Goal: Task Accomplishment & Management: Use online tool/utility

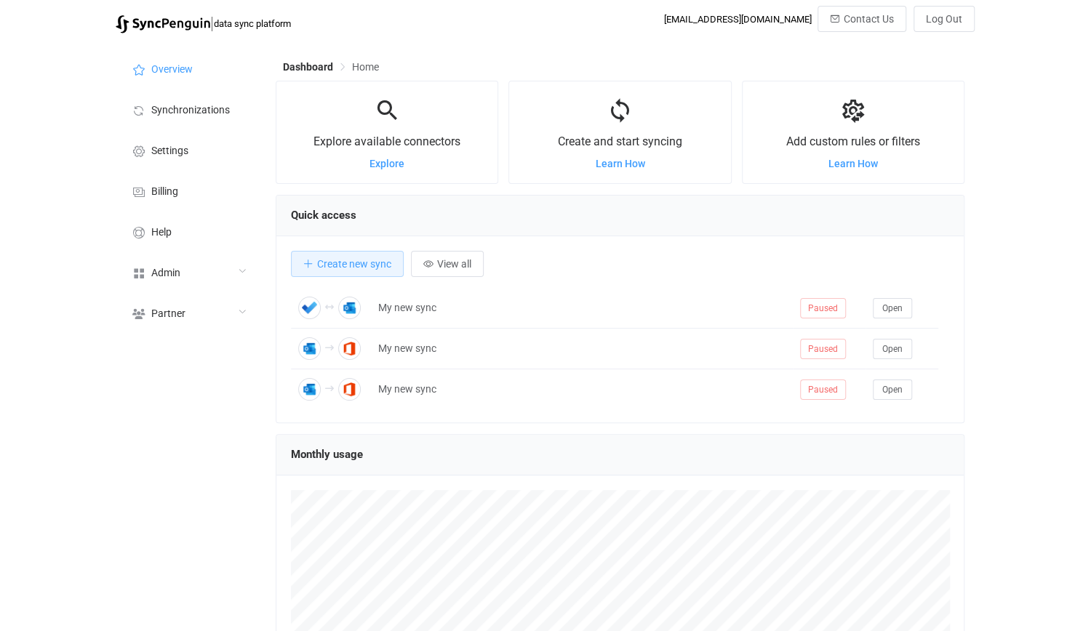
scroll to position [282, 689]
click at [228, 226] on li "Help" at bounding box center [188, 231] width 145 height 41
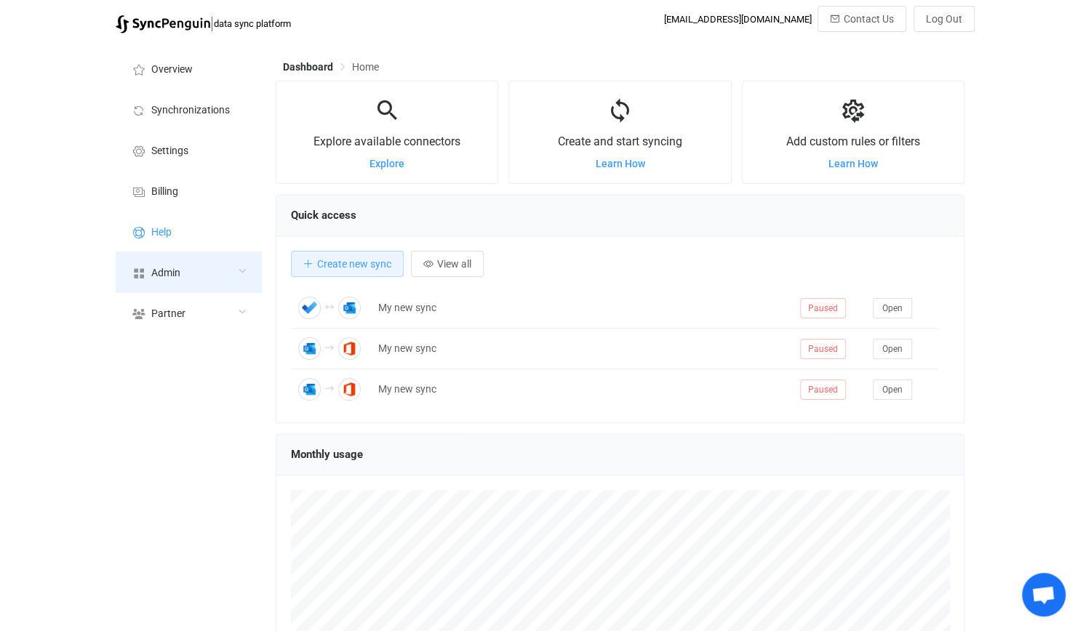
click at [204, 281] on div "Admin" at bounding box center [188, 272] width 145 height 41
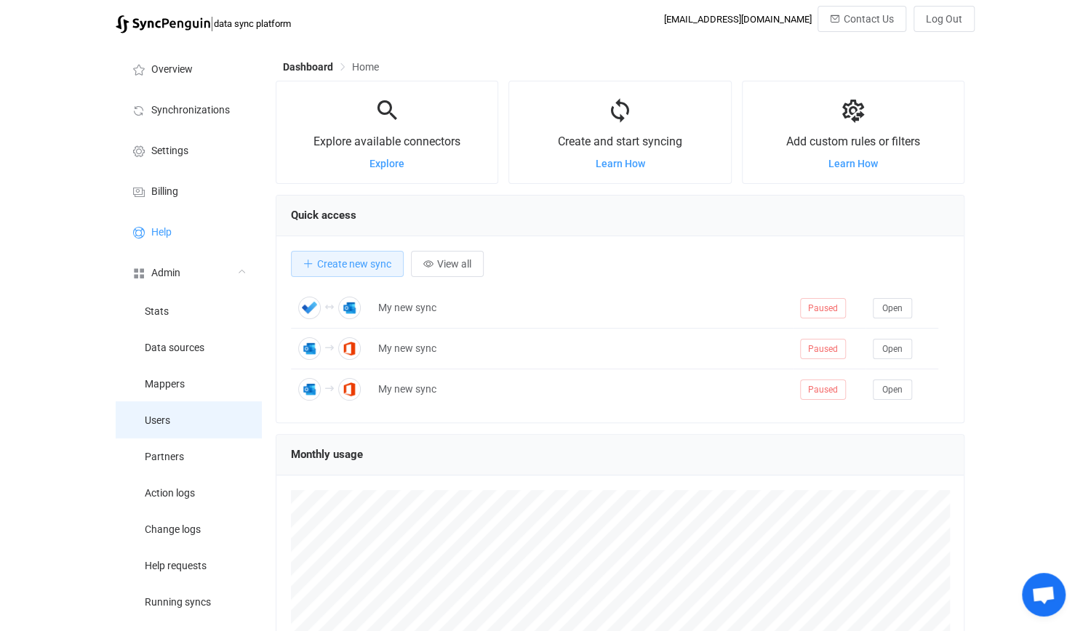
click at [194, 424] on li "Users" at bounding box center [188, 420] width 145 height 36
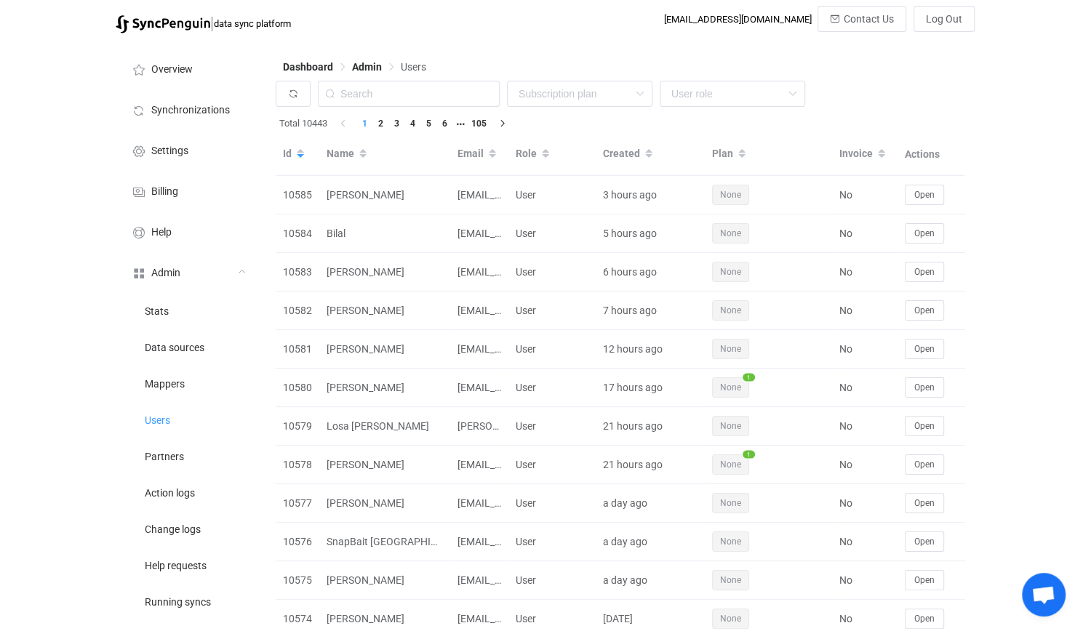
click at [439, 70] on div "Dashboard Admin Users" at bounding box center [620, 70] width 689 height 22
click at [431, 108] on div "None Single SingleYearly SinglePlus SinglePlusYearly Team TeamYearly TeamPlus T…" at bounding box center [620, 97] width 689 height 33
click at [434, 99] on input "text" at bounding box center [409, 94] width 182 height 26
paste input "veronica.losa@gencat.cat"
type input "veronica.losa@gencat.cat"
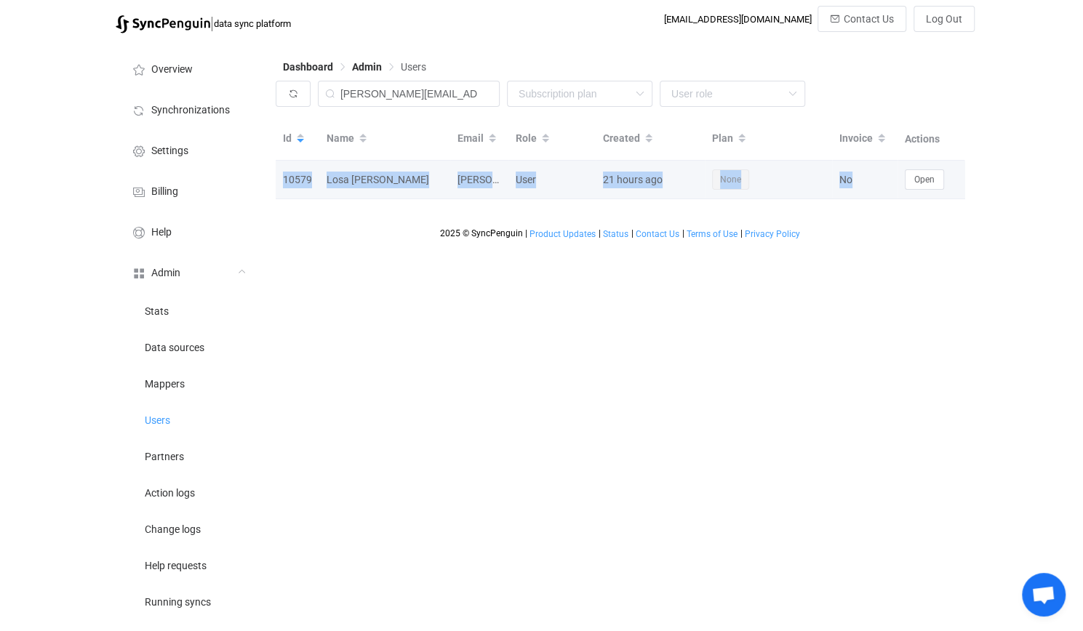
drag, startPoint x: 863, startPoint y: 196, endPoint x: 931, endPoint y: 196, distance: 68.4
click at [931, 196] on tr "10579 Losa Marin, Veronica veronica.losa@gencat.cat User 21 hours ago None No O…" at bounding box center [623, 180] width 695 height 39
click at [927, 175] on span "Open" at bounding box center [924, 180] width 20 height 10
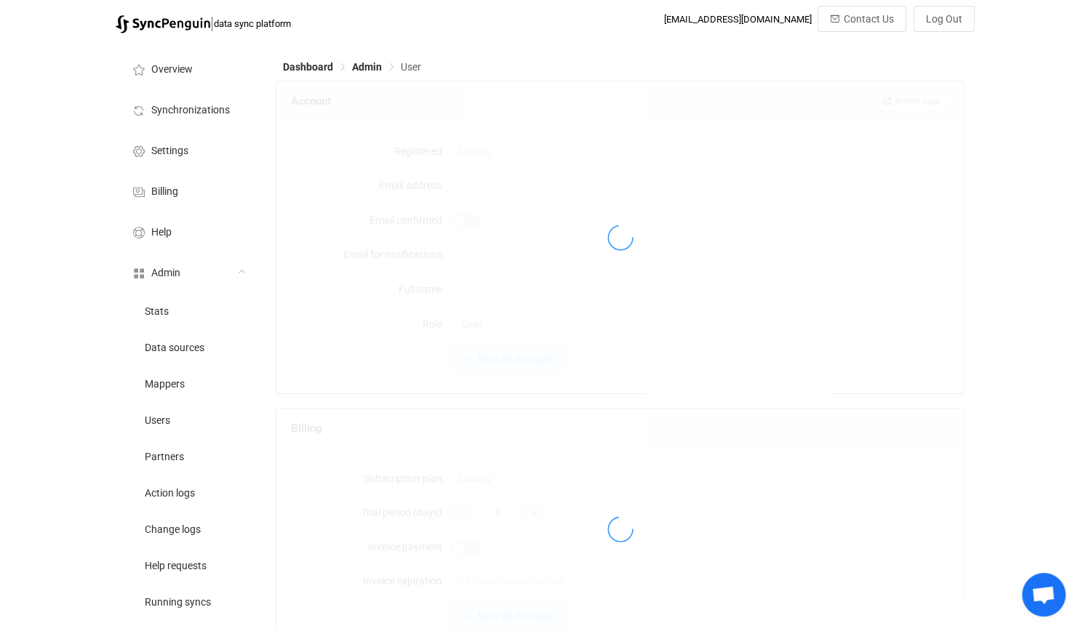
type input "veronica.losa@gencat.cat"
type input "Losa Marin, Veronica"
type input "14"
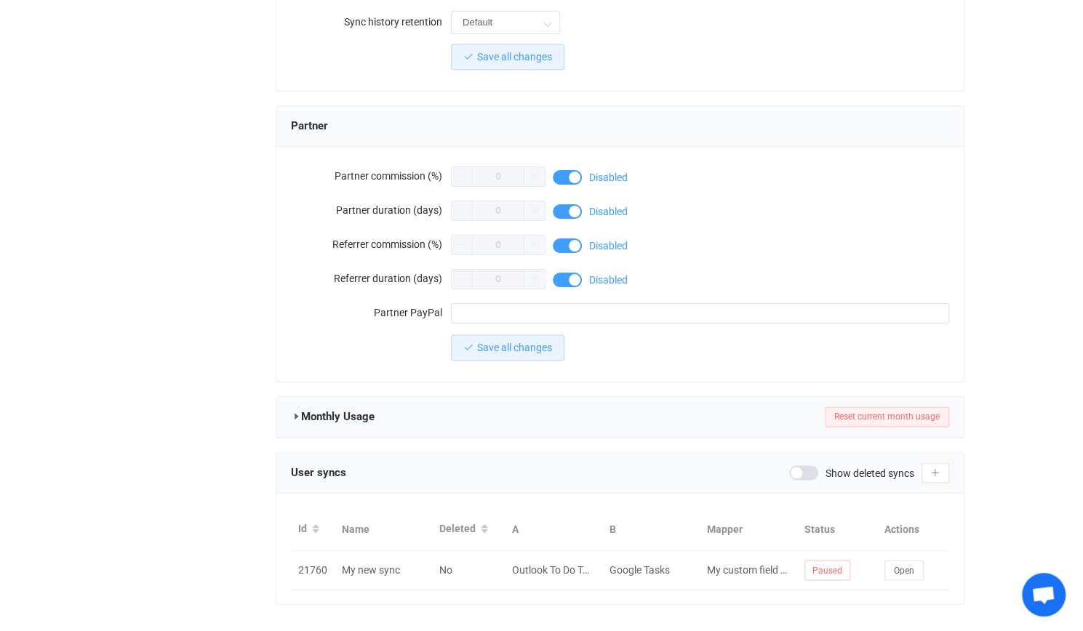
scroll to position [1208, 0]
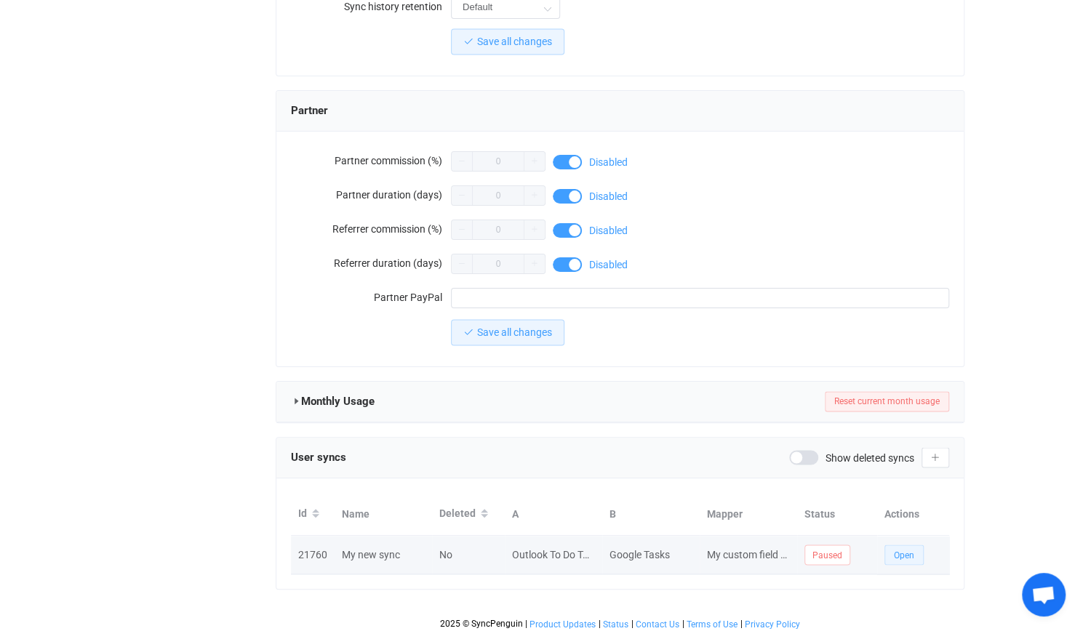
click at [903, 550] on span "Open" at bounding box center [904, 555] width 20 height 10
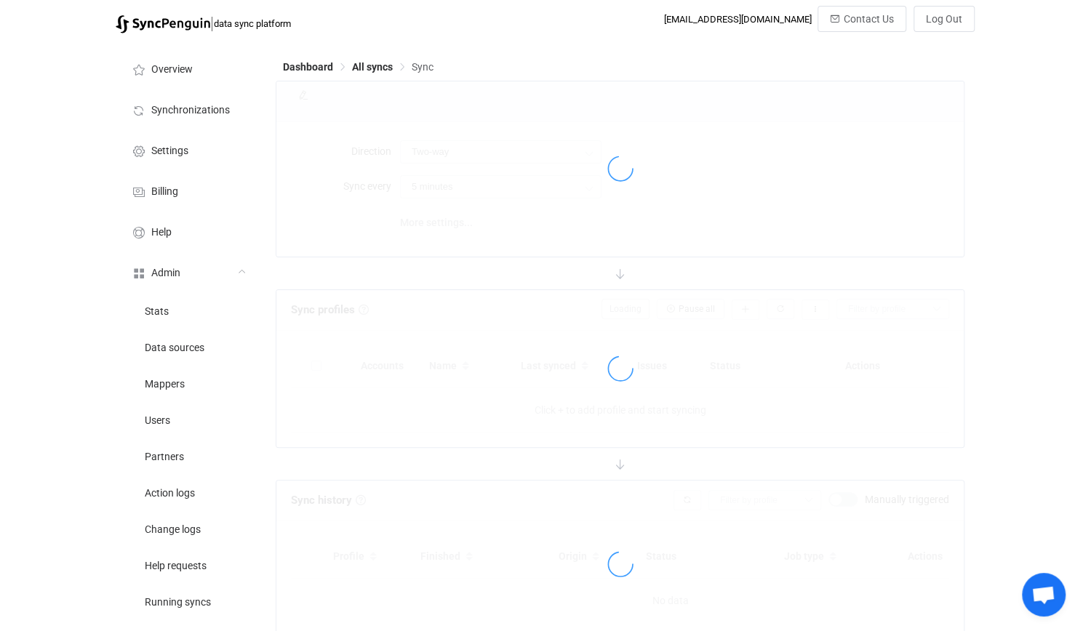
type input "Outlook → Google"
type input "10 minutes"
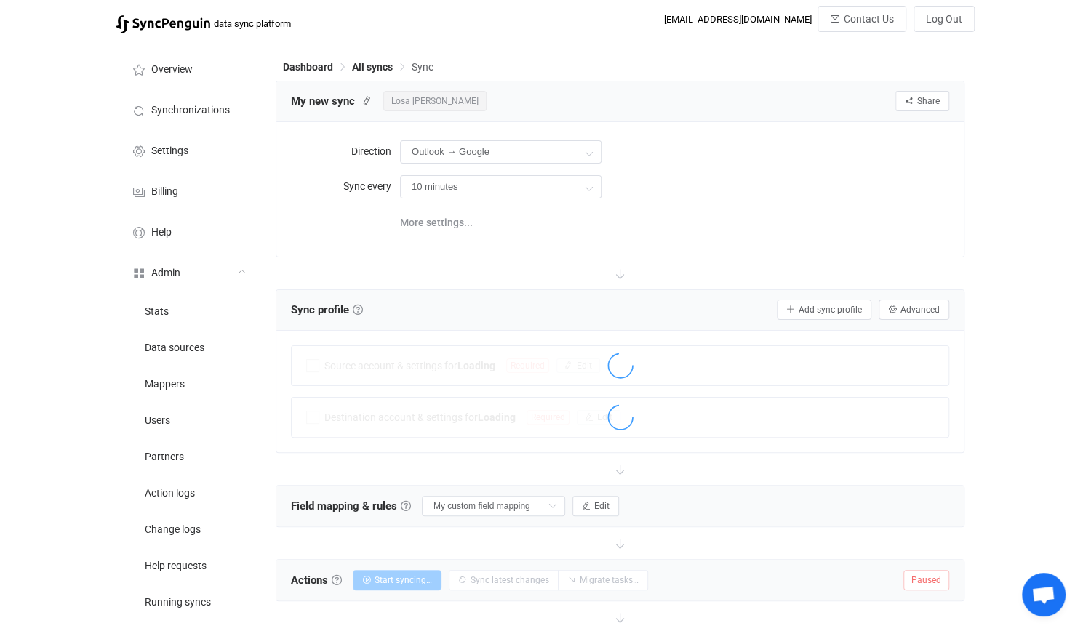
scroll to position [224, 0]
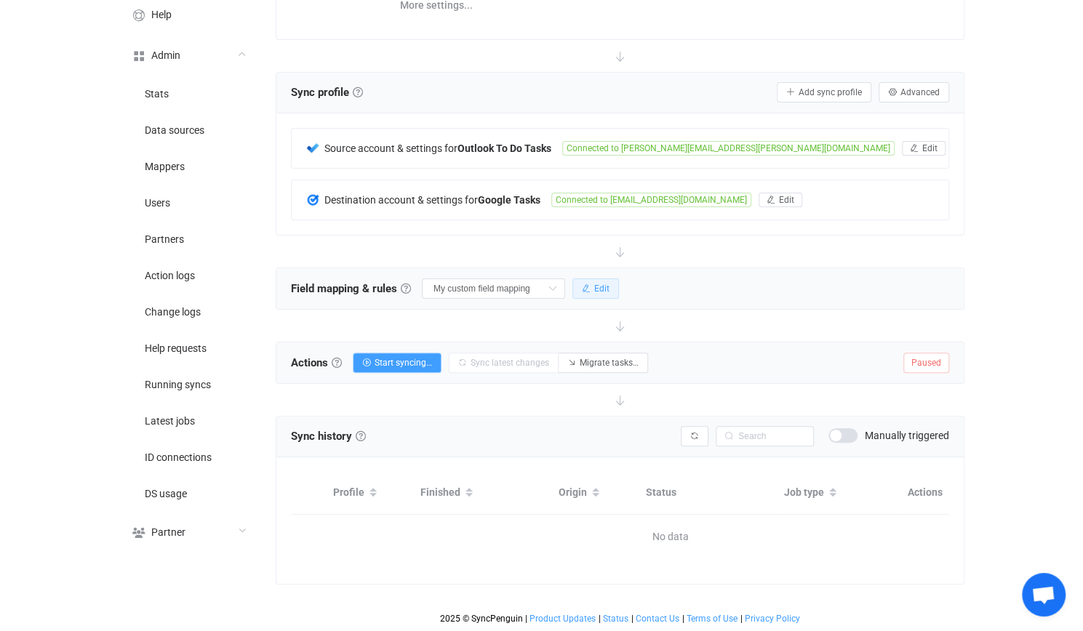
click at [594, 279] on button "Edit" at bounding box center [595, 289] width 47 height 20
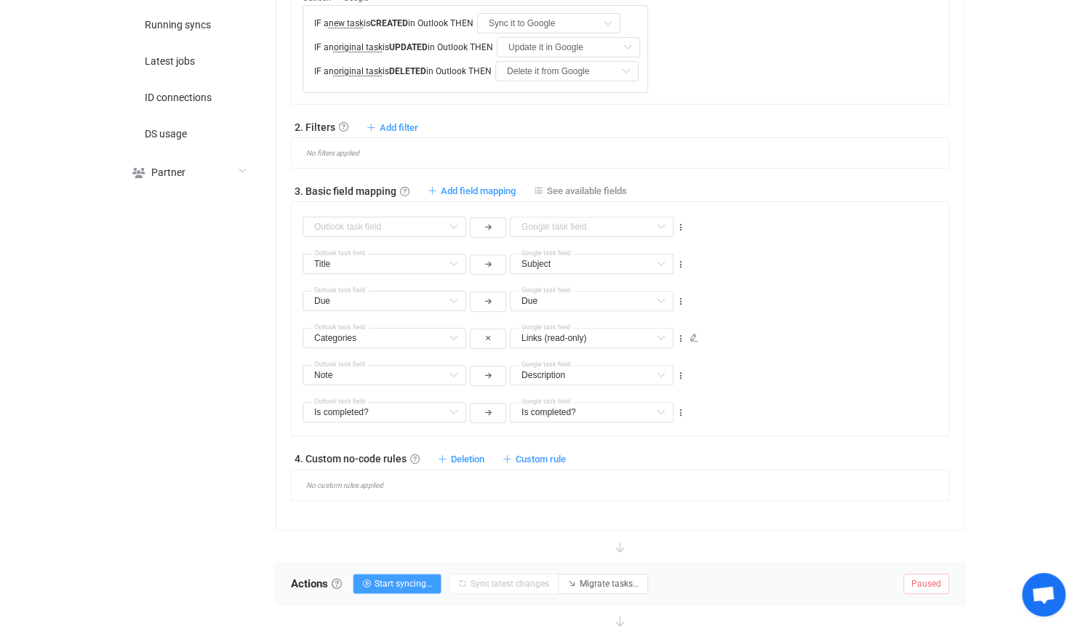
scroll to position [588, 0]
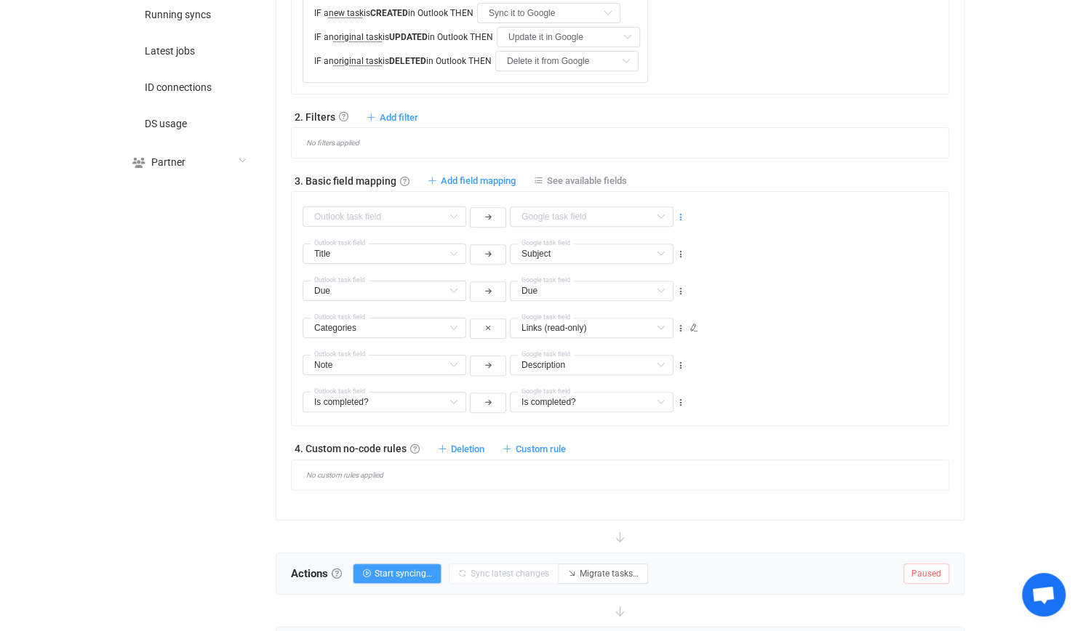
click at [677, 212] on icon at bounding box center [681, 217] width 10 height 10
click at [614, 295] on li "Delete" at bounding box center [635, 301] width 95 height 26
type input "Title"
type input "Subject"
type input "Due"
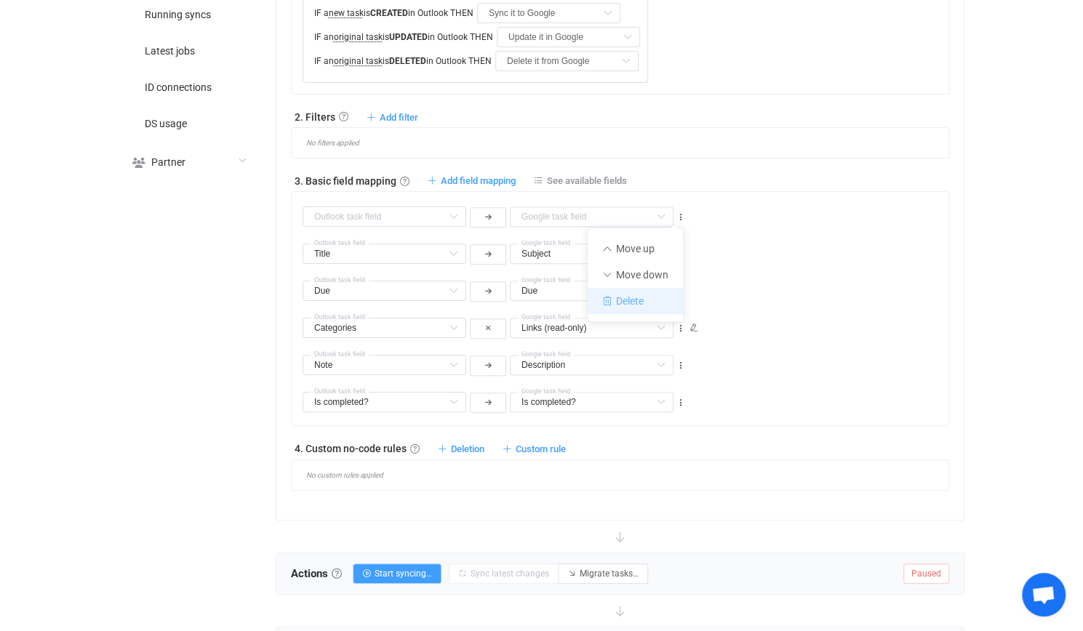
type input "Due"
type input "Categories"
type input "Links (read-only)"
type input "Note"
type input "Description"
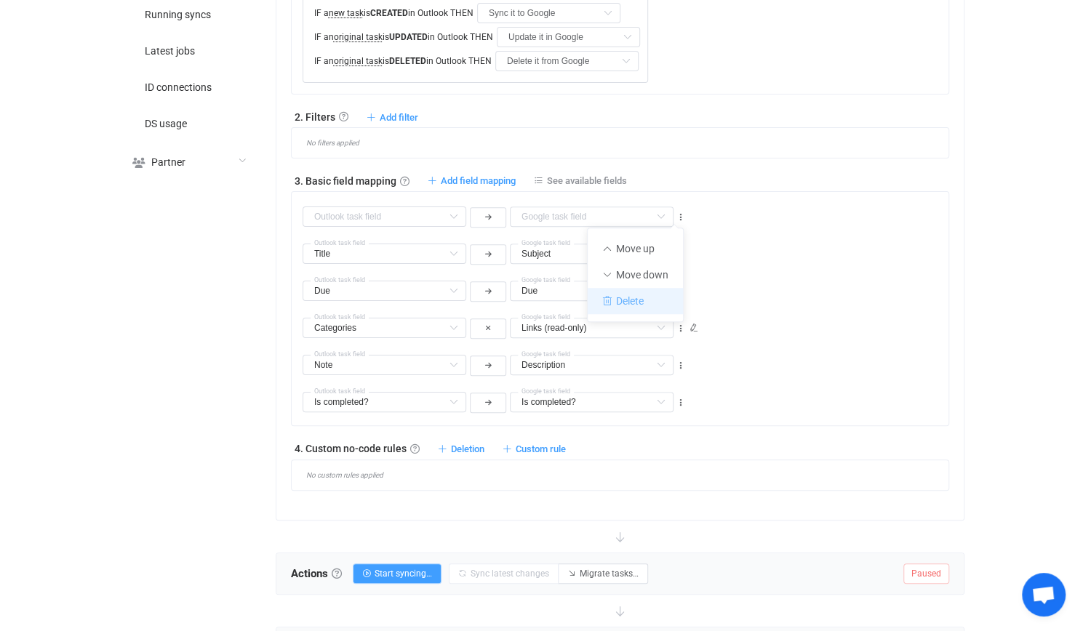
type input "Is completed?"
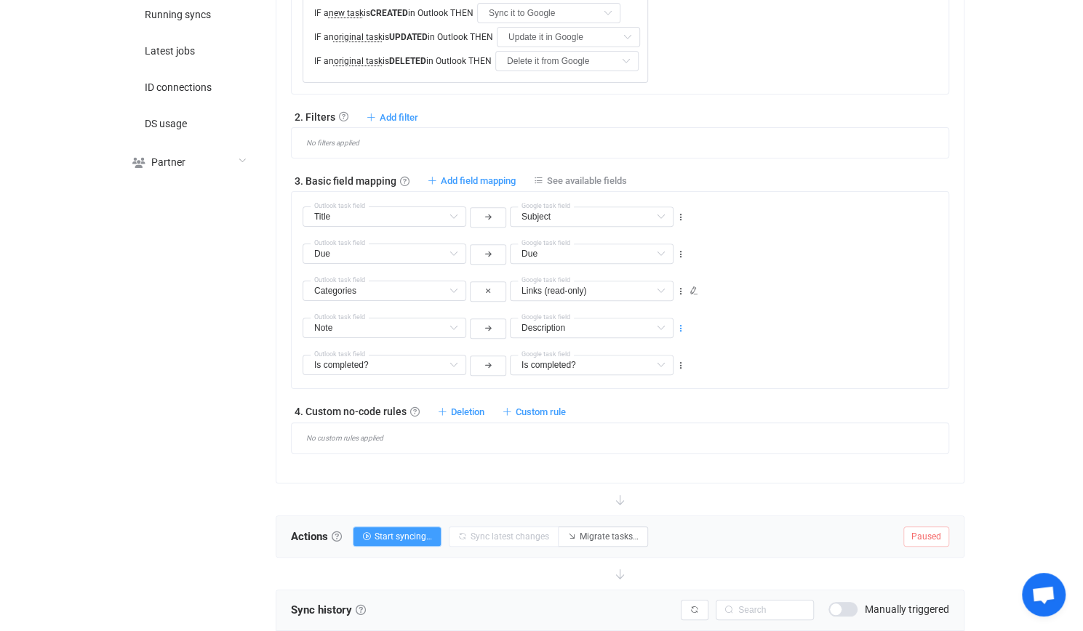
click at [682, 324] on icon at bounding box center [681, 329] width 10 height 10
click at [617, 407] on li "Delete" at bounding box center [635, 412] width 95 height 26
type input "Is completed?"
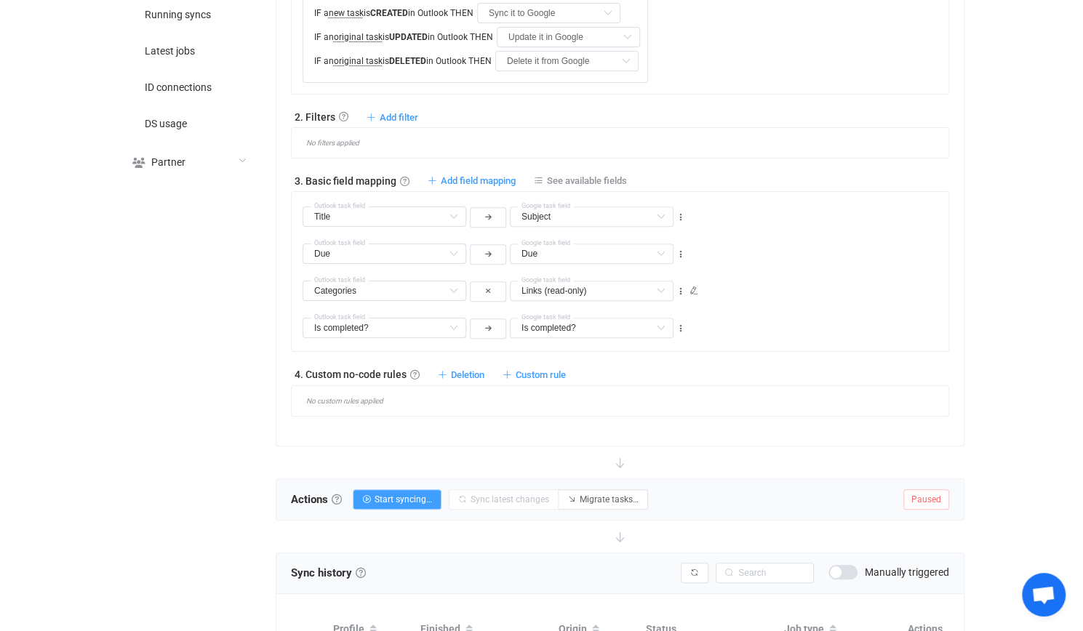
click at [469, 380] on div "1. General syncing rules General syncing rules Control how SyncPengin reacts to…" at bounding box center [620, 184] width 658 height 463
click at [523, 372] on span "Custom rule" at bounding box center [541, 375] width 50 height 11
click at [508, 401] on li "Custom rule when syncing task Outlook → Google …" at bounding box center [434, 407] width 263 height 26
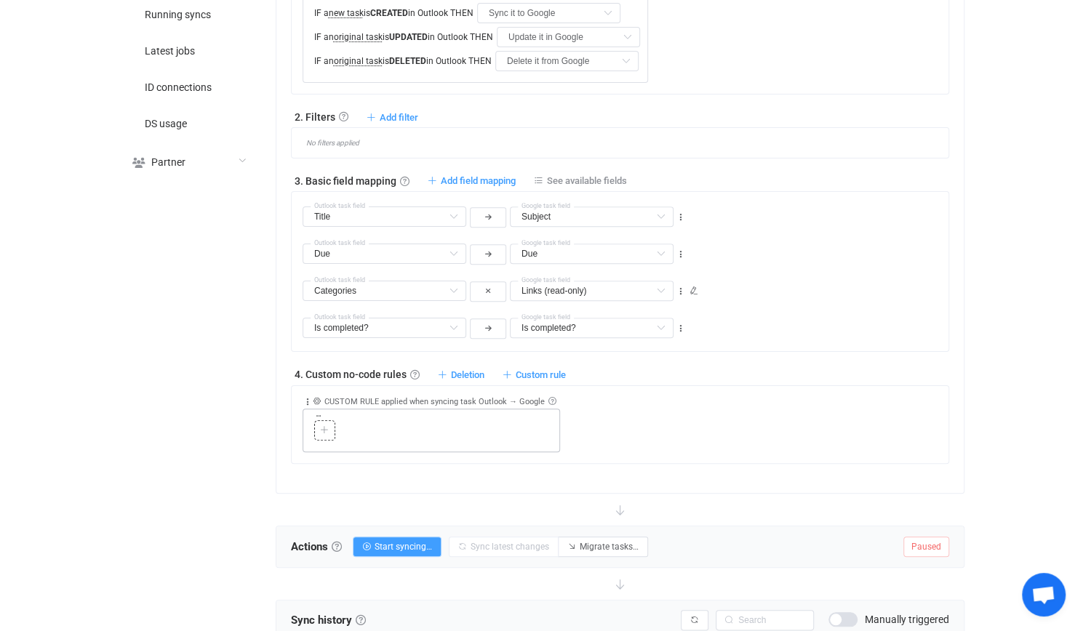
click at [326, 420] on div at bounding box center [324, 430] width 21 height 20
click at [326, 424] on div at bounding box center [325, 430] width 14 height 13
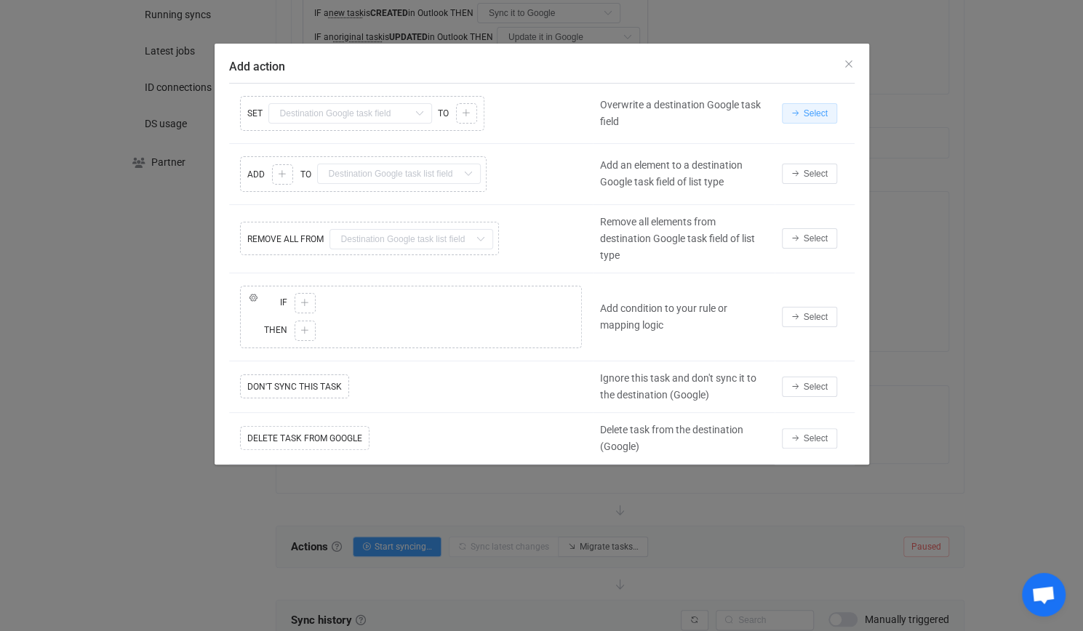
click at [816, 118] on span "Select" at bounding box center [816, 113] width 24 height 10
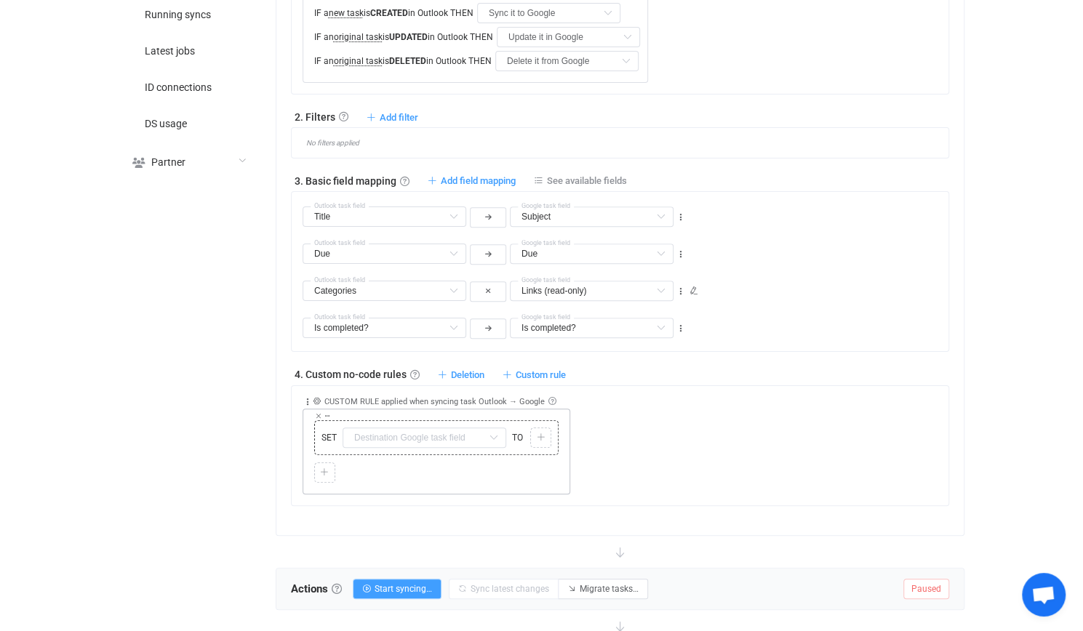
click at [464, 450] on div "Copy Cut Replace SET Subject Default field Due Default field Is all day? Defaul…" at bounding box center [437, 451] width 252 height 63
click at [464, 437] on input "text" at bounding box center [425, 438] width 164 height 20
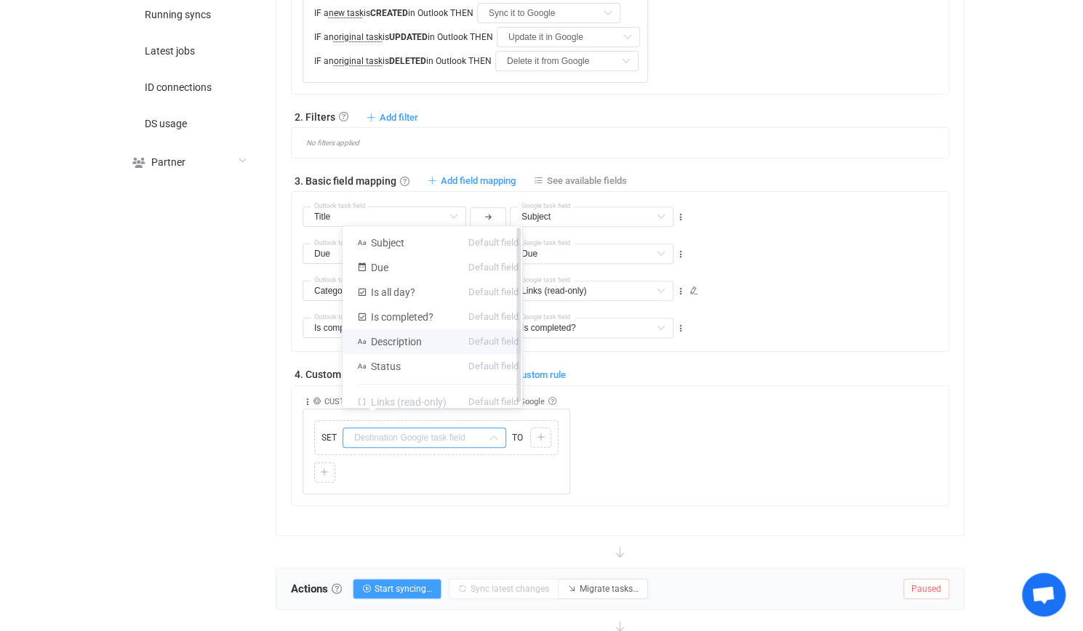
click at [456, 343] on li "Description Default field" at bounding box center [438, 342] width 191 height 25
type input "Description"
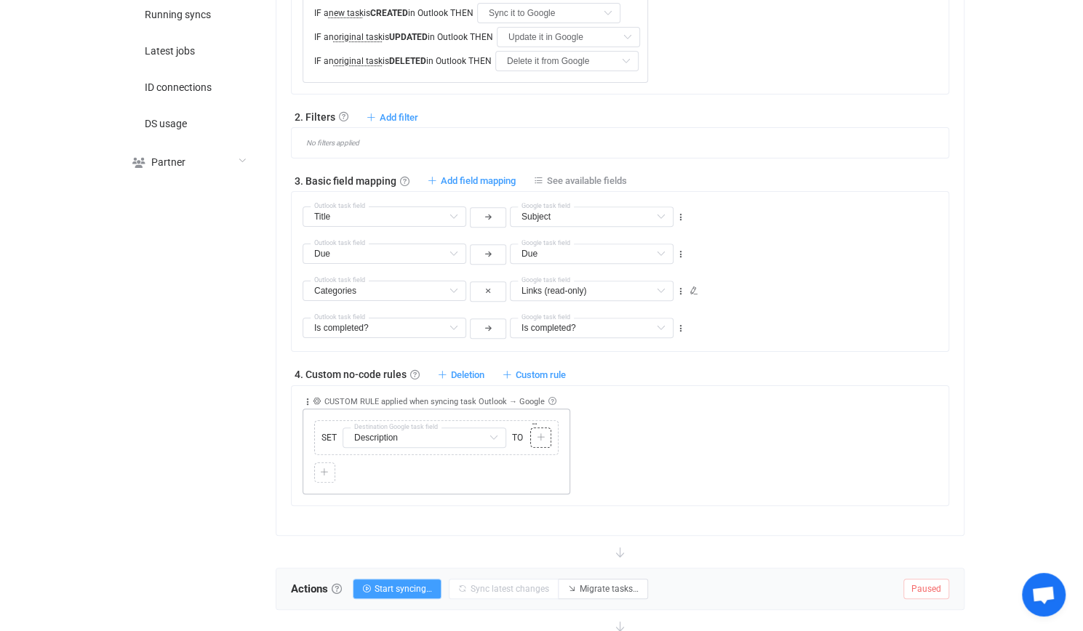
click at [540, 434] on icon at bounding box center [540, 438] width 9 height 9
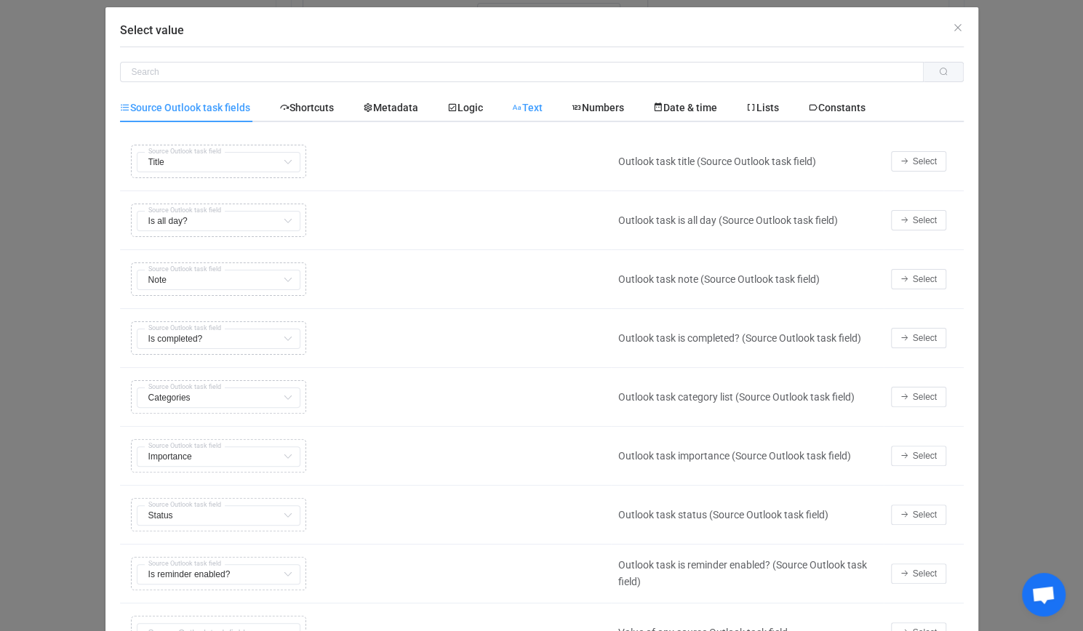
click at [543, 109] on span "Text" at bounding box center [527, 108] width 31 height 12
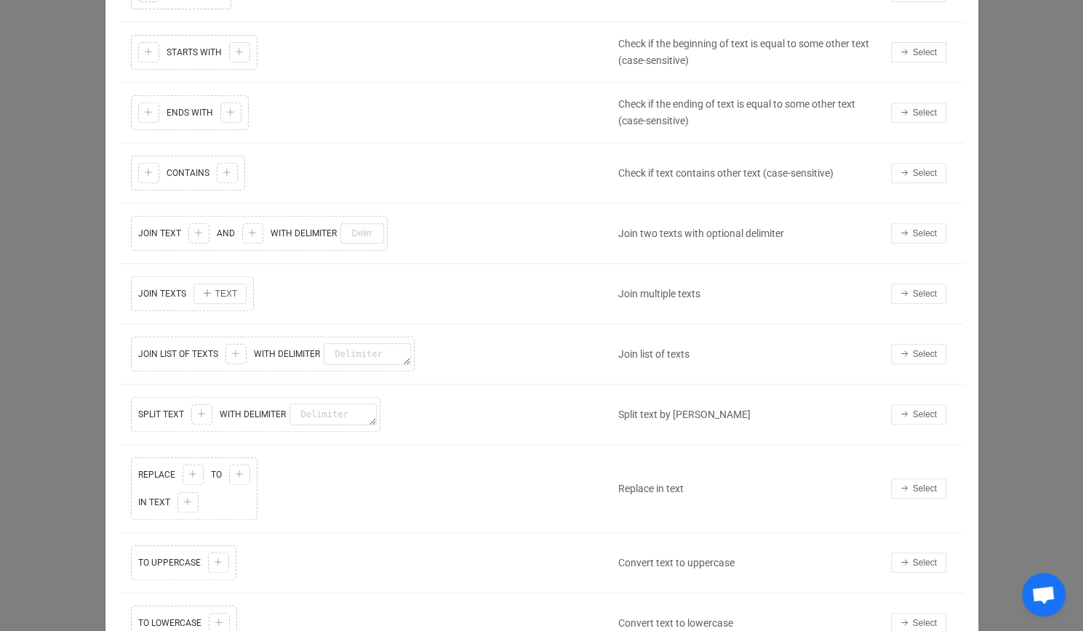
scroll to position [403, 0]
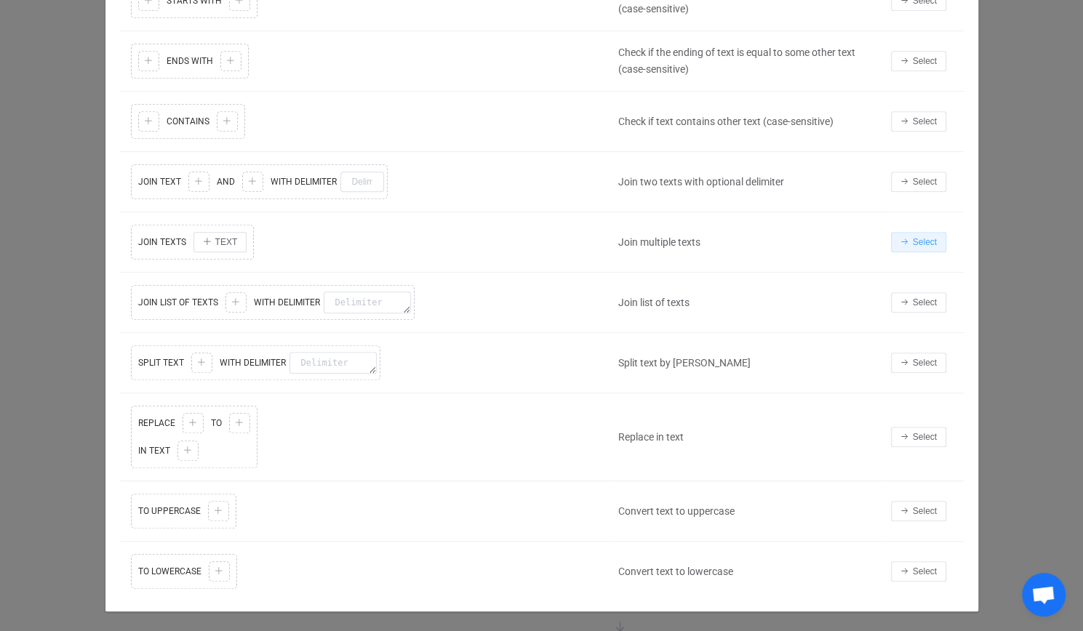
click at [919, 237] on span "Select" at bounding box center [925, 242] width 24 height 10
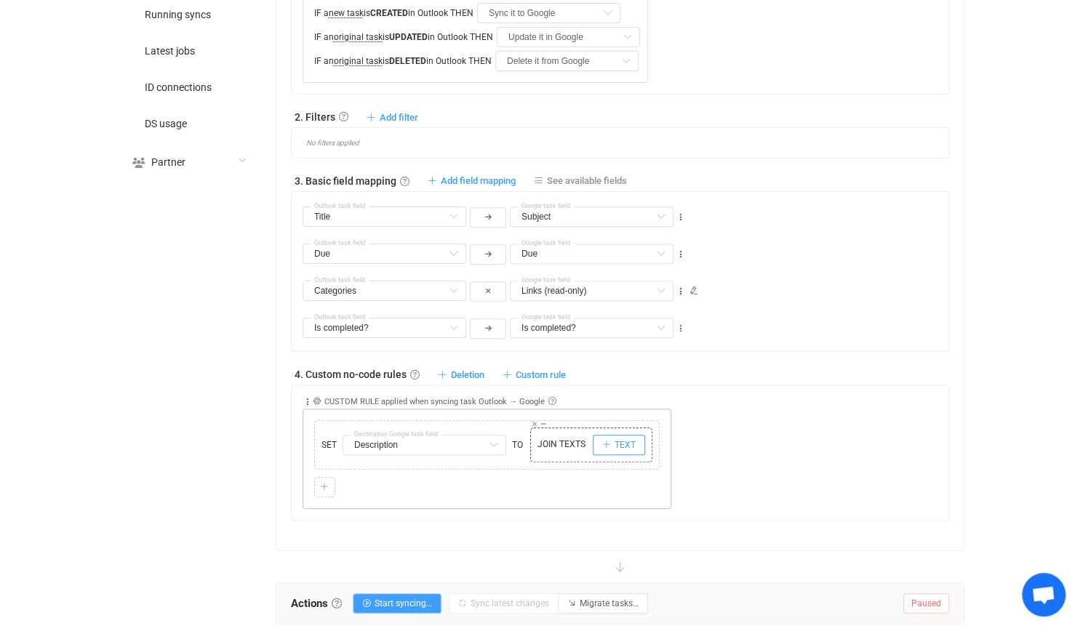
click at [602, 441] on icon "button" at bounding box center [606, 445] width 9 height 9
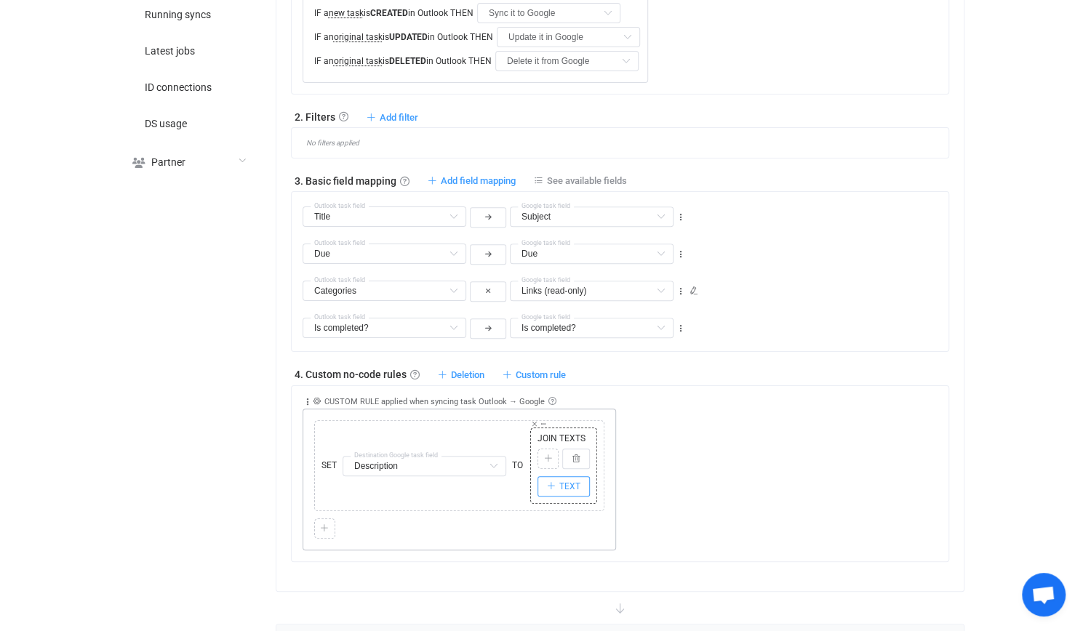
click at [566, 482] on span "TEXT" at bounding box center [569, 487] width 21 height 10
click at [550, 463] on icon at bounding box center [547, 467] width 9 height 9
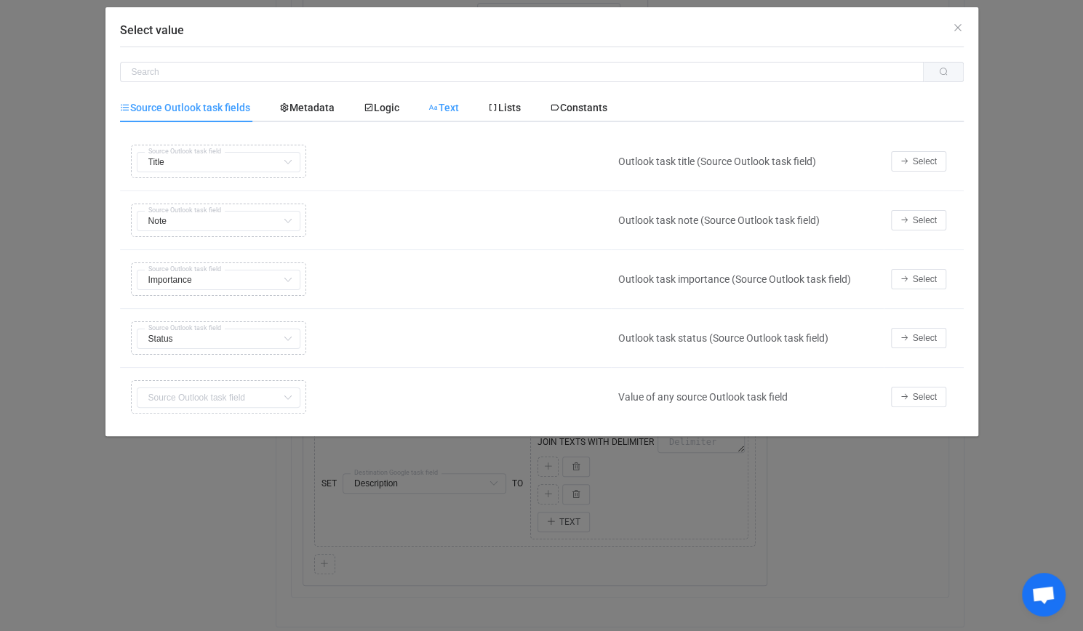
click at [444, 112] on span "Text" at bounding box center [443, 108] width 31 height 12
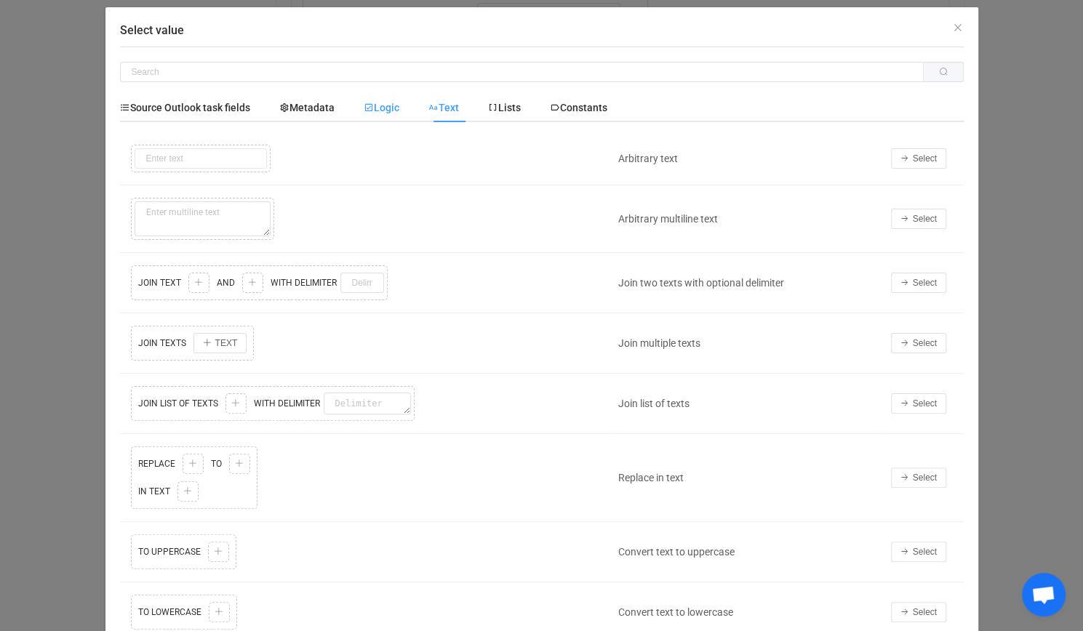
click at [386, 110] on span "Logic" at bounding box center [382, 108] width 36 height 12
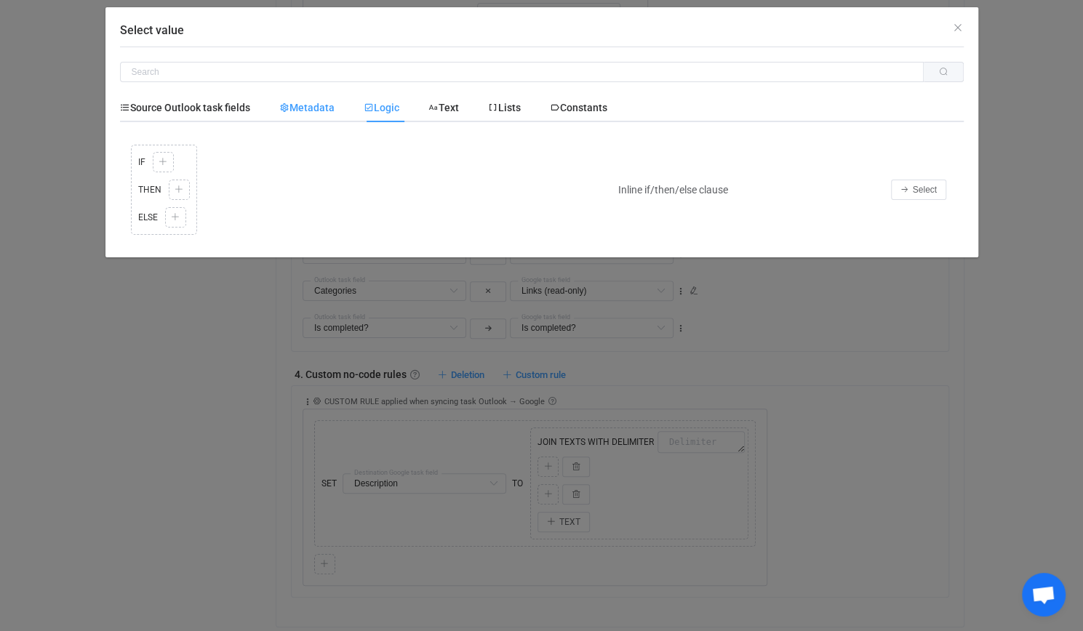
click at [311, 117] on div "Metadata" at bounding box center [307, 107] width 84 height 29
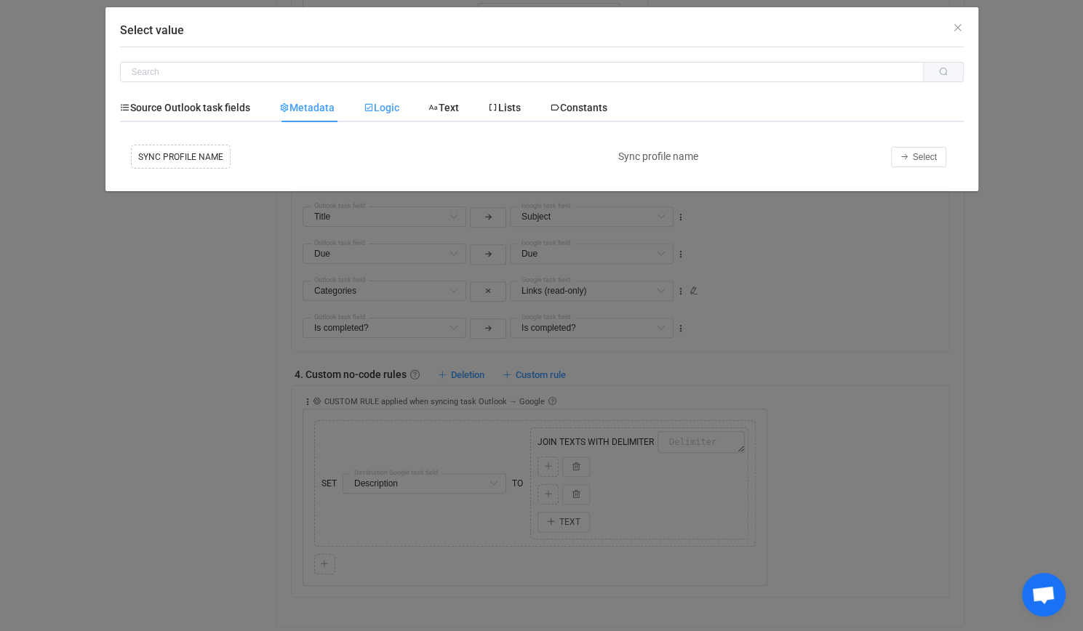
click at [384, 102] on span "Logic" at bounding box center [382, 108] width 36 height 12
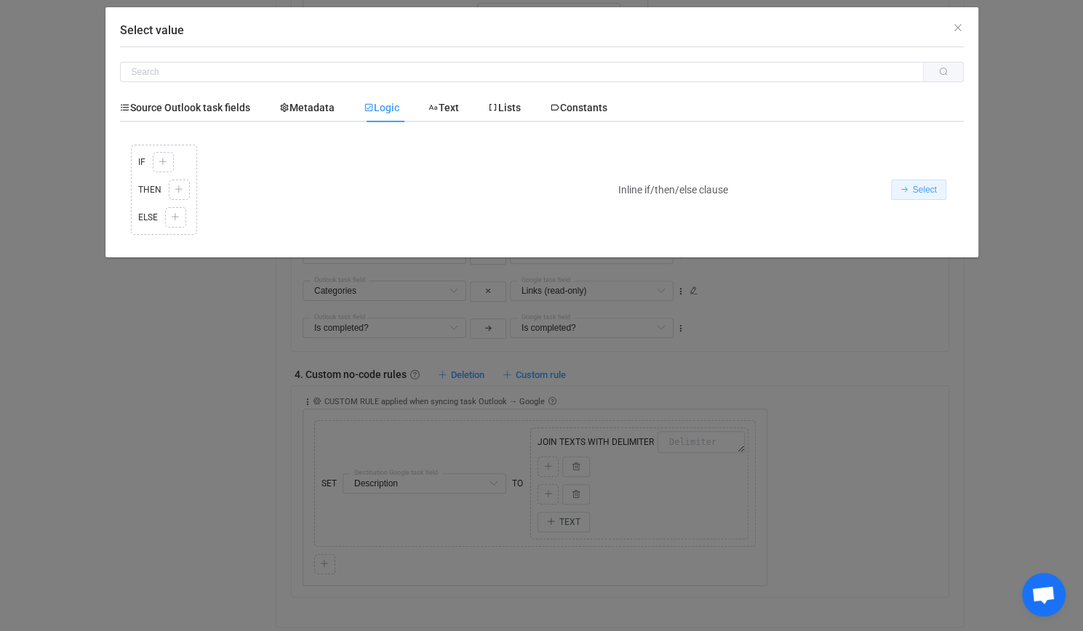
click at [898, 183] on button "Select" at bounding box center [918, 190] width 55 height 20
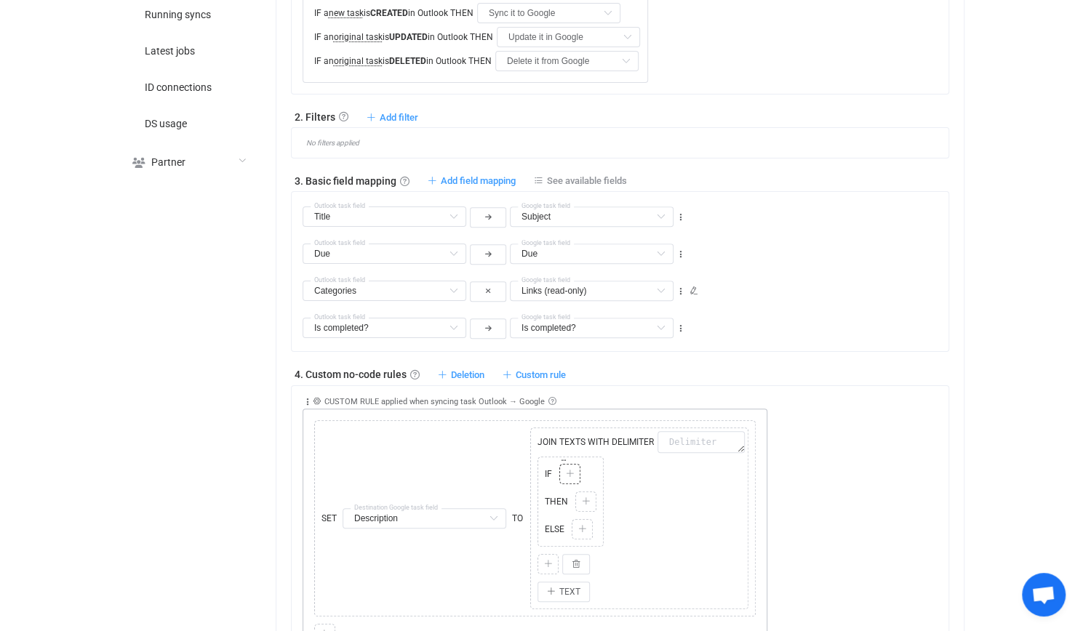
click at [568, 470] on icon at bounding box center [569, 474] width 9 height 9
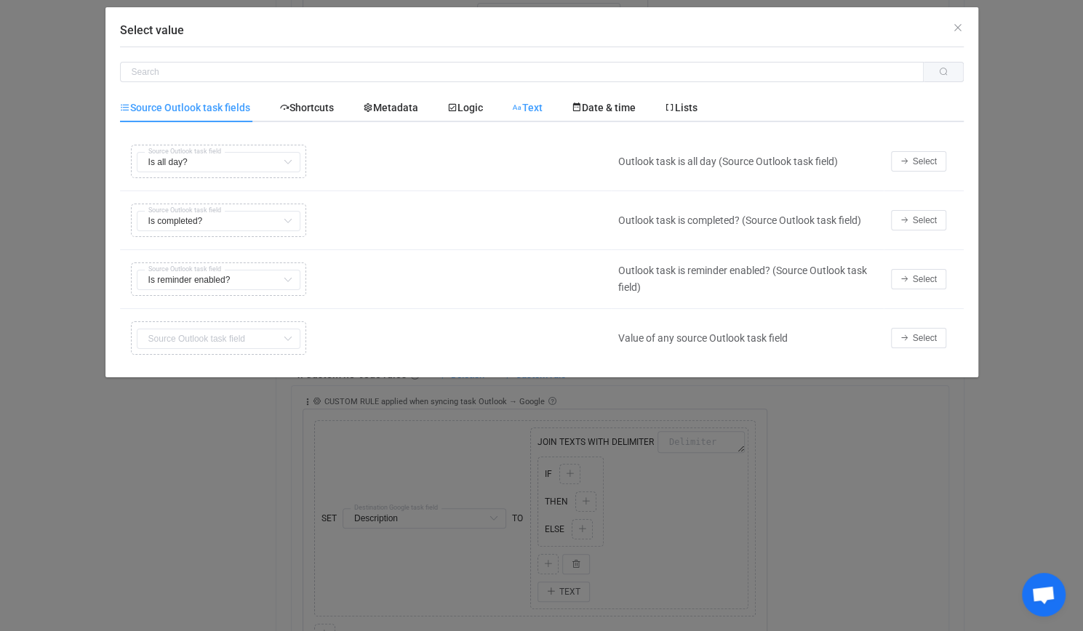
click at [543, 102] on span "Text" at bounding box center [527, 108] width 31 height 12
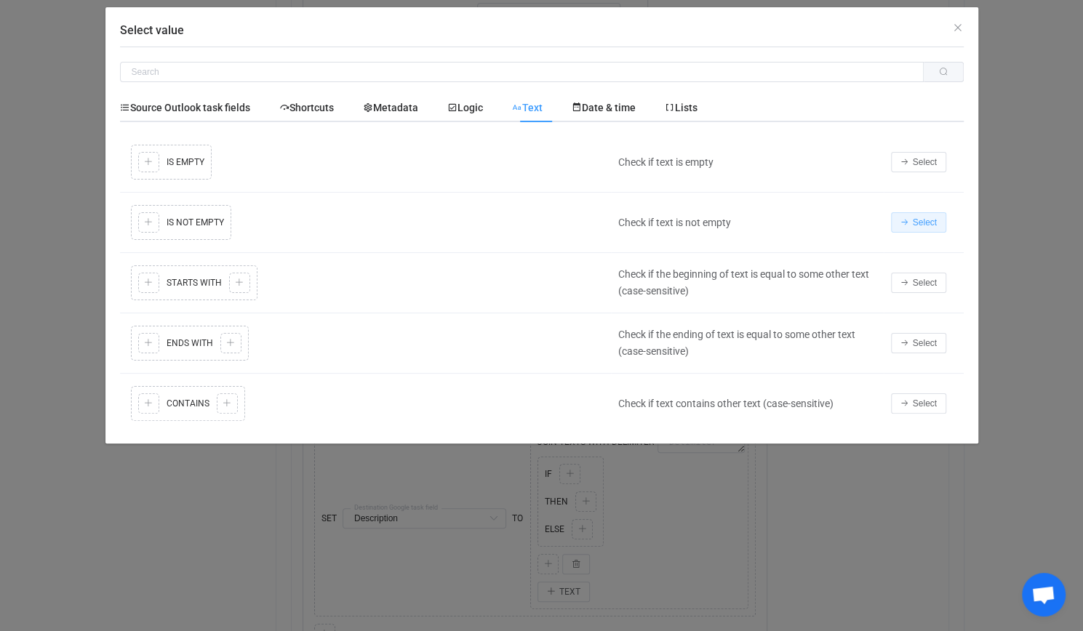
click at [938, 225] on button "Select" at bounding box center [918, 222] width 55 height 20
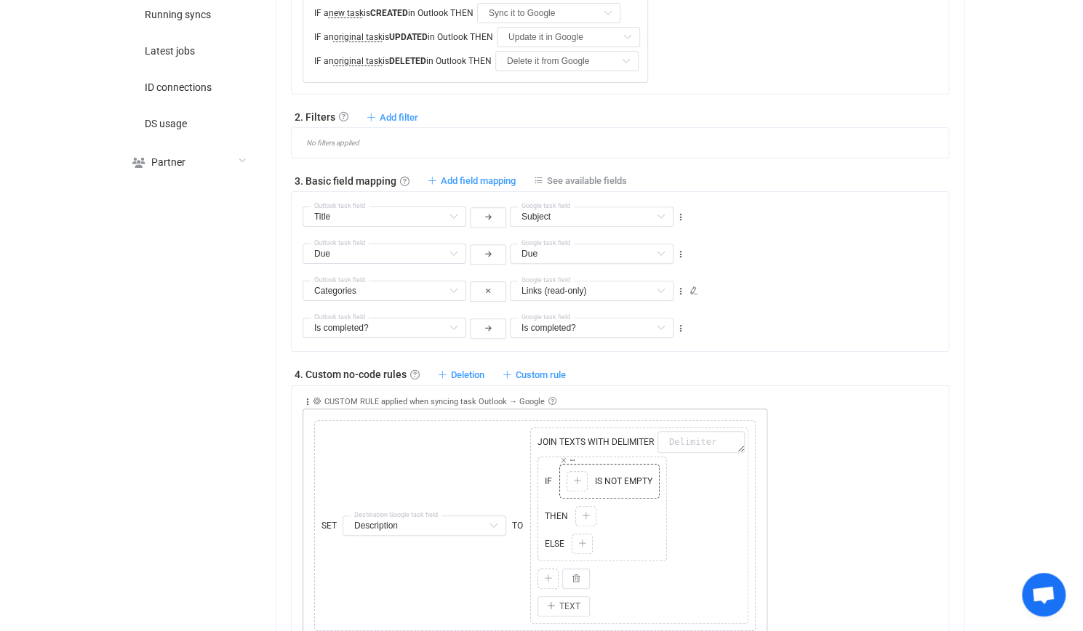
click at [586, 476] on div "Copy Cut Paste TYPE MISMATCH Select value IS NOT EMPTY" at bounding box center [609, 482] width 93 height 28
click at [578, 477] on icon at bounding box center [576, 481] width 9 height 9
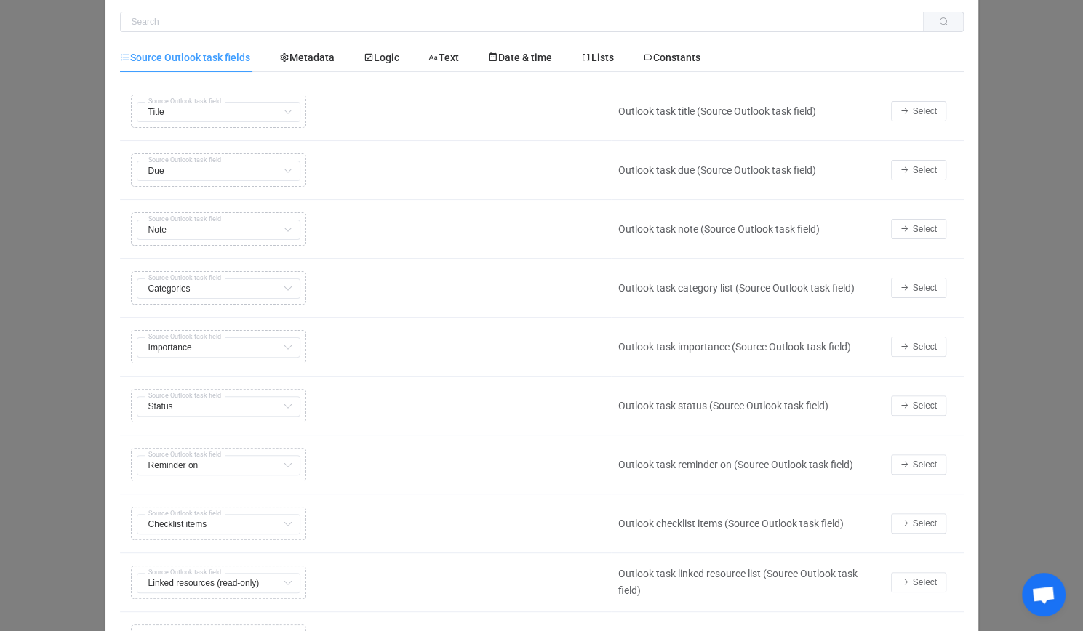
scroll to position [73, 0]
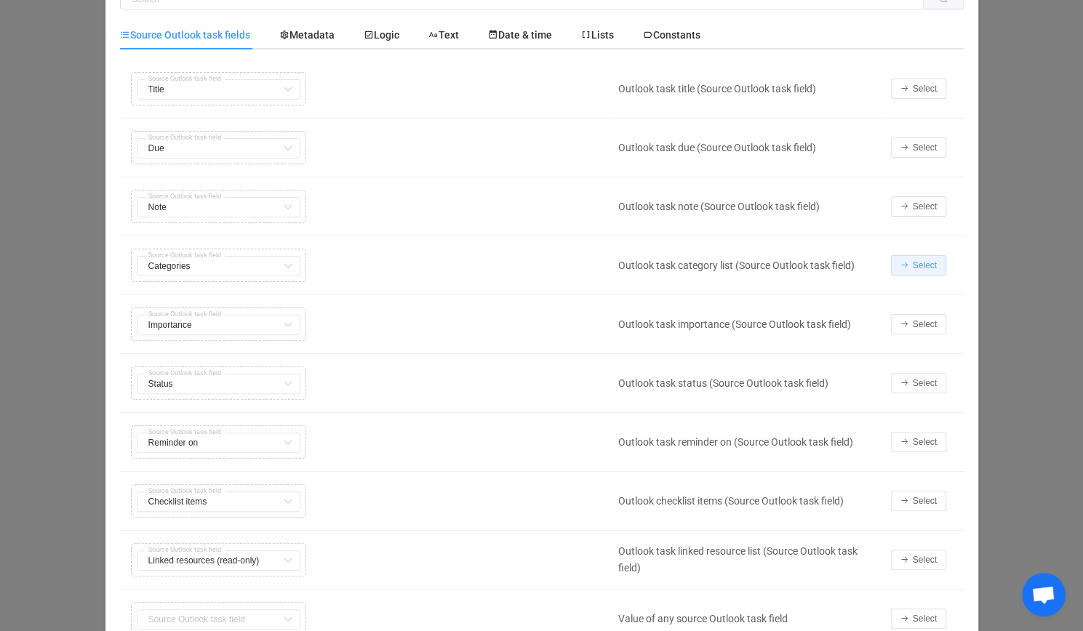
click at [914, 255] on button "Select" at bounding box center [918, 265] width 55 height 20
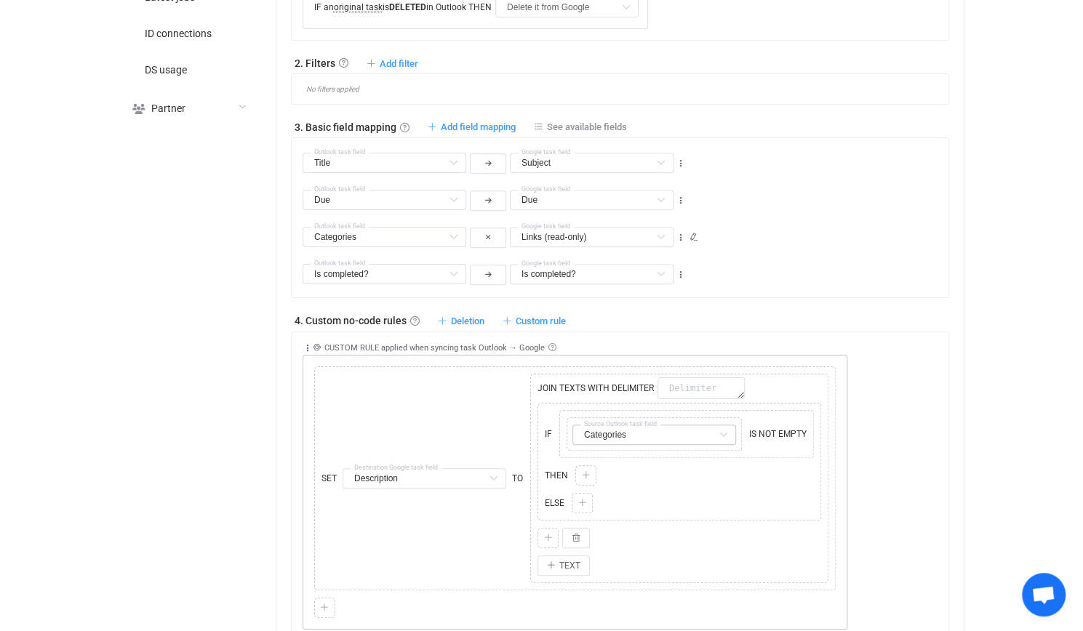
scroll to position [733, 0]
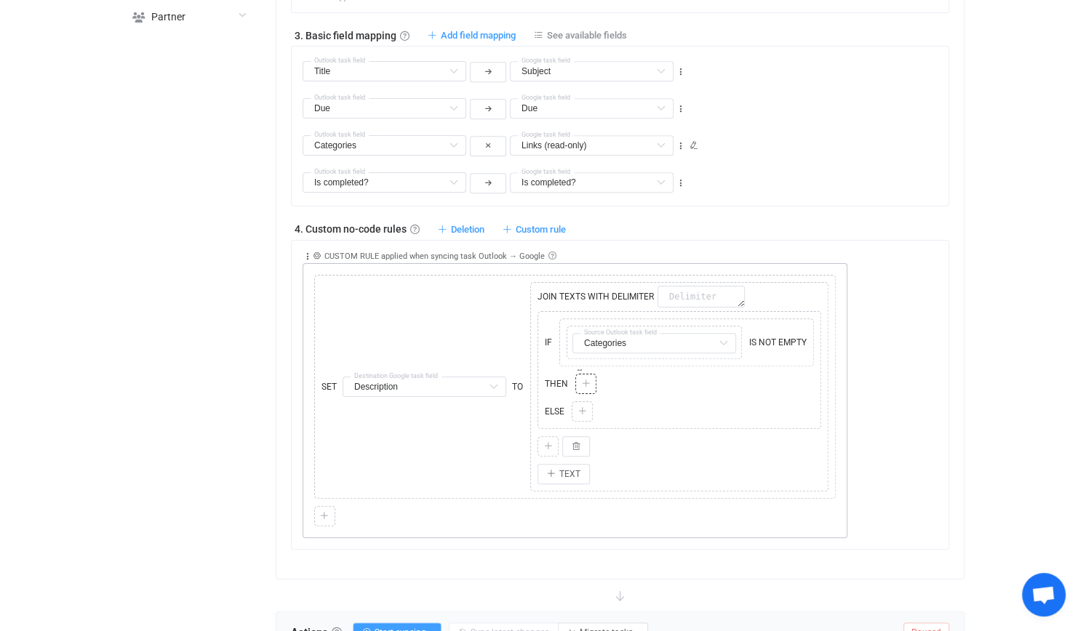
click at [583, 380] on icon at bounding box center [585, 384] width 9 height 9
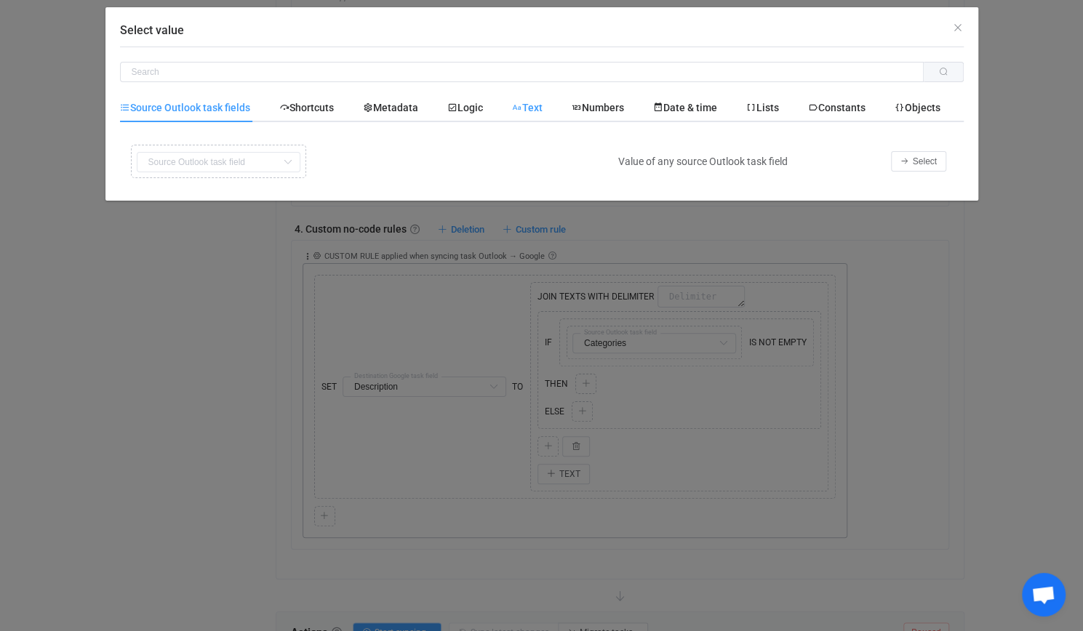
click at [538, 110] on span "Text" at bounding box center [527, 108] width 31 height 12
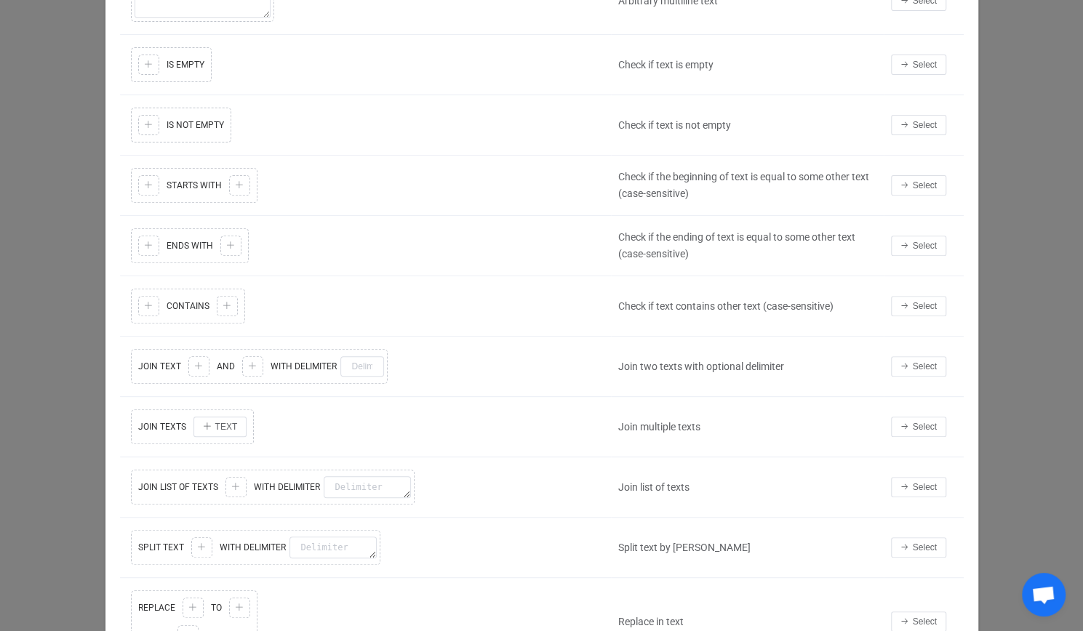
scroll to position [364, 0]
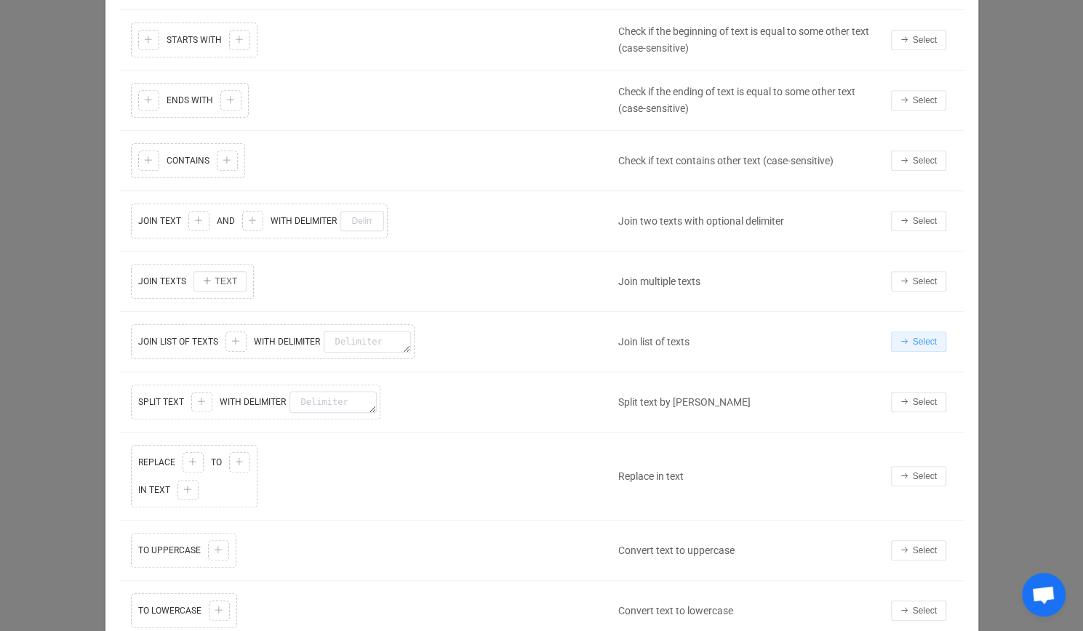
click at [928, 337] on span "Select" at bounding box center [925, 342] width 24 height 10
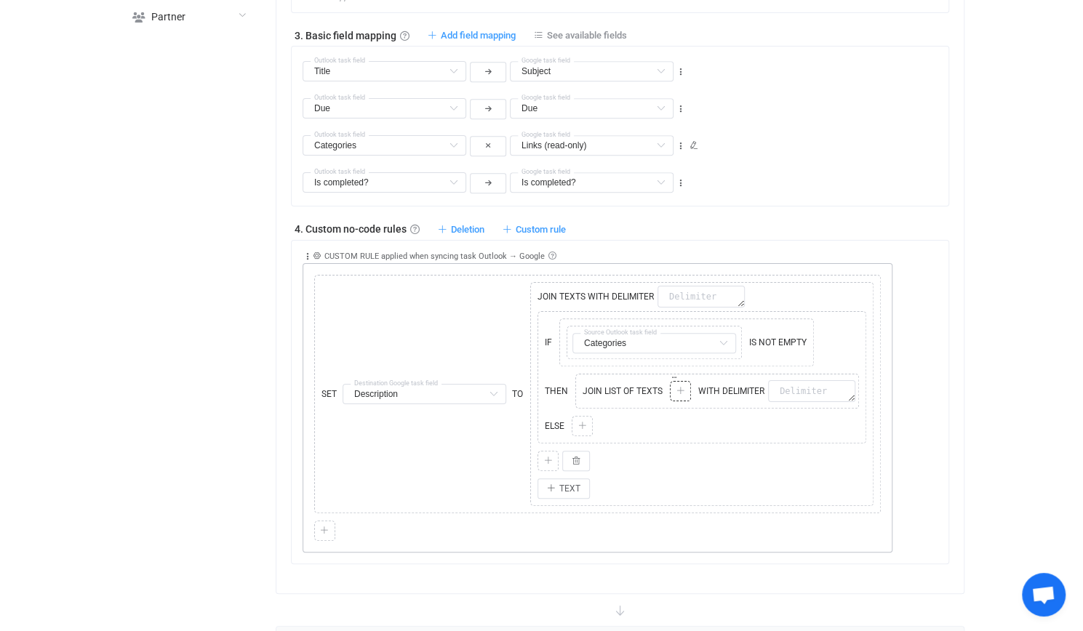
click at [685, 387] on div "Copy Cut Paste TYPE MISMATCH Select value" at bounding box center [680, 391] width 21 height 20
click at [679, 387] on icon at bounding box center [680, 391] width 9 height 9
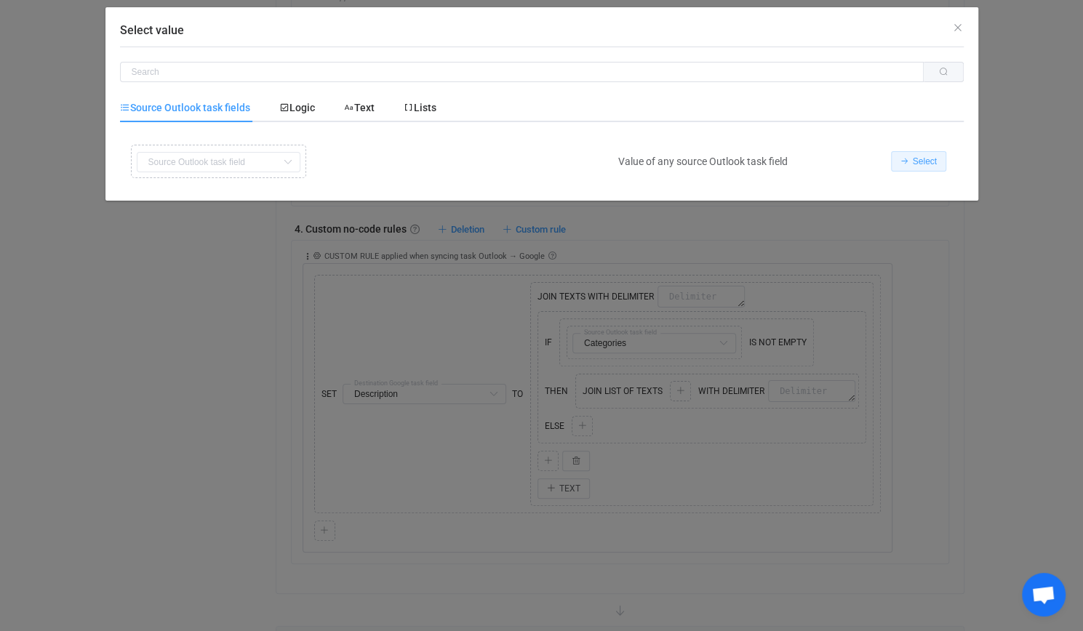
click at [936, 161] on button "Select" at bounding box center [918, 161] width 55 height 20
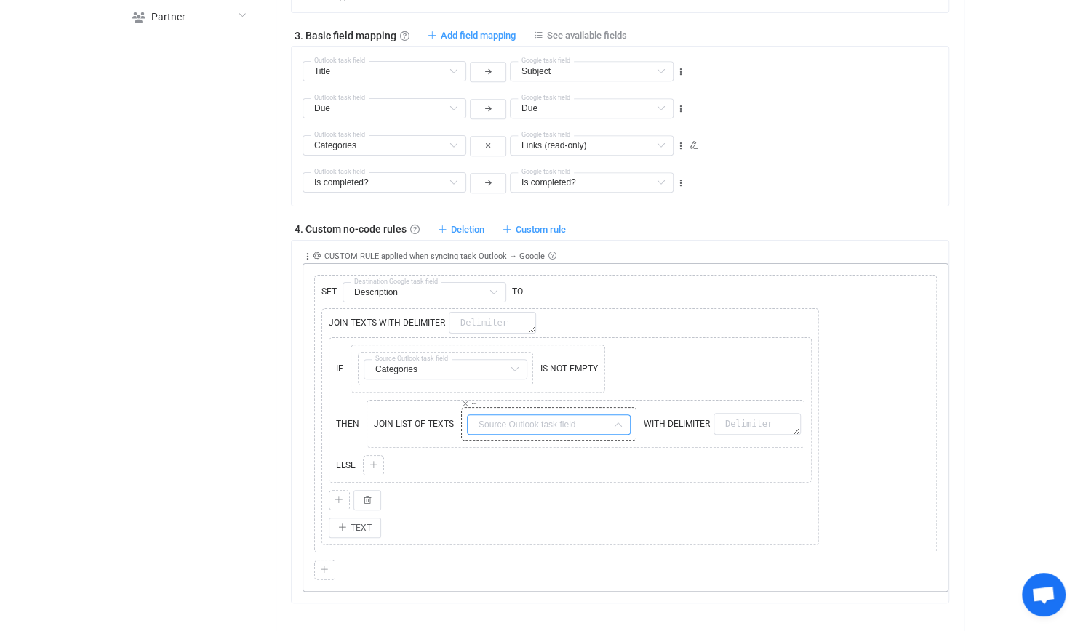
click at [535, 420] on input "text" at bounding box center [549, 425] width 164 height 20
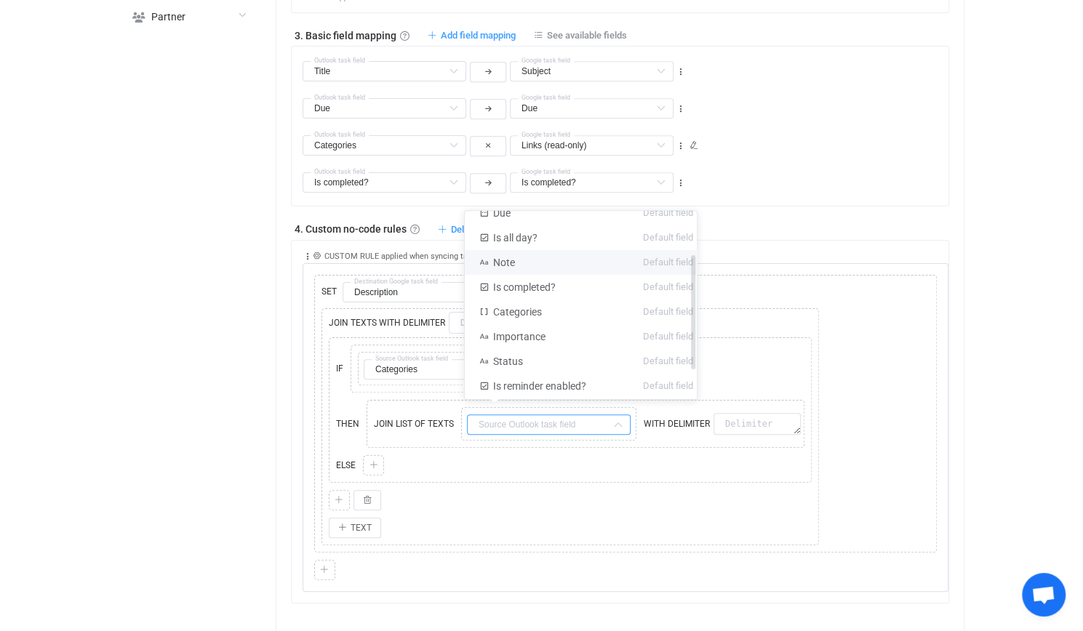
scroll to position [73, 0]
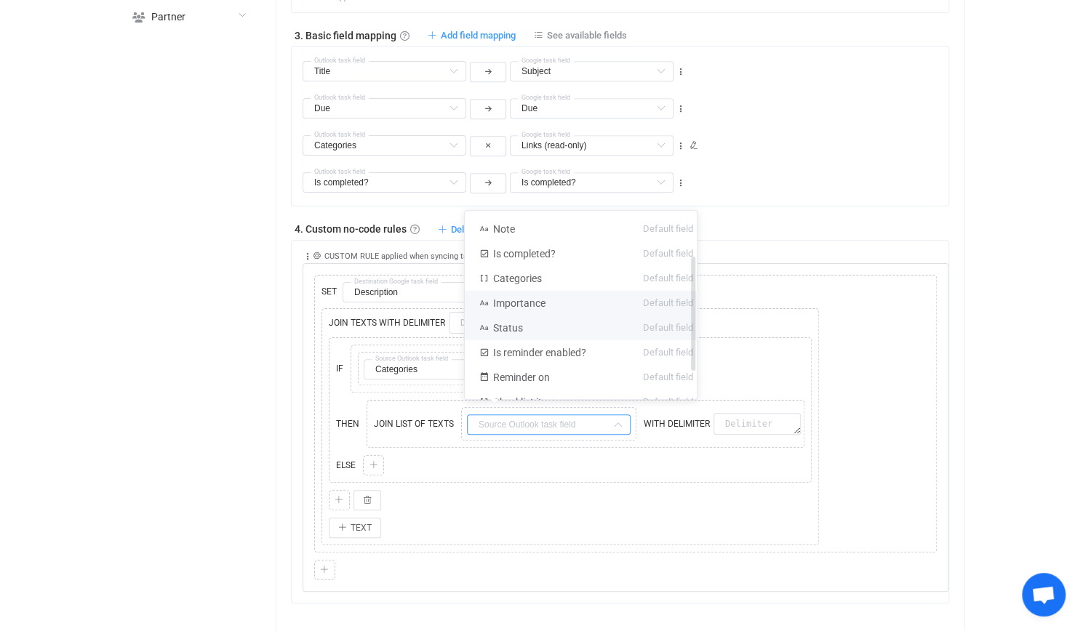
click at [569, 279] on li "Categories Default field" at bounding box center [586, 278] width 243 height 25
type input "Categories"
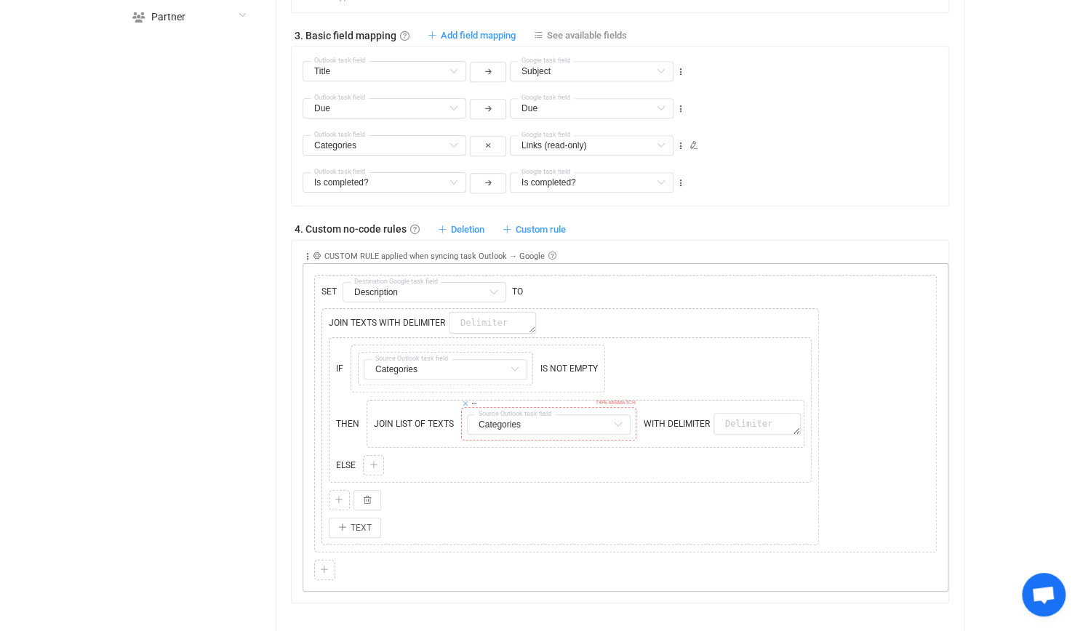
click at [462, 400] on icon at bounding box center [465, 403] width 7 height 7
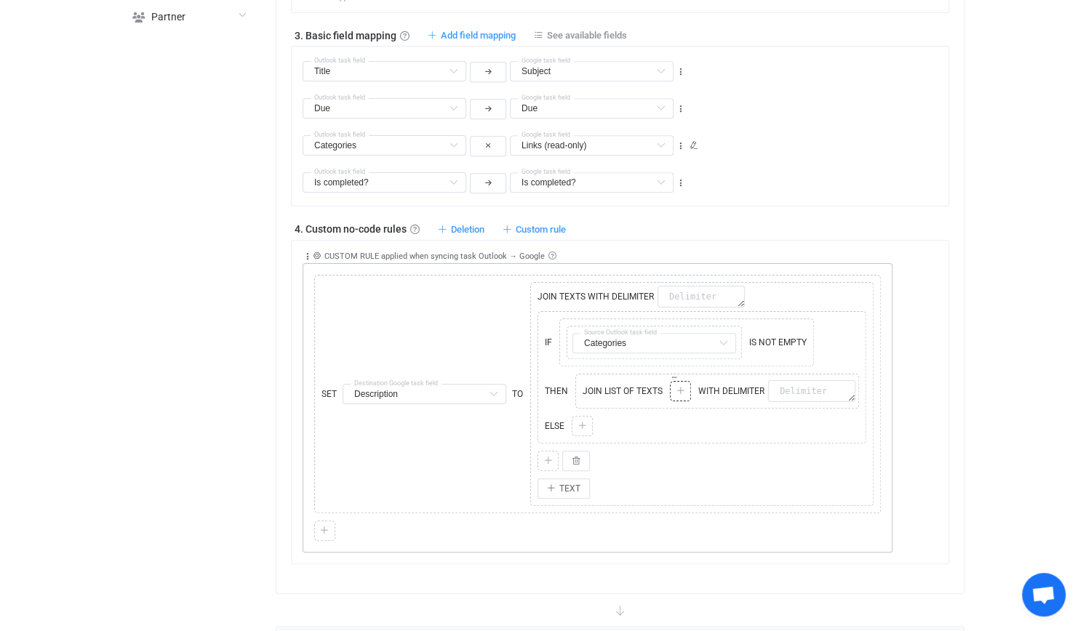
click at [680, 387] on icon at bounding box center [680, 391] width 9 height 9
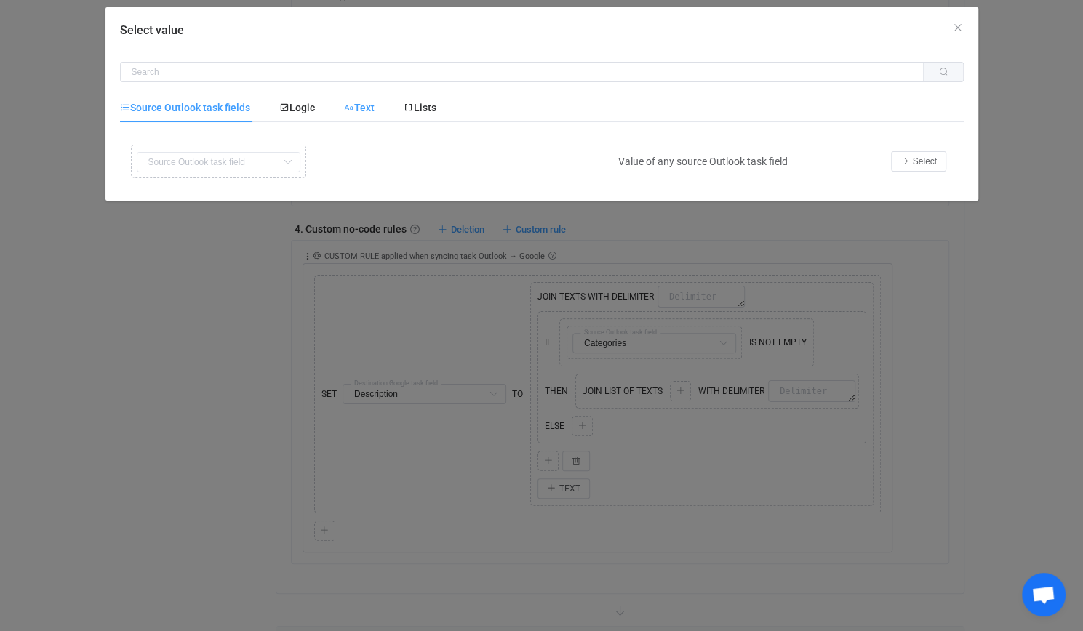
click at [375, 105] on span "Text" at bounding box center [359, 108] width 31 height 12
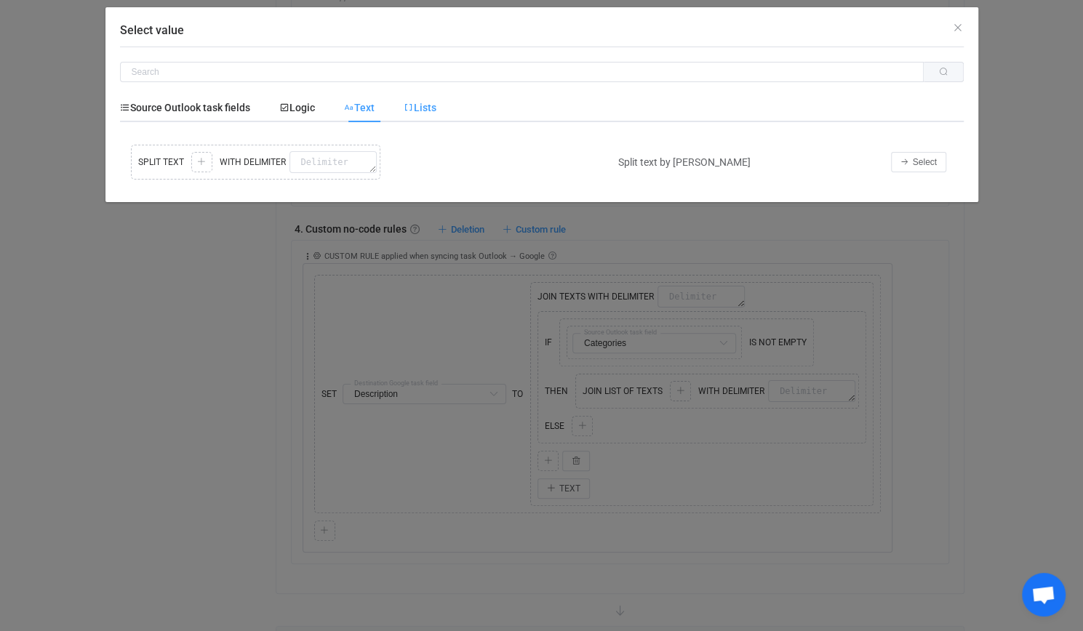
click at [414, 109] on icon "Select value" at bounding box center [409, 108] width 10 height 10
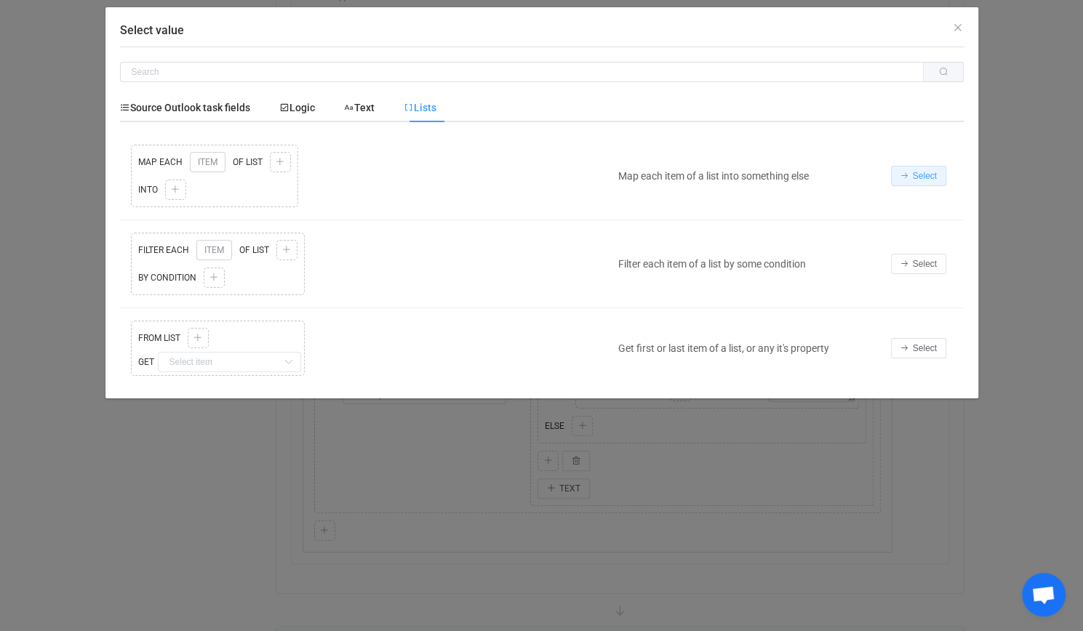
click at [933, 173] on span "Select" at bounding box center [925, 176] width 24 height 10
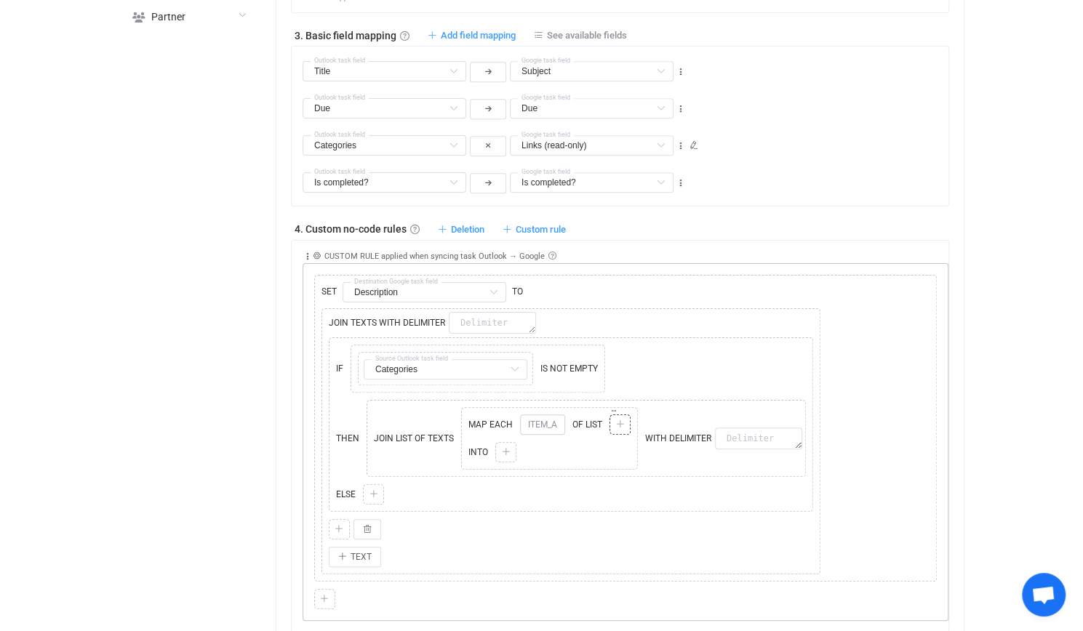
click at [616, 418] on div at bounding box center [620, 424] width 14 height 13
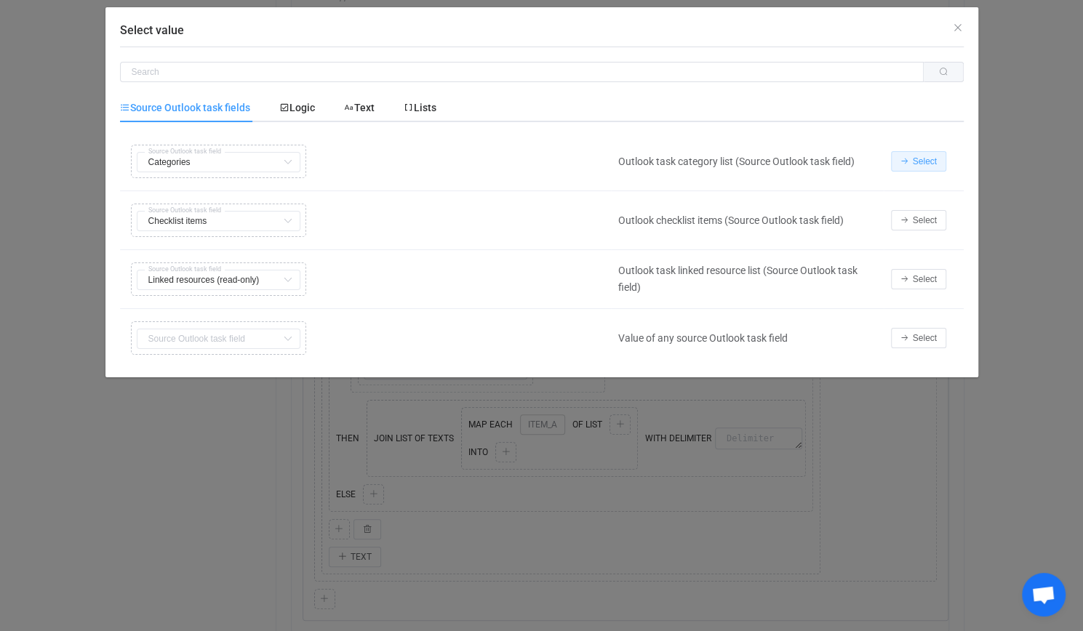
click at [935, 159] on span "Select" at bounding box center [925, 161] width 24 height 10
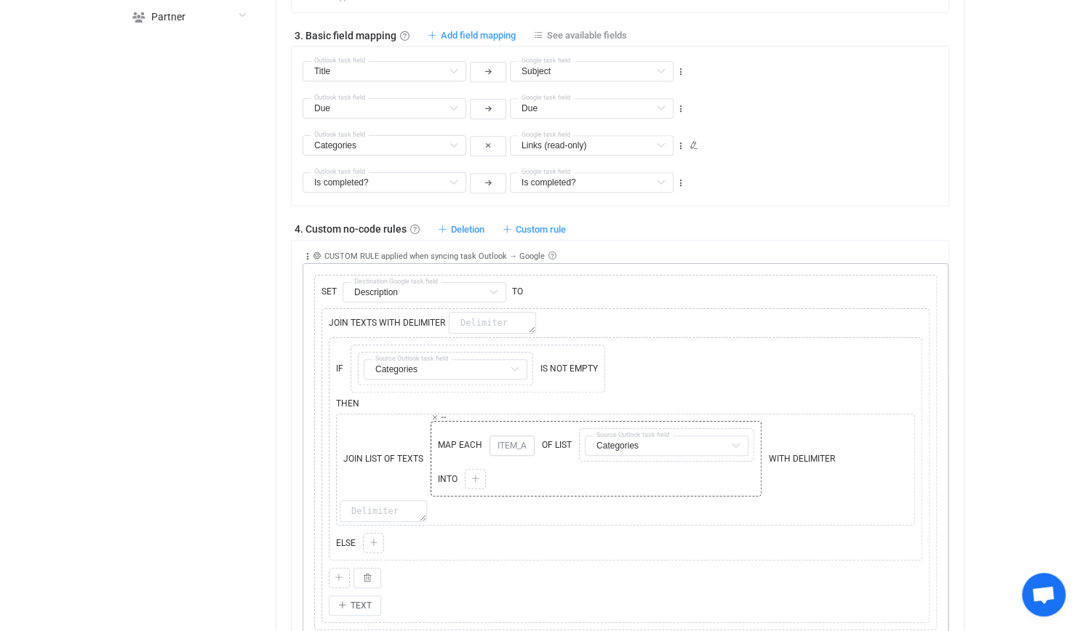
click at [482, 505] on div "JOIN LIST OF TEXTS Copy Cut Replace TYPE MISMATCH MAP EACH ITEM_A OF LIST Copy …" at bounding box center [626, 470] width 572 height 105
click at [477, 476] on div at bounding box center [475, 479] width 14 height 13
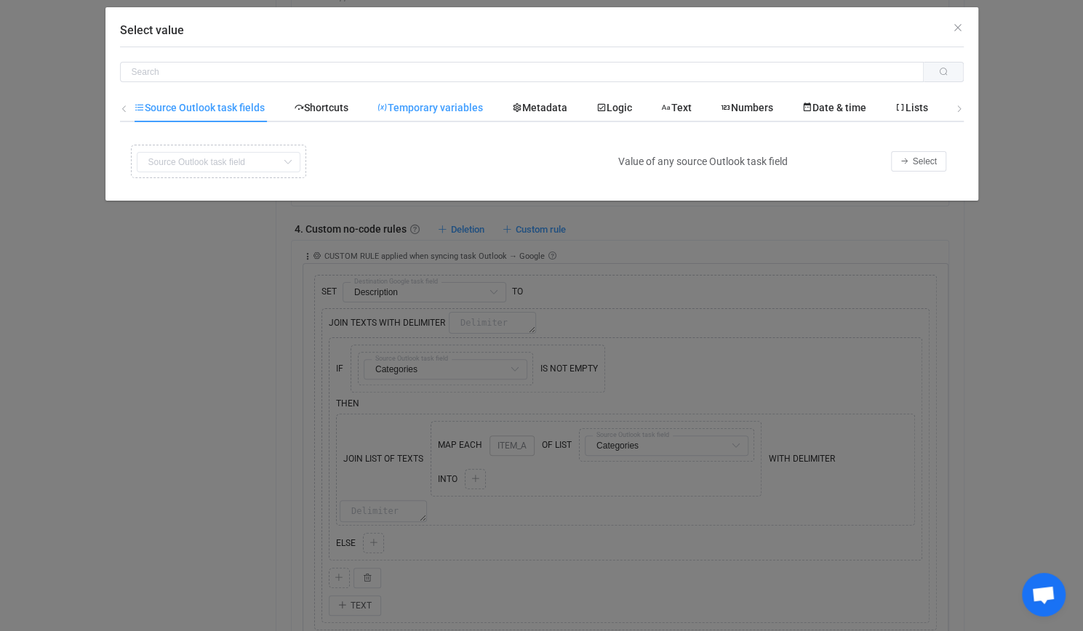
click at [463, 105] on span "Temporary variables" at bounding box center [430, 108] width 105 height 12
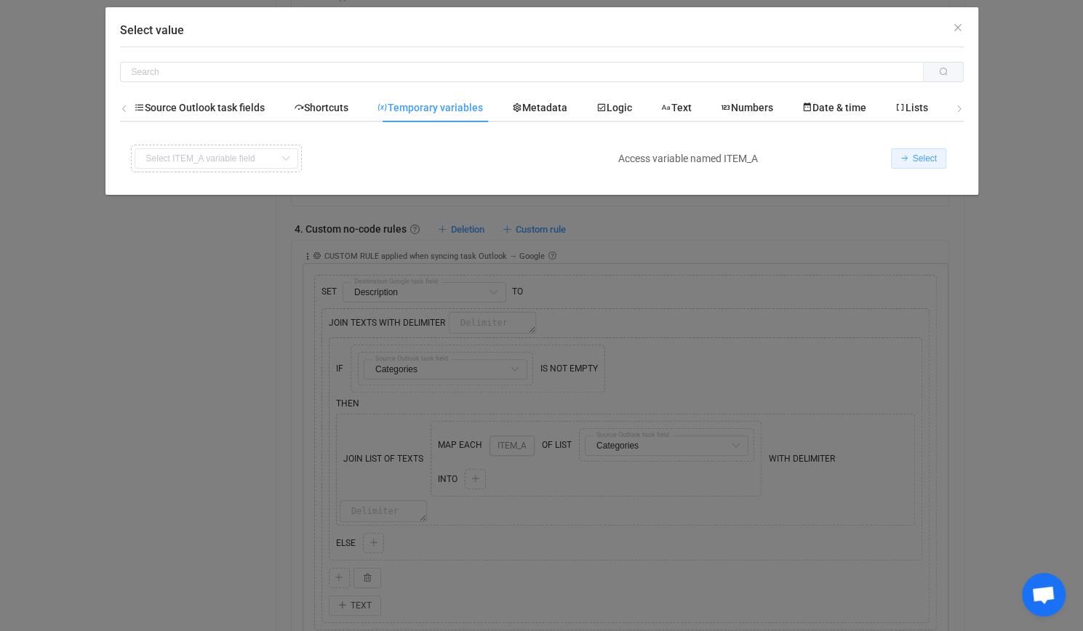
drag, startPoint x: 898, startPoint y: 156, endPoint x: 517, endPoint y: 414, distance: 459.4
click at [898, 157] on button "Select" at bounding box center [918, 158] width 55 height 20
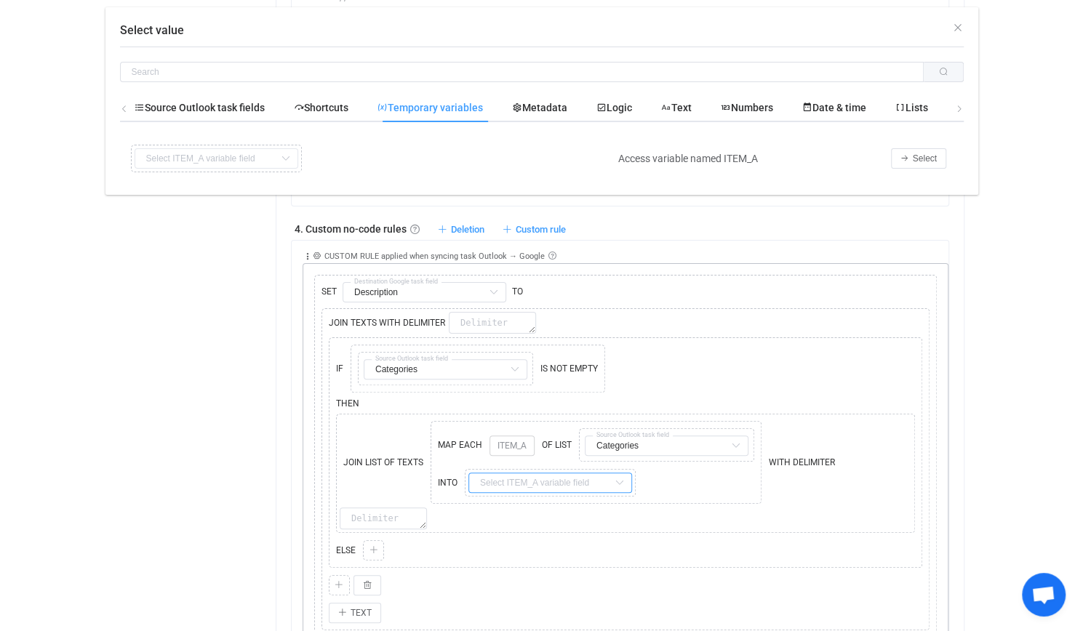
click at [519, 473] on input "text" at bounding box center [550, 483] width 164 height 20
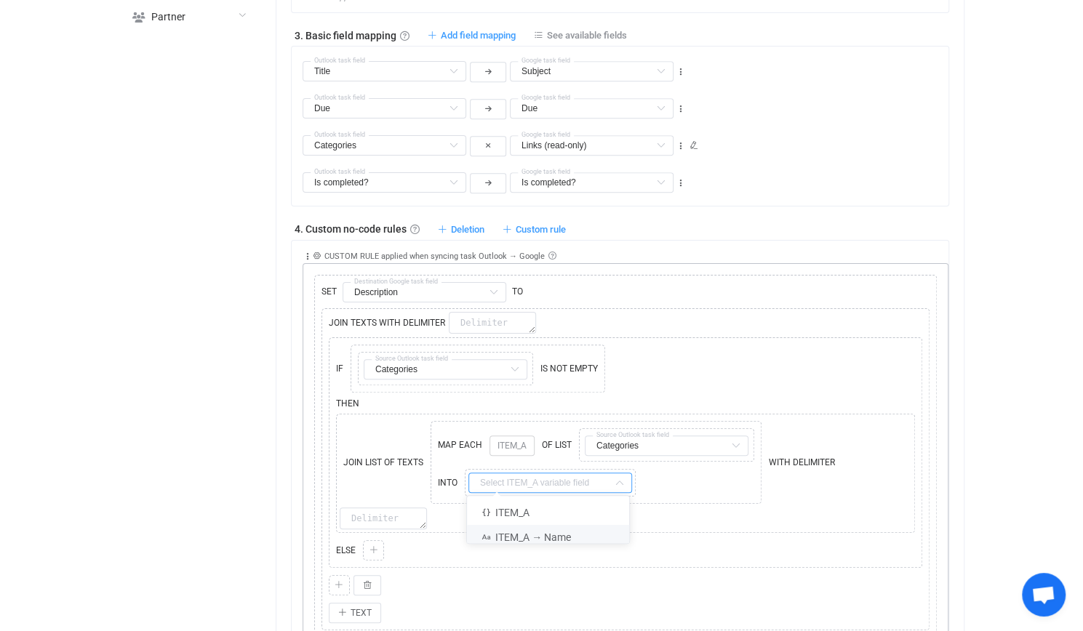
click at [543, 529] on li "ITEM_A → Name" at bounding box center [553, 537] width 173 height 25
type input "ITEM_A → Name"
drag, startPoint x: 853, startPoint y: 458, endPoint x: 864, endPoint y: 456, distance: 11.7
click at [861, 458] on div "JOIN LIST OF TEXTS Copy Cut Replace TYPE MISMATCH MAP EACH ITEM_A OF LIST Copy …" at bounding box center [626, 474] width 572 height 112
click at [870, 448] on div "JOIN LIST OF TEXTS Copy Cut Replace TYPE MISMATCH MAP EACH ITEM_A OF LIST Copy …" at bounding box center [626, 474] width 572 height 112
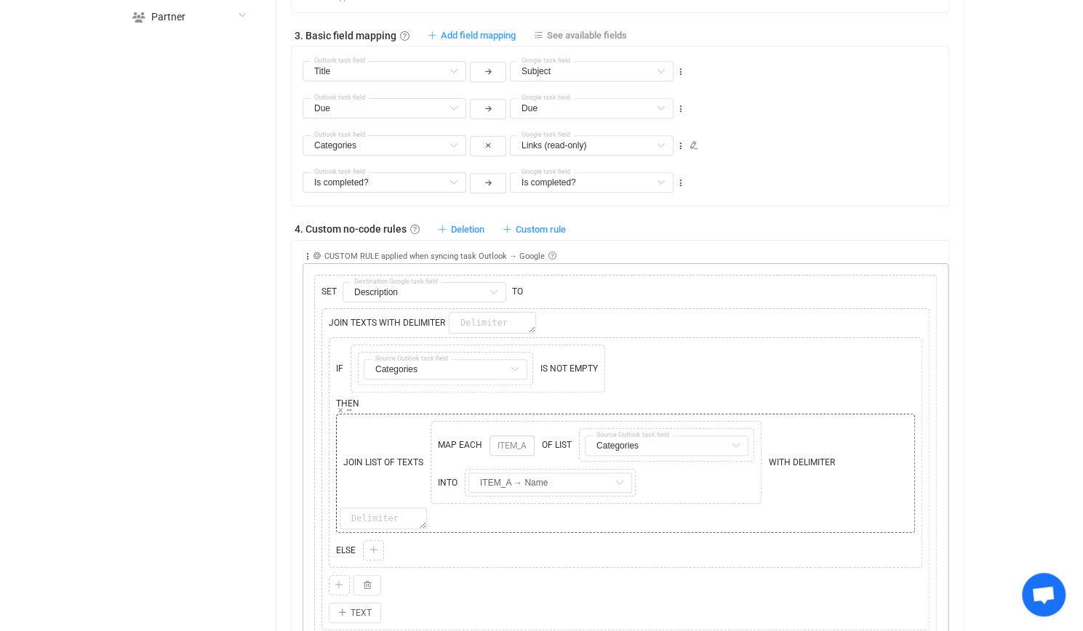
click at [839, 459] on div "JOIN LIST OF TEXTS Copy Cut Replace TYPE MISMATCH MAP EACH ITEM_A OF LIST Copy …" at bounding box center [626, 474] width 572 height 112
click at [796, 456] on span "WITH DELIMITER" at bounding box center [801, 462] width 73 height 13
click at [873, 453] on div "JOIN LIST OF TEXTS Copy Cut Replace TYPE MISMATCH MAP EACH ITEM_A OF LIST Copy …" at bounding box center [626, 474] width 572 height 112
click at [873, 462] on div "JOIN LIST OF TEXTS Copy Cut Replace TYPE MISMATCH MAP EACH ITEM_A OF LIST Copy …" at bounding box center [626, 474] width 572 height 112
click at [378, 508] on textarea at bounding box center [383, 519] width 87 height 22
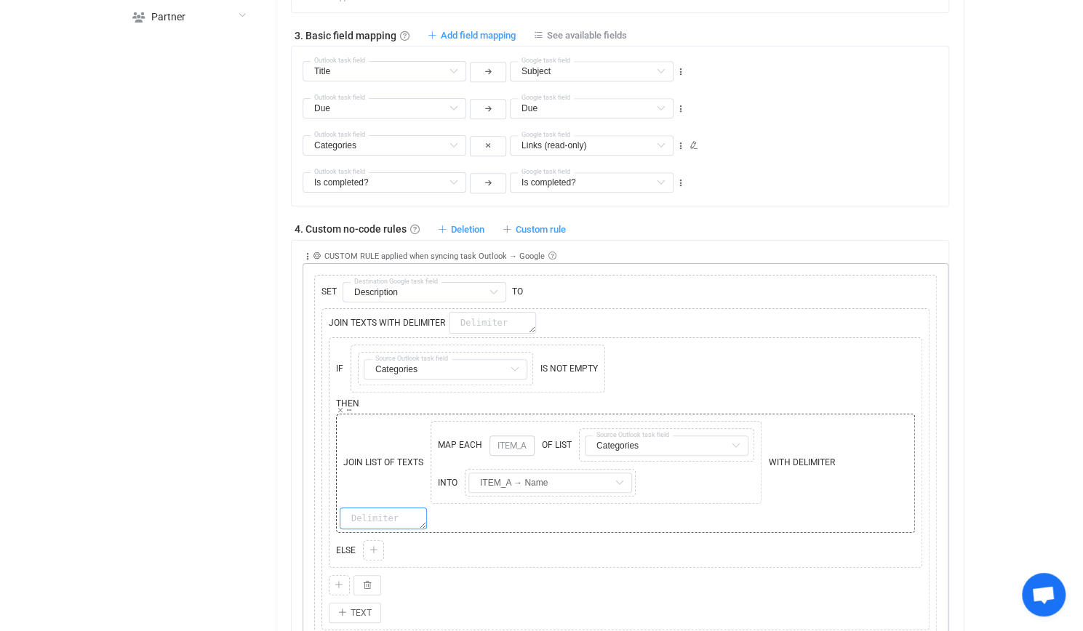
click at [383, 513] on textarea at bounding box center [383, 519] width 87 height 22
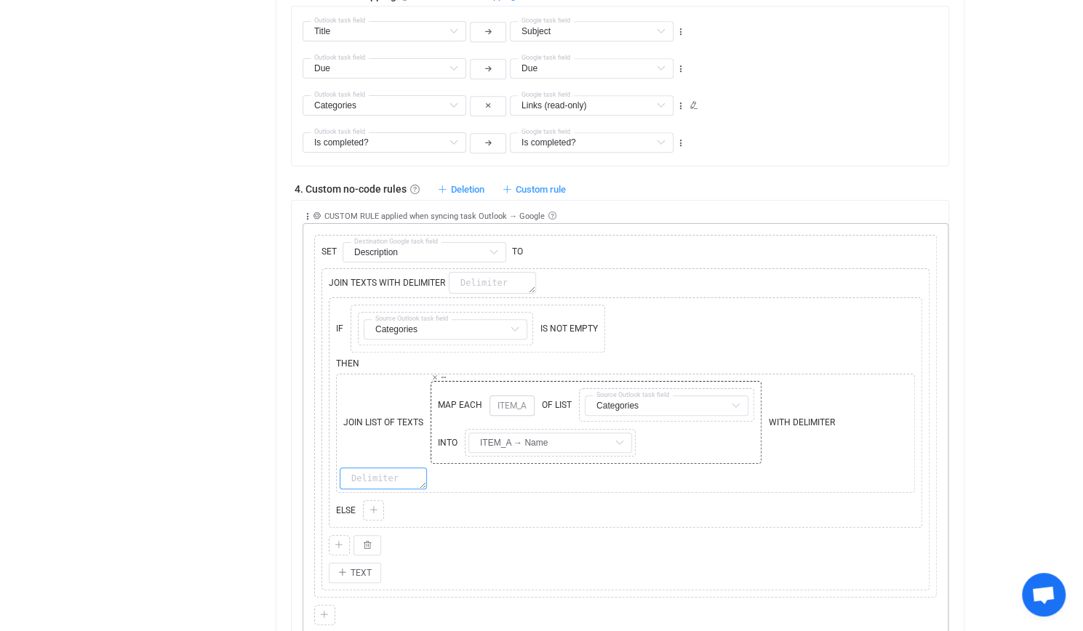
scroll to position [806, 0]
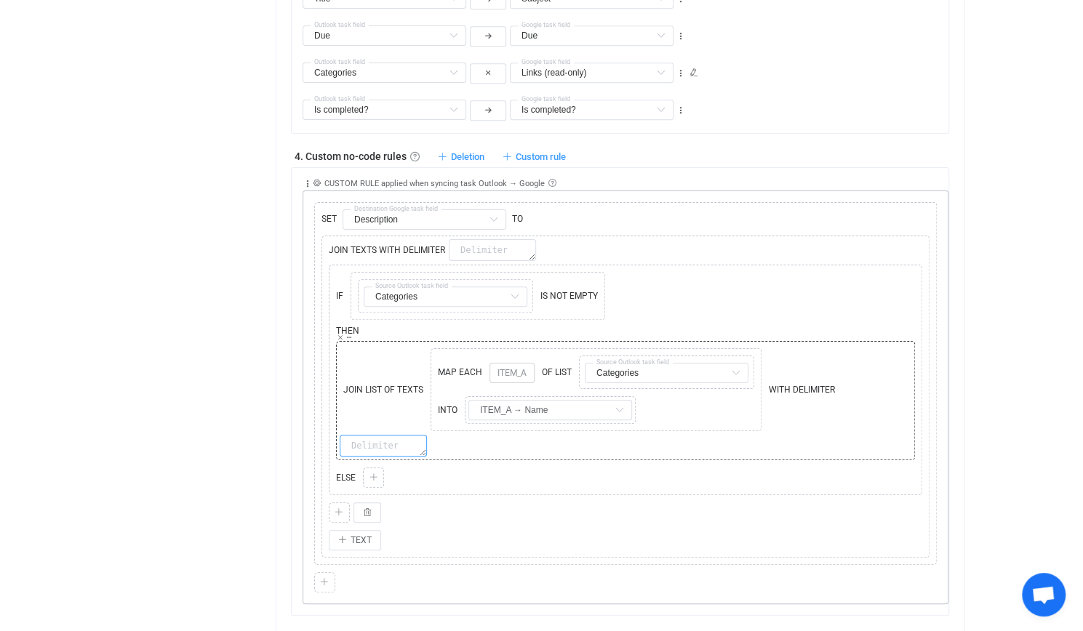
click at [399, 436] on textarea at bounding box center [383, 446] width 87 height 22
click at [825, 385] on span "WITH DELIMITER" at bounding box center [801, 389] width 73 height 13
click at [375, 437] on textarea at bounding box center [383, 446] width 87 height 22
drag, startPoint x: 421, startPoint y: 444, endPoint x: 436, endPoint y: 373, distance: 72.9
click at [436, 373] on div "JOIN LIST OF TEXTS Copy Cut Replace TYPE MISMATCH MAP EACH ITEM_A OF LIST Copy …" at bounding box center [626, 400] width 572 height 111
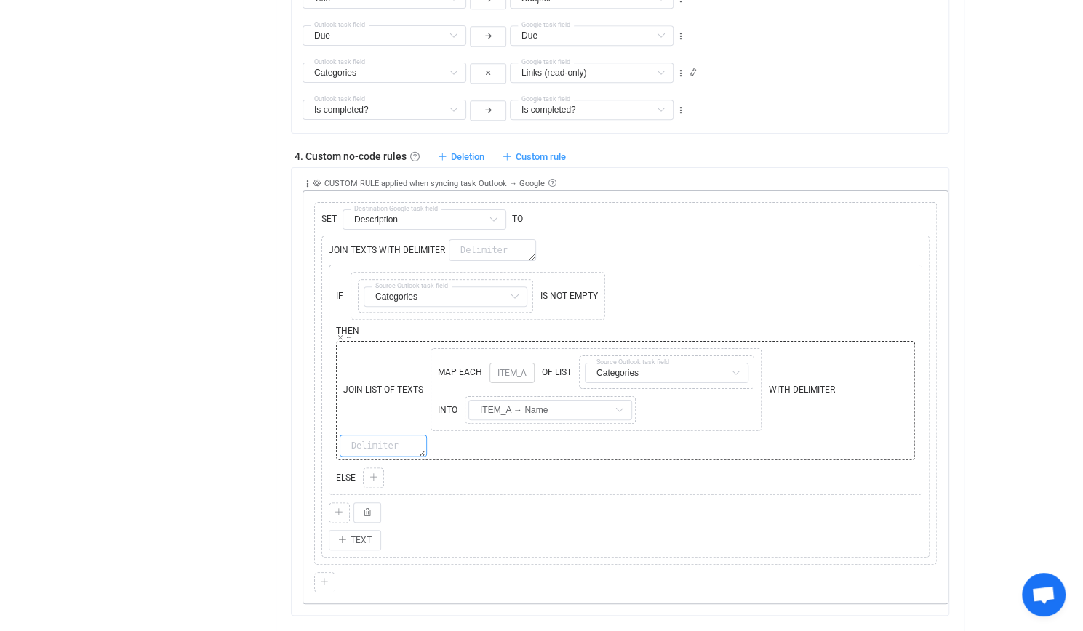
click at [384, 442] on textarea at bounding box center [383, 445] width 87 height 21
type textarea ","
click at [477, 431] on div "JOIN LIST OF TEXTS Copy Cut Replace TYPE MISMATCH MAP EACH ITEM_A OF LIST Copy …" at bounding box center [626, 400] width 572 height 111
click at [378, 443] on textarea "," at bounding box center [383, 445] width 87 height 21
click at [533, 436] on div "JOIN LIST OF TEXTS Copy Cut Replace TYPE MISMATCH MAP EACH ITEM_A OF LIST Copy …" at bounding box center [626, 400] width 572 height 111
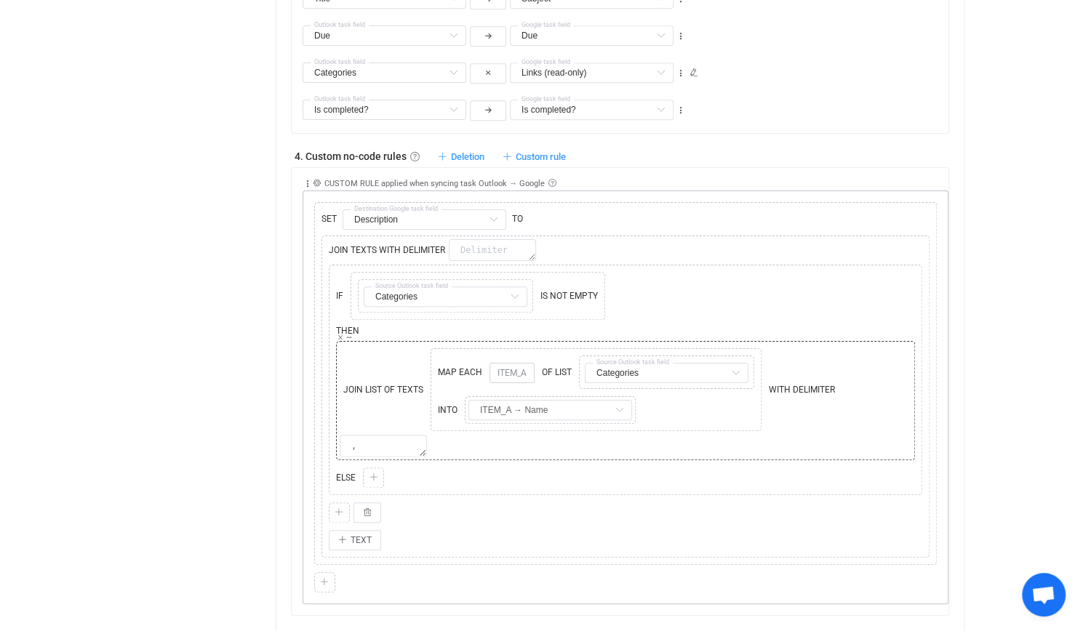
click at [519, 434] on div "JOIN LIST OF TEXTS Copy Cut Replace TYPE MISMATCH MAP EACH ITEM_A OF LIST Copy …" at bounding box center [626, 400] width 572 height 111
click at [424, 442] on textarea "," at bounding box center [383, 445] width 87 height 21
click at [397, 438] on textarea "," at bounding box center [383, 445] width 87 height 21
click at [524, 442] on div "JOIN LIST OF TEXTS Copy Cut Replace TYPE MISMATCH MAP EACH ITEM_A OF LIST Copy …" at bounding box center [626, 400] width 572 height 111
drag, startPoint x: 339, startPoint y: 504, endPoint x: 348, endPoint y: 504, distance: 8.7
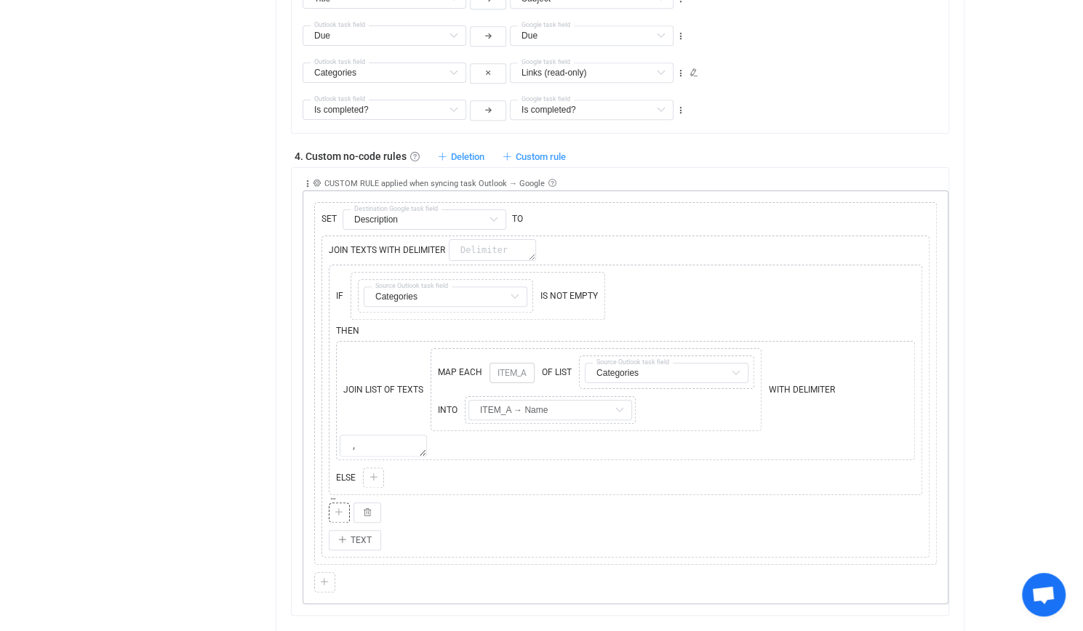
click at [338, 508] on icon at bounding box center [339, 512] width 9 height 9
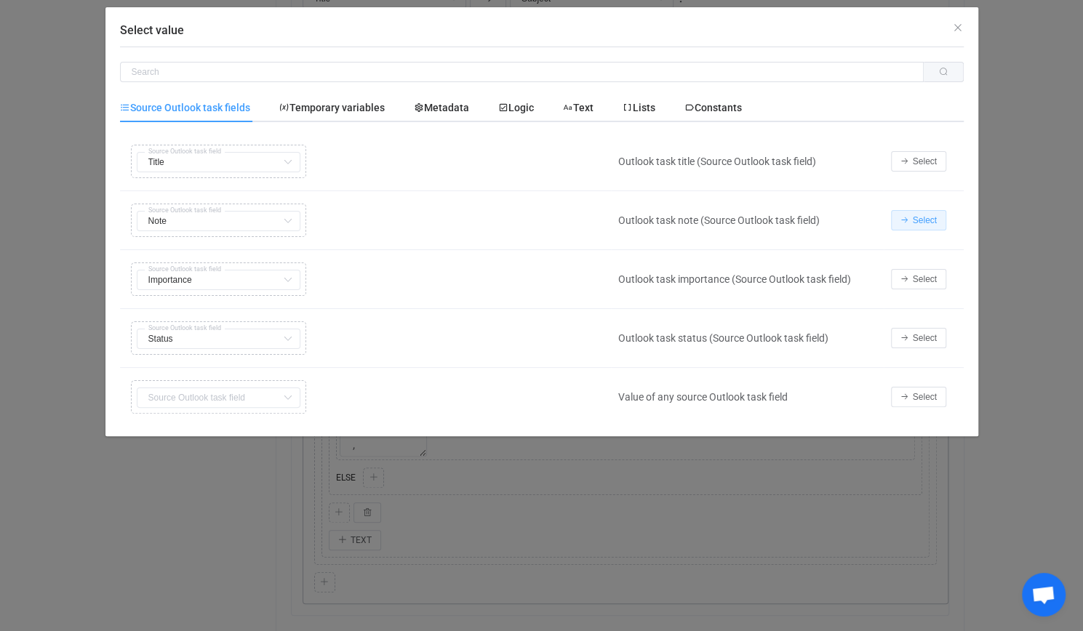
click at [938, 212] on button "Select" at bounding box center [918, 220] width 55 height 20
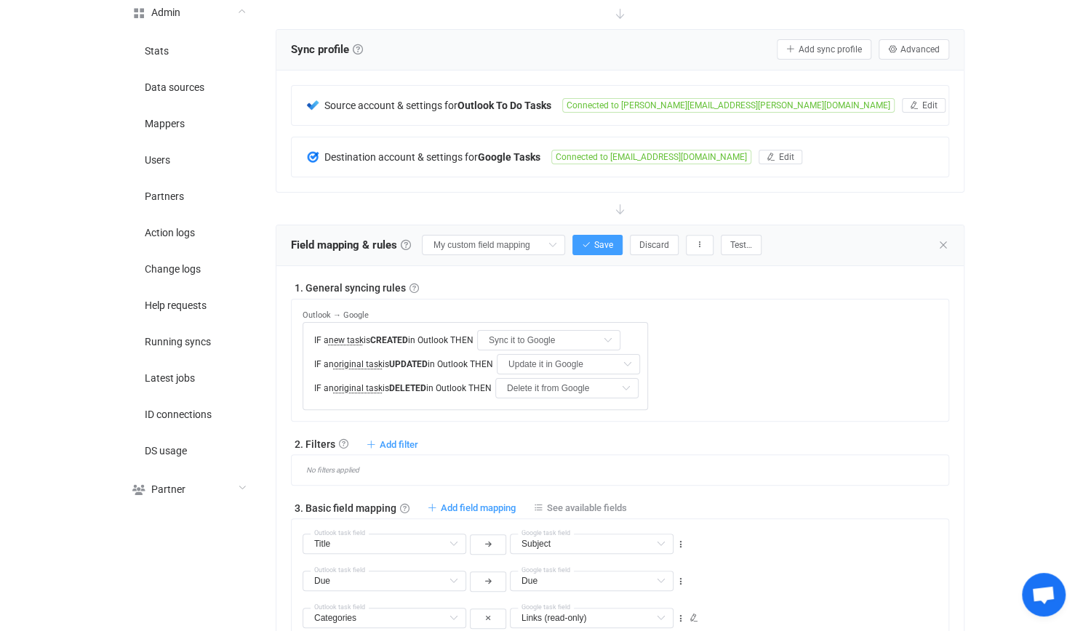
scroll to position [224, 0]
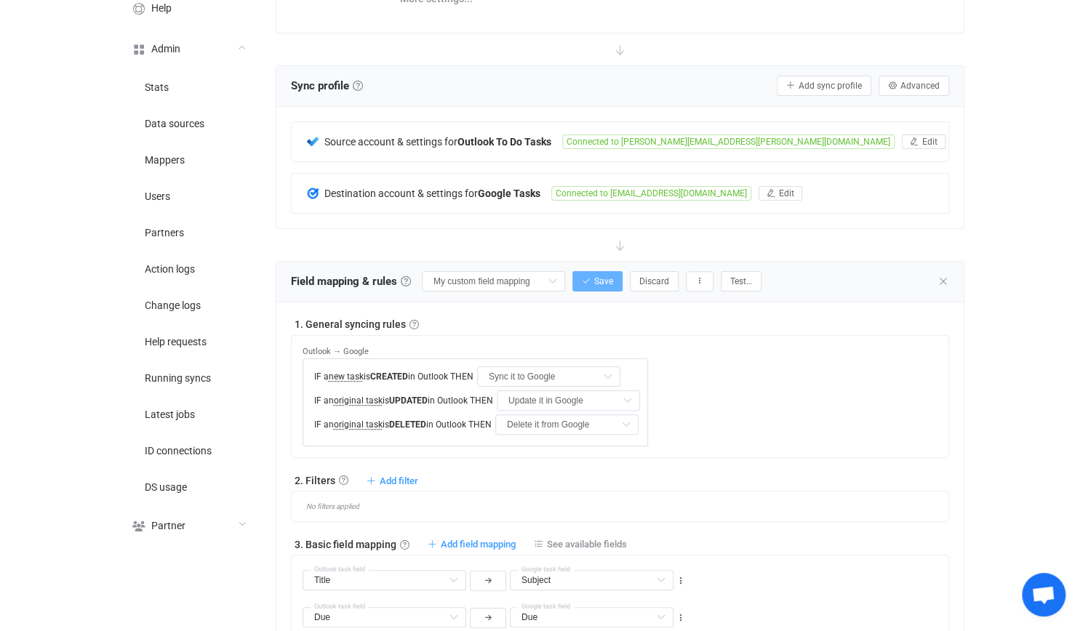
drag, startPoint x: 602, startPoint y: 263, endPoint x: 604, endPoint y: 273, distance: 10.3
click at [603, 268] on div "Field mapping & rules Field mapping & rules By default, all tasks of the connec…" at bounding box center [619, 282] width 687 height 41
click at [604, 276] on span "Save" at bounding box center [603, 281] width 19 height 10
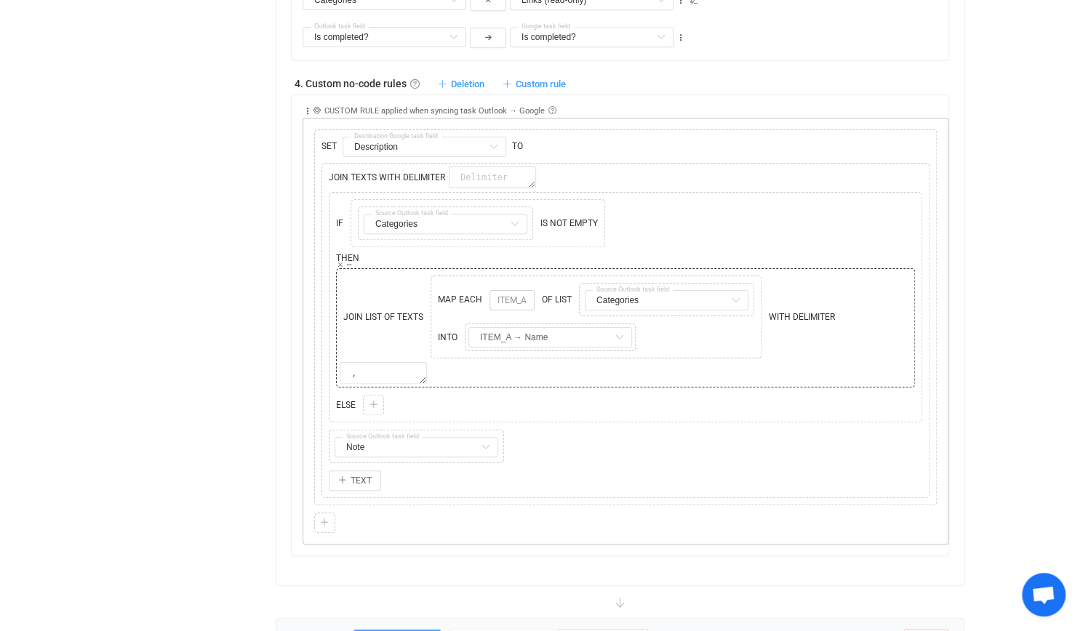
scroll to position [733, 0]
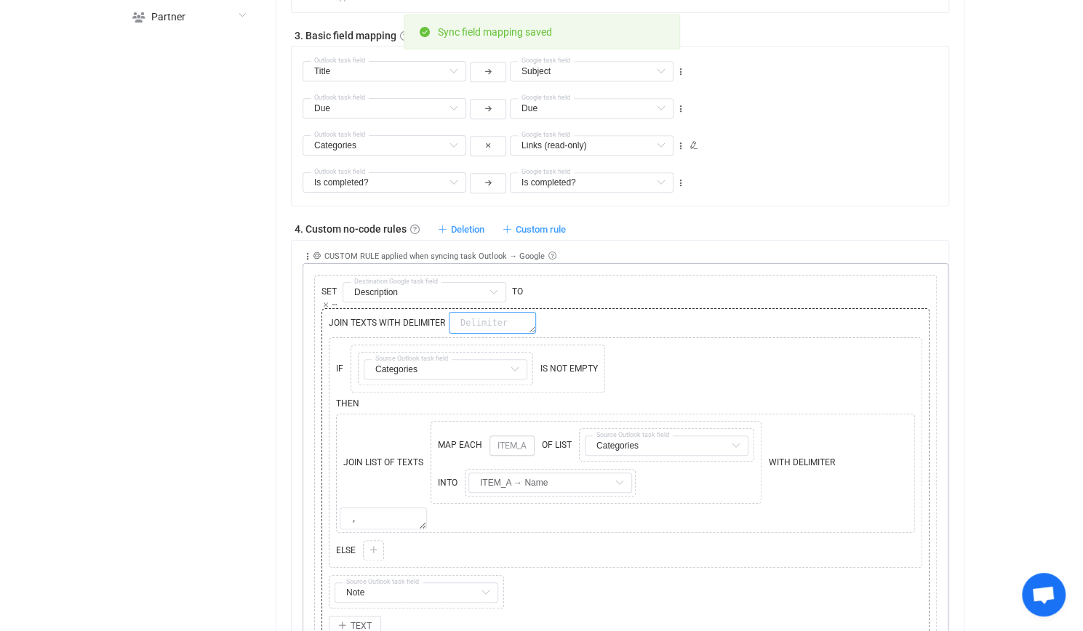
click at [506, 318] on textarea at bounding box center [492, 323] width 87 height 22
click at [575, 324] on div "JOIN TEXTS WITH DELIMITER Copy Cut Replace TYPE MISMATCH IF Copy Cut Replace TY…" at bounding box center [625, 476] width 601 height 328
click at [512, 312] on textarea at bounding box center [492, 323] width 87 height 22
click at [500, 316] on textarea at bounding box center [492, 323] width 87 height 22
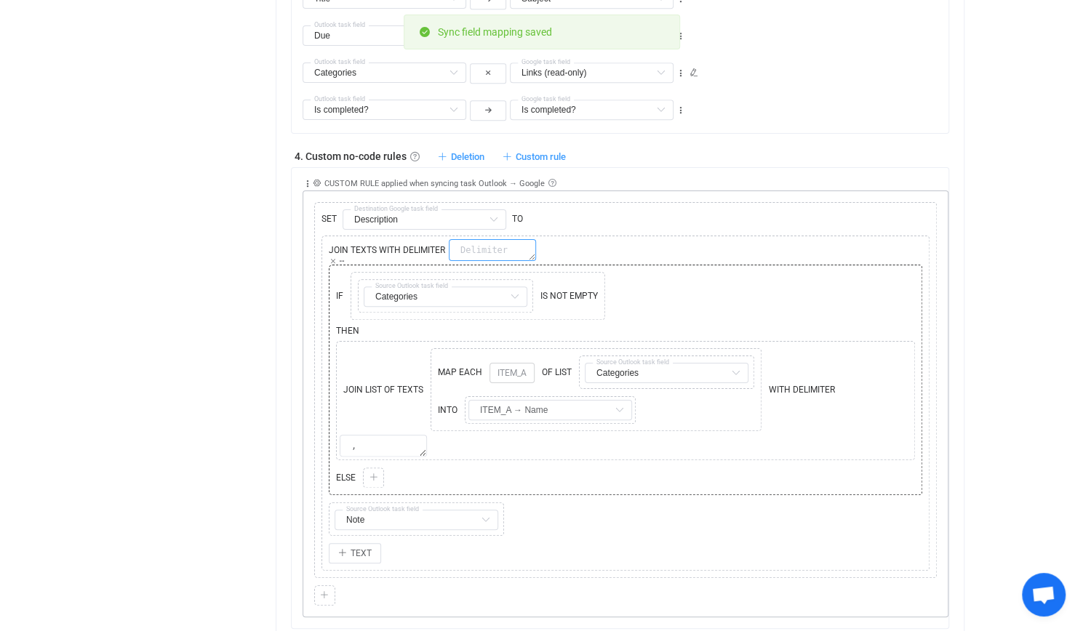
click at [497, 247] on textarea at bounding box center [492, 250] width 87 height 22
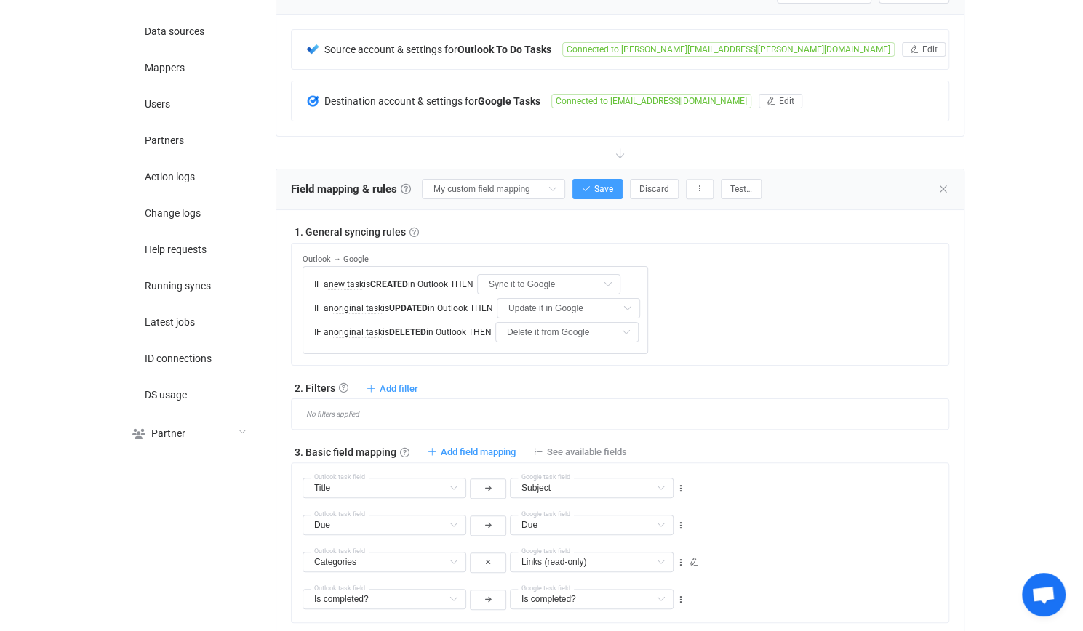
scroll to position [297, 0]
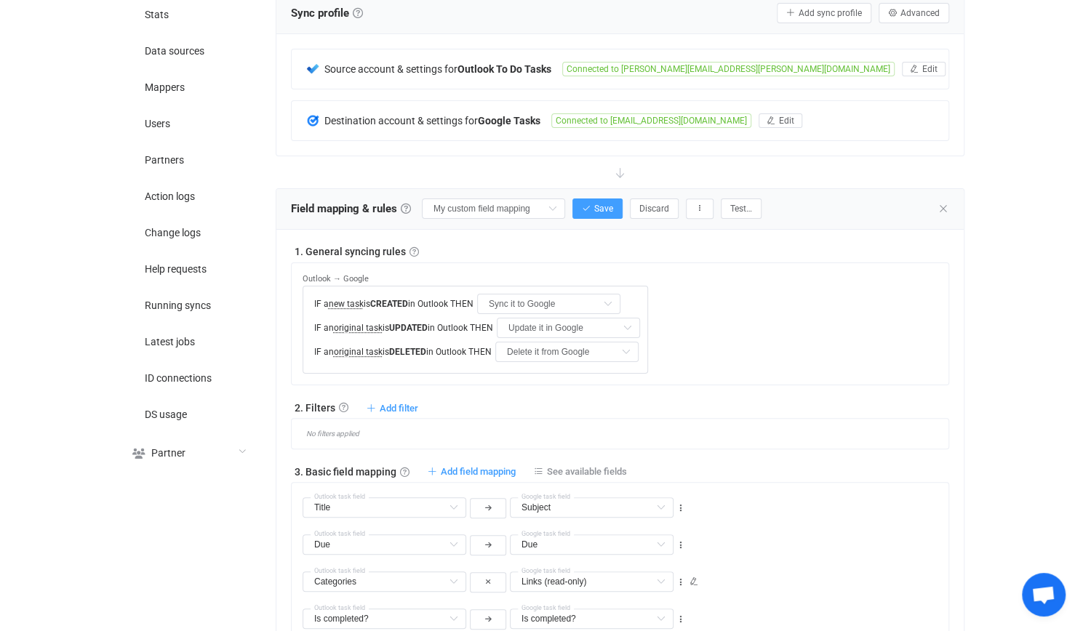
click at [607, 198] on div "Field mapping & rules Field mapping & rules By default, all tasks of the connec…" at bounding box center [526, 209] width 471 height 22
click at [608, 204] on span "Save" at bounding box center [603, 209] width 19 height 10
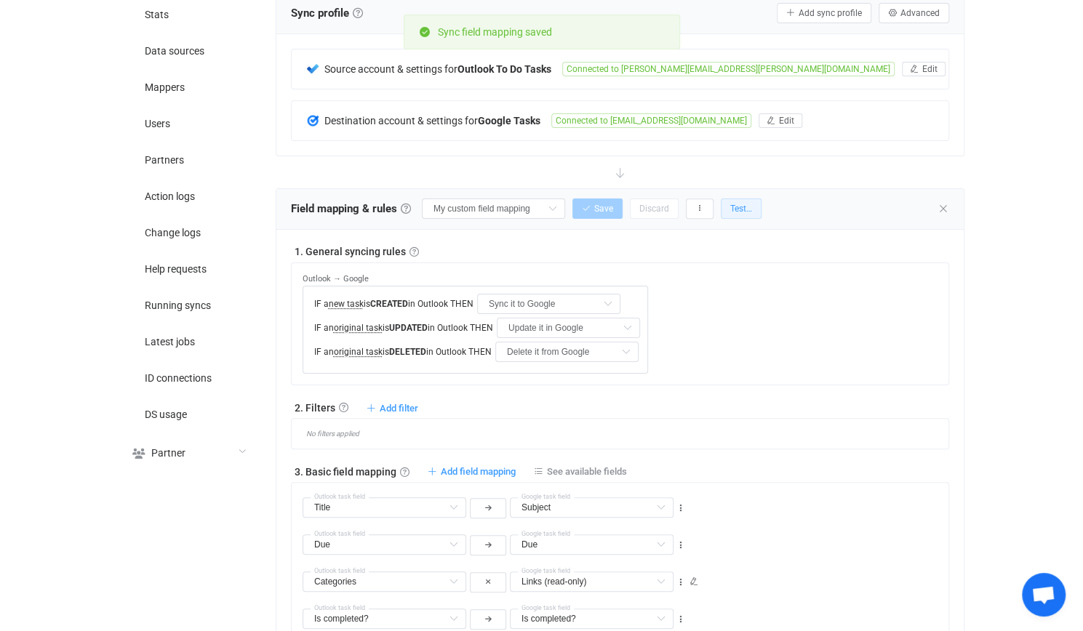
click at [745, 205] on span "Test…" at bounding box center [741, 209] width 22 height 10
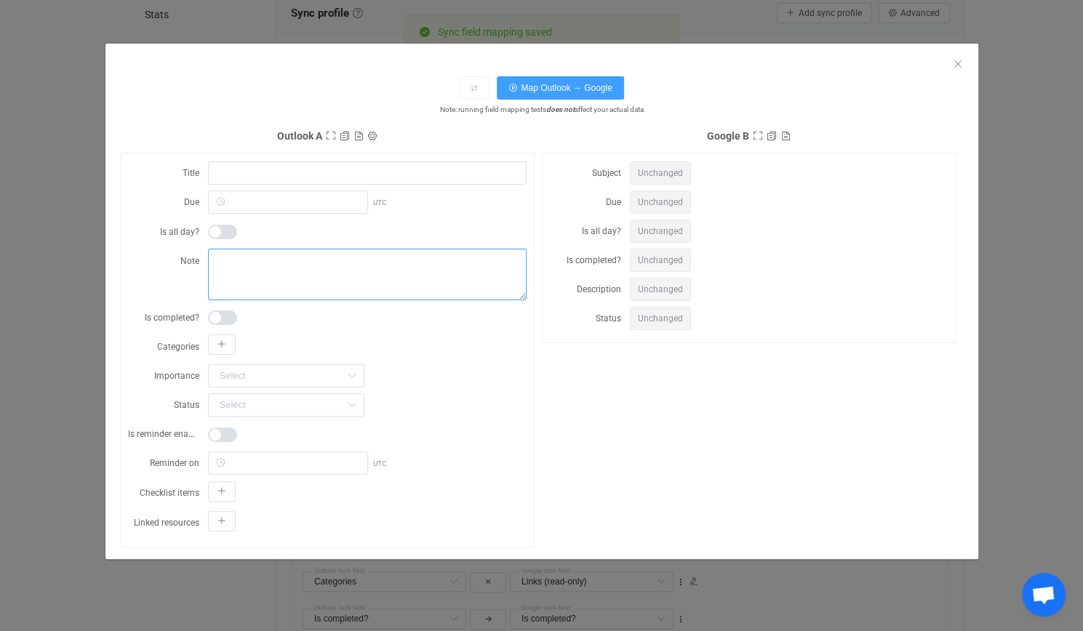
click at [284, 273] on textarea "dialog" at bounding box center [367, 275] width 319 height 52
type textarea "jkugfkmuk"
click at [560, 84] on span "Map Outlook → Google" at bounding box center [566, 88] width 91 height 10
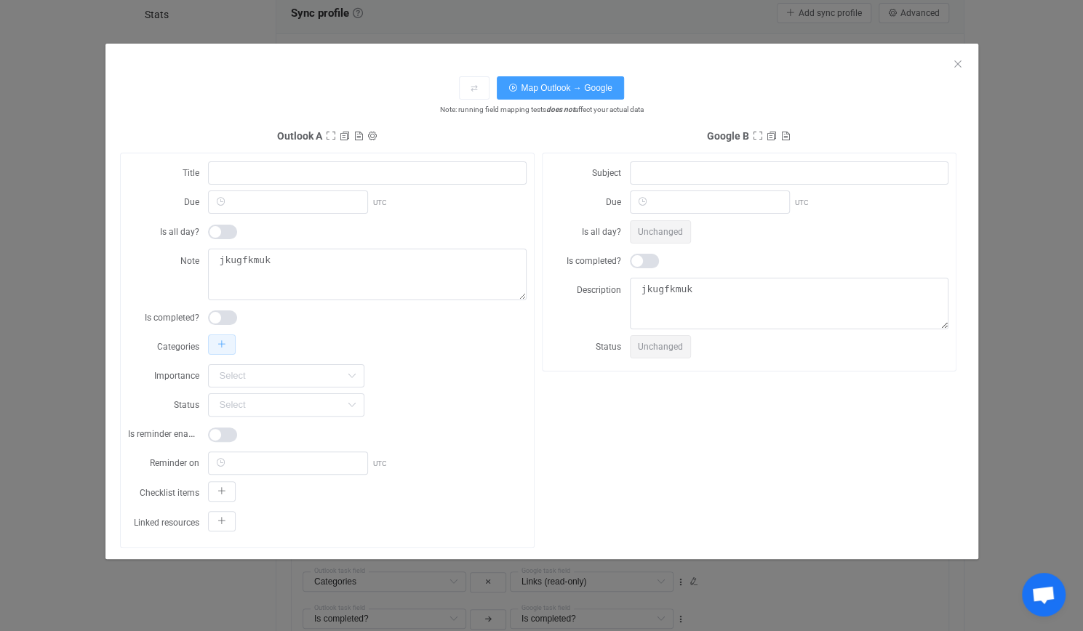
click at [220, 343] on icon "dialog" at bounding box center [222, 344] width 9 height 9
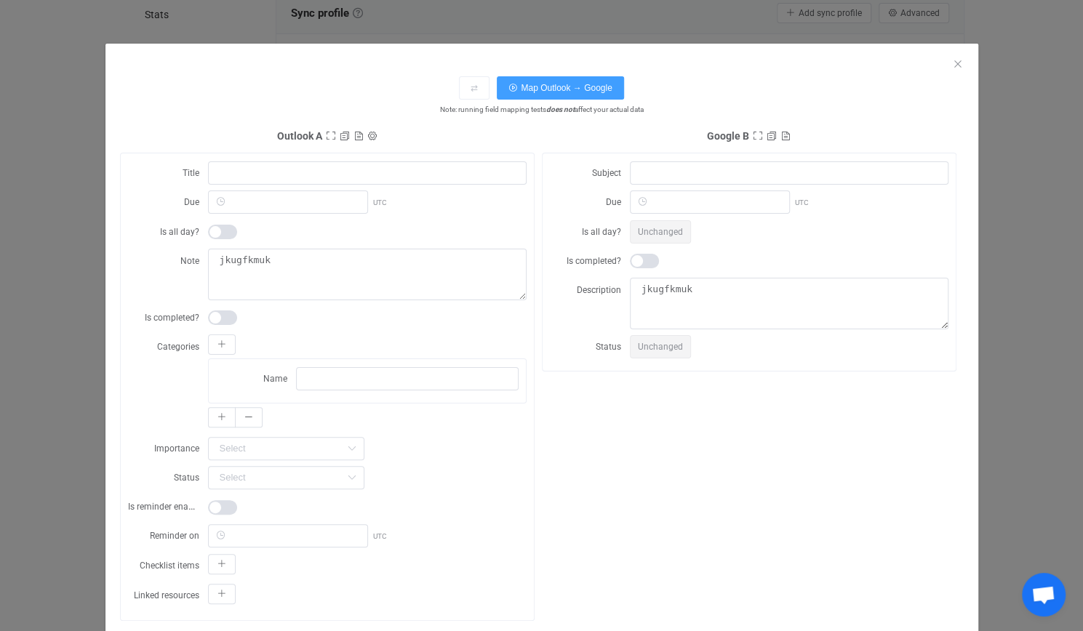
drag, startPoint x: 403, startPoint y: 398, endPoint x: 397, endPoint y: 389, distance: 10.5
click at [397, 393] on div "Name" at bounding box center [367, 395] width 319 height 73
click at [392, 373] on input "dialog" at bounding box center [407, 378] width 223 height 23
type input "ccc"
click at [576, 88] on span "Map Outlook → Google" at bounding box center [566, 88] width 91 height 10
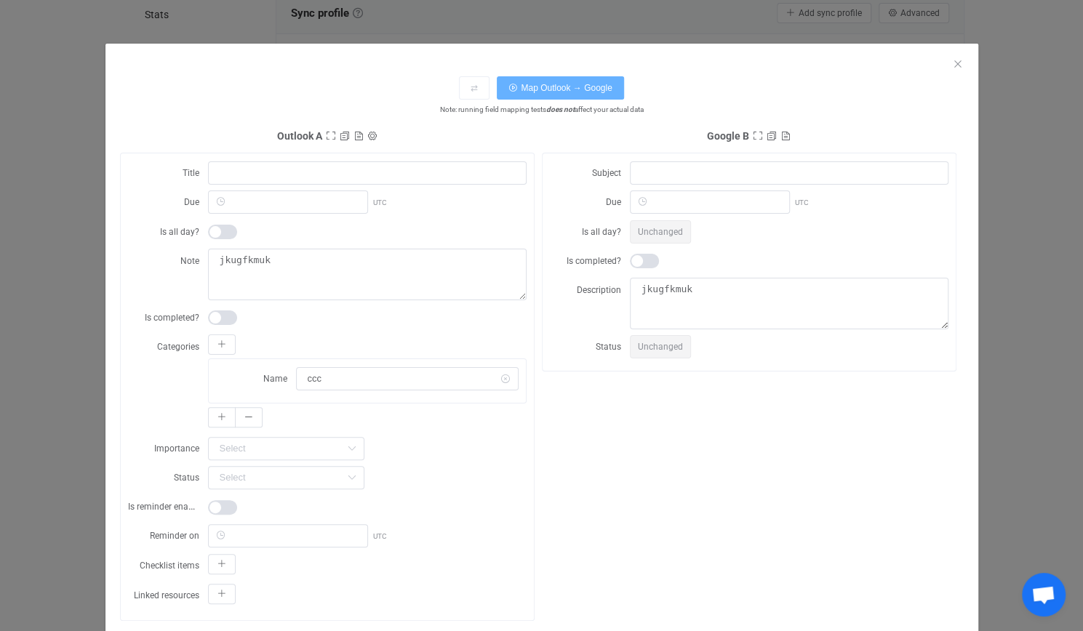
type textarea "ccc jkugfkmuk"
drag, startPoint x: 231, startPoint y: 407, endPoint x: 218, endPoint y: 410, distance: 13.3
click at [226, 407] on div "dialog" at bounding box center [235, 417] width 55 height 20
drag, startPoint x: 217, startPoint y: 412, endPoint x: 252, endPoint y: 417, distance: 35.2
click at [218, 413] on icon "dialog" at bounding box center [222, 417] width 9 height 9
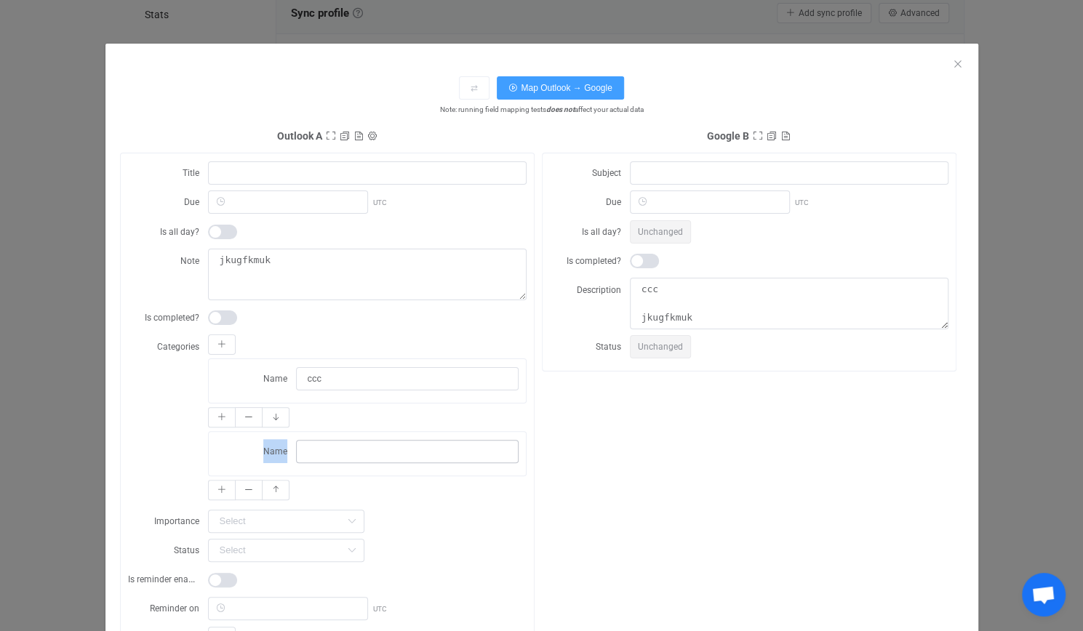
drag, startPoint x: 316, startPoint y: 426, endPoint x: 320, endPoint y: 439, distance: 14.3
click at [315, 435] on div "Name ccc Name" at bounding box center [367, 420] width 319 height 170
click at [323, 444] on input "dialog" at bounding box center [407, 451] width 223 height 23
type input "yjytjyj ytj"
click at [535, 84] on button "Map Outlook → Google" at bounding box center [560, 87] width 127 height 23
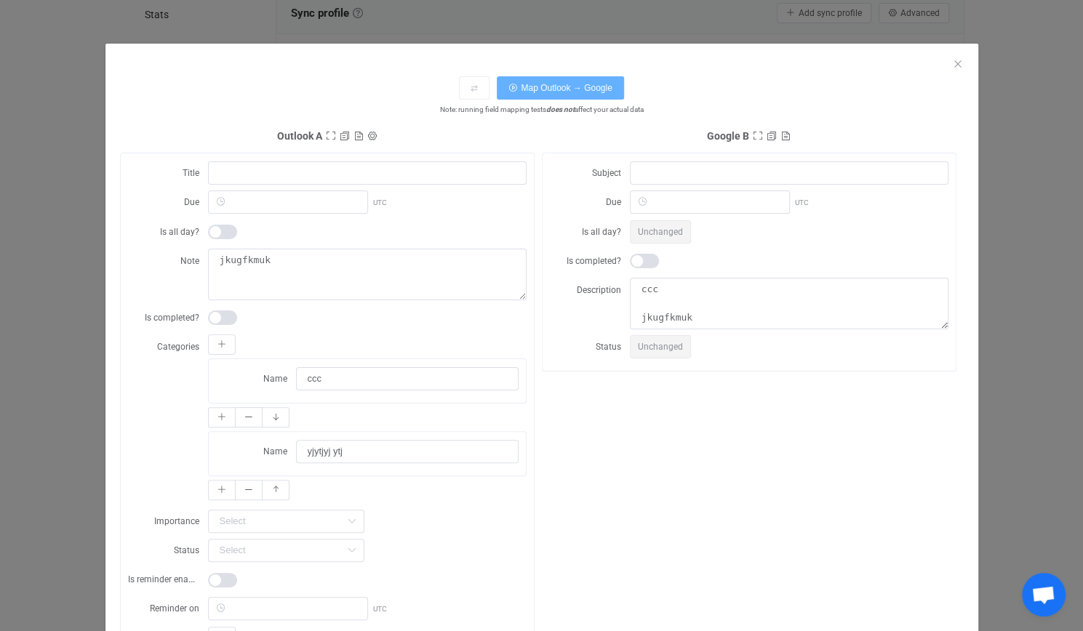
type textarea "ccc, yjytjyj ytj jkugfkmuk"
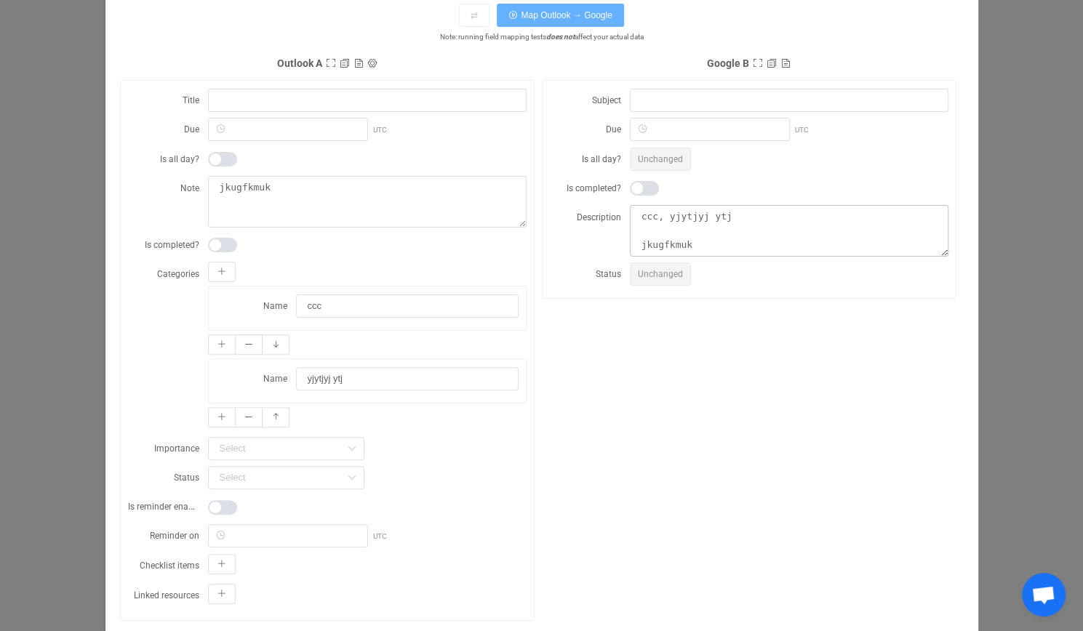
scroll to position [0, 0]
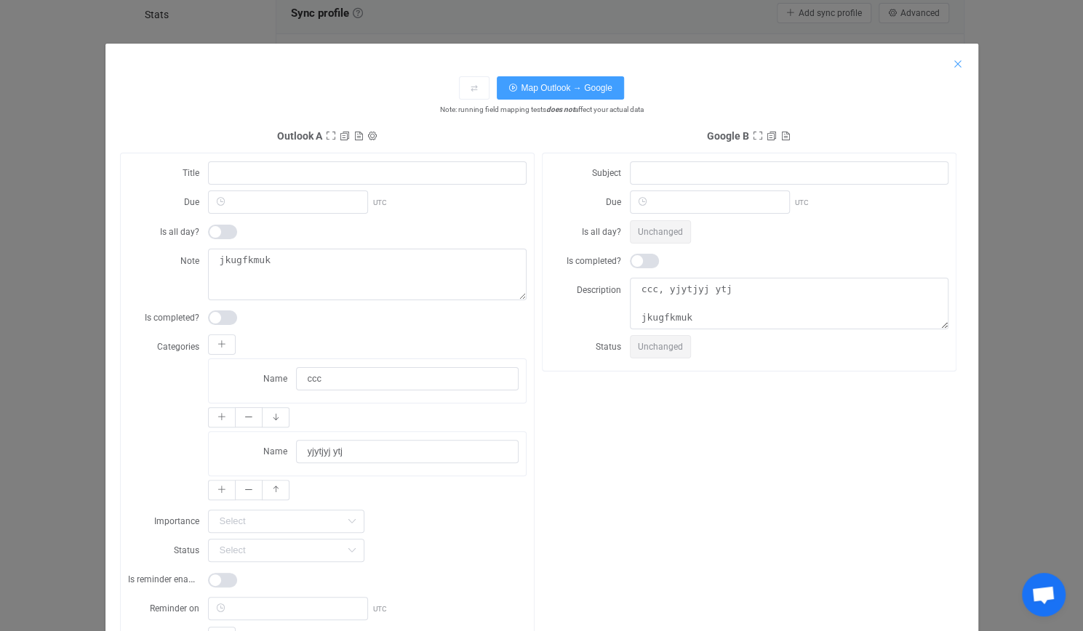
click at [952, 67] on icon "Close" at bounding box center [958, 64] width 12 height 12
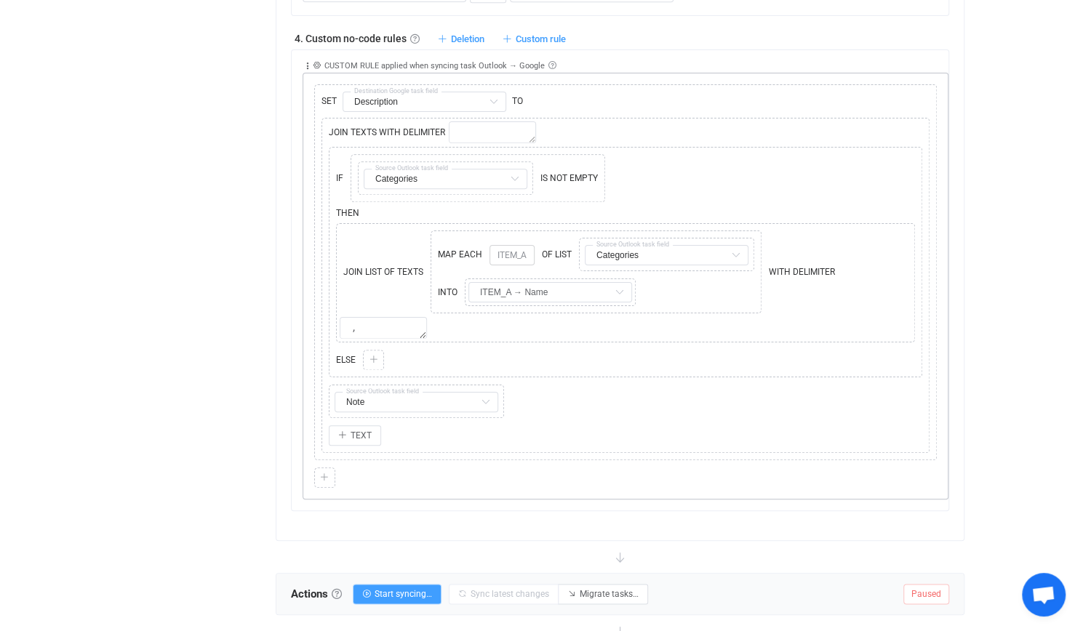
scroll to position [879, 0]
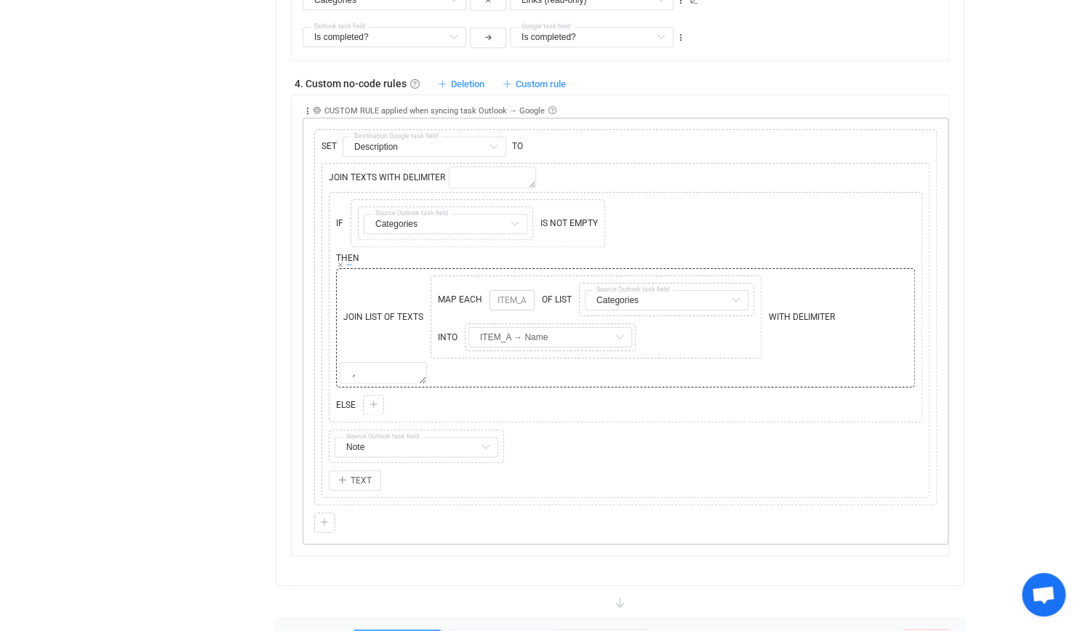
click at [349, 261] on icon at bounding box center [349, 264] width 7 height 7
click at [405, 236] on span "Cut" at bounding box center [403, 234] width 14 height 12
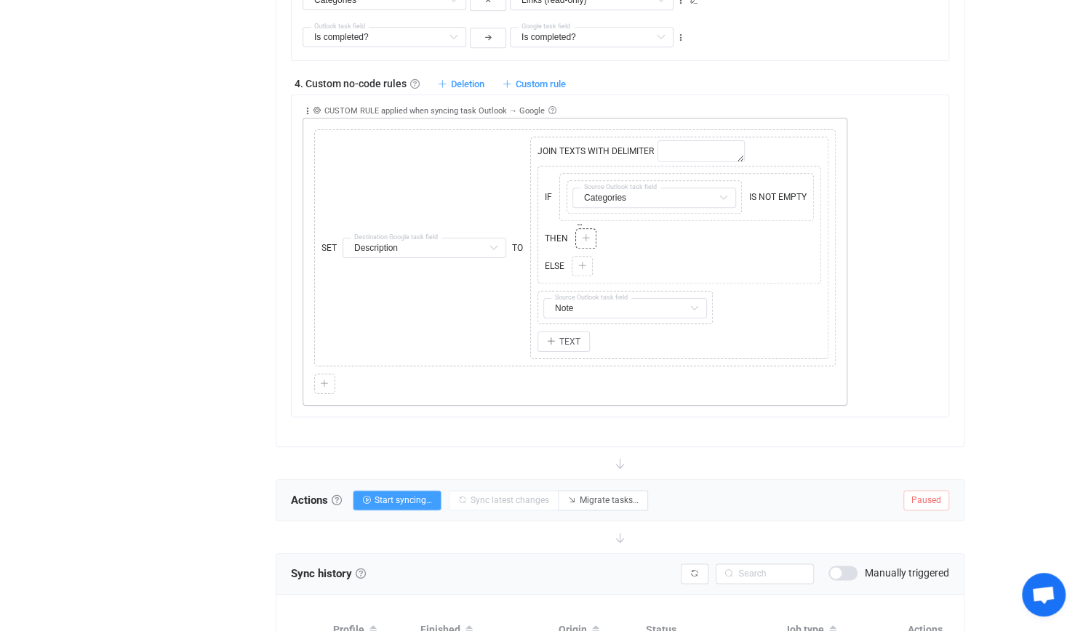
click at [581, 234] on icon at bounding box center [585, 238] width 9 height 9
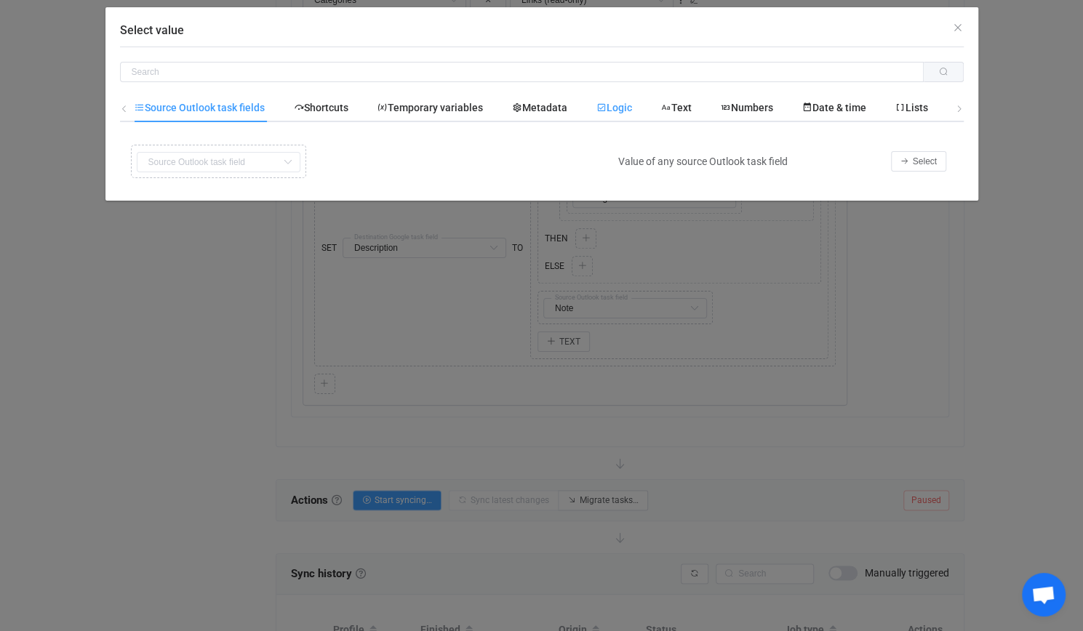
click at [586, 110] on div "Logic" at bounding box center [614, 107] width 65 height 29
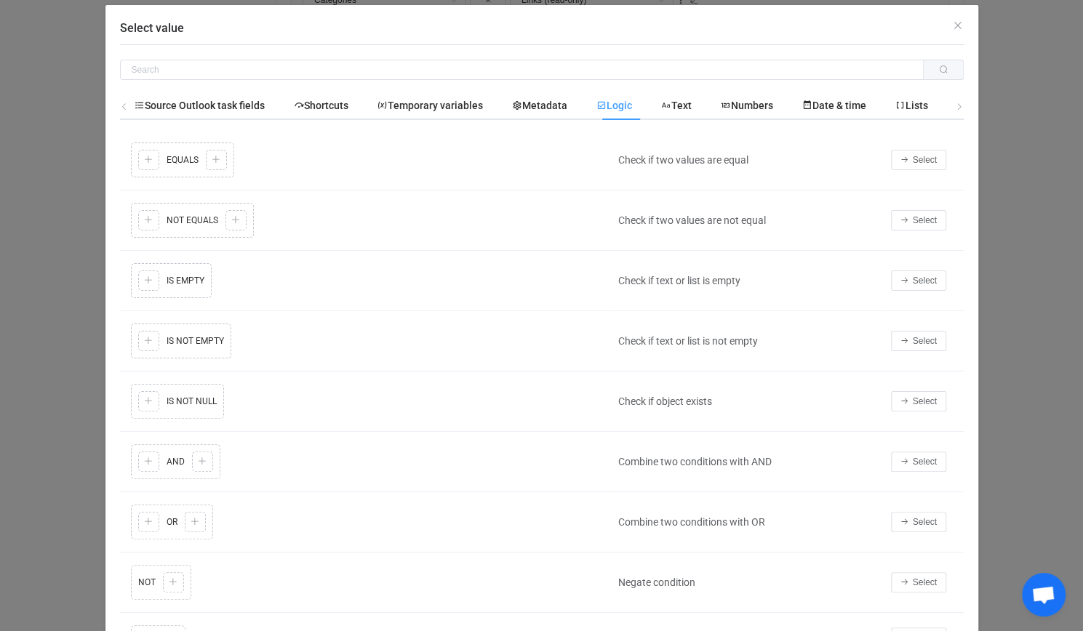
scroll to position [0, 0]
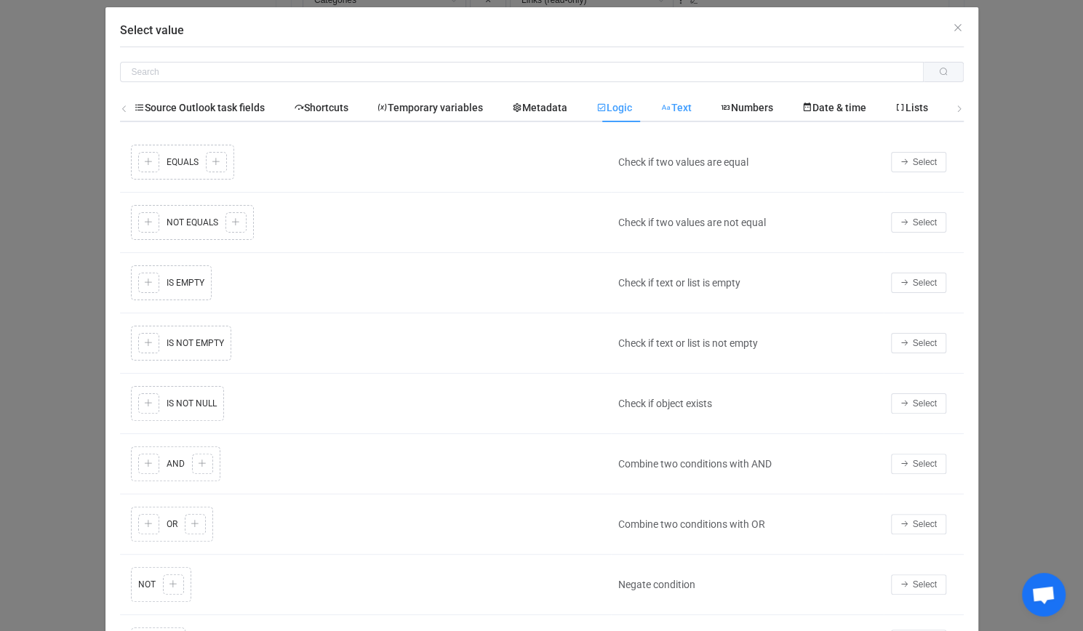
click at [674, 110] on span "Text" at bounding box center [676, 108] width 31 height 12
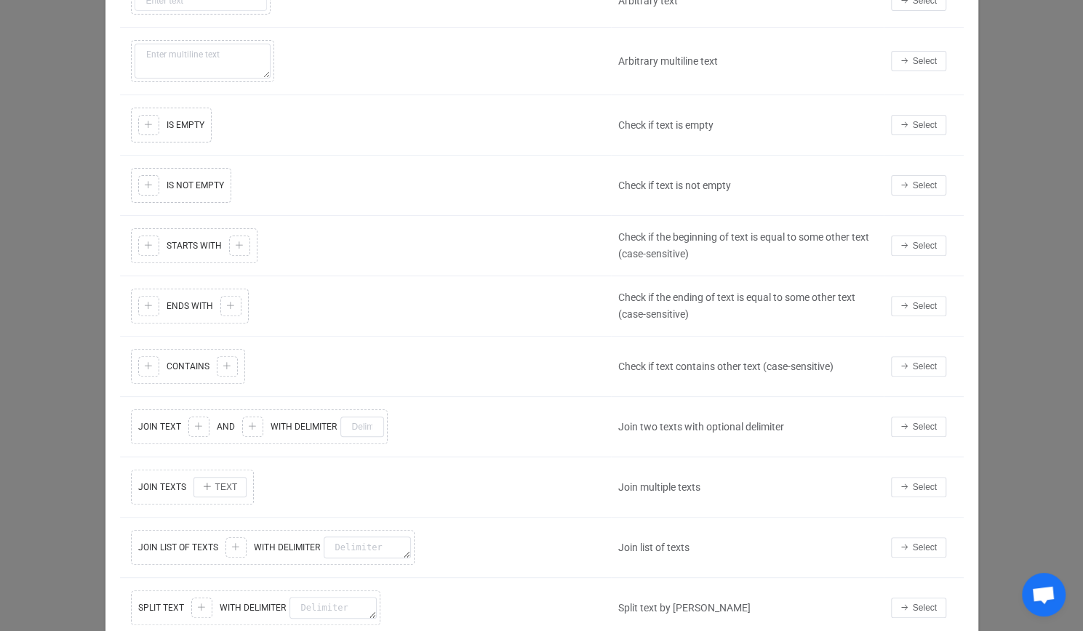
scroll to position [291, 0]
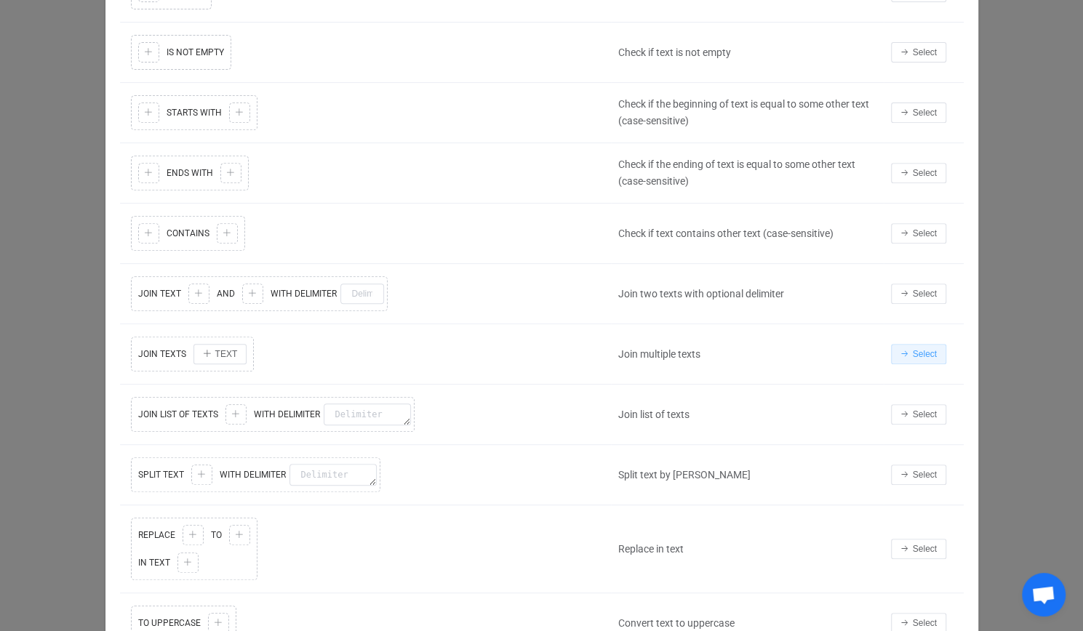
click at [927, 349] on span "Select" at bounding box center [925, 354] width 24 height 10
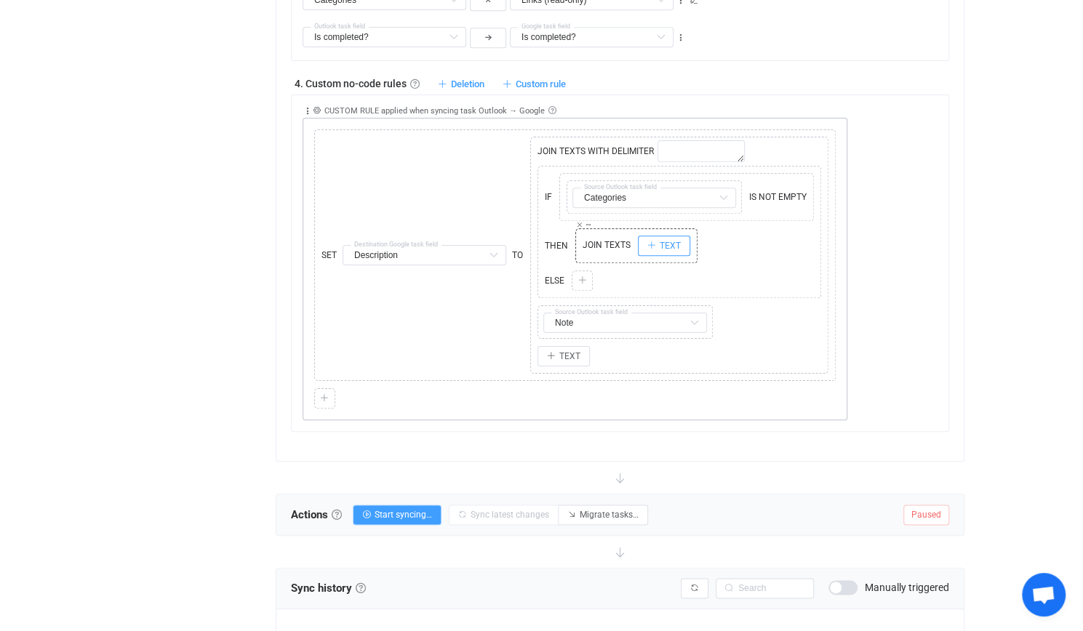
click at [653, 236] on button "TEXT" at bounding box center [664, 246] width 52 height 20
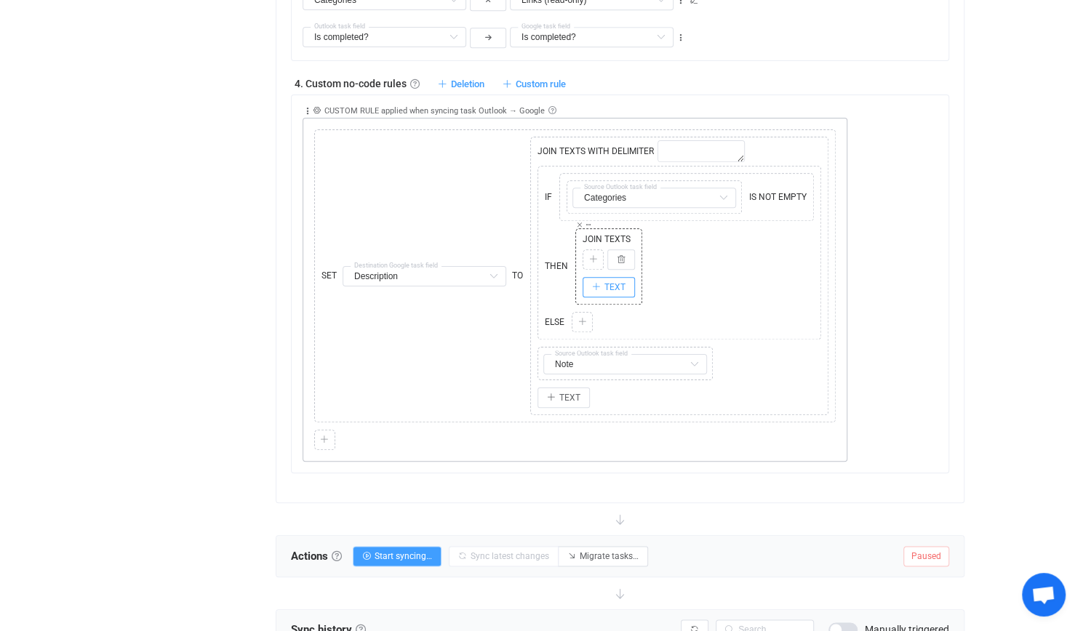
click at [599, 277] on button "TEXT" at bounding box center [609, 287] width 52 height 20
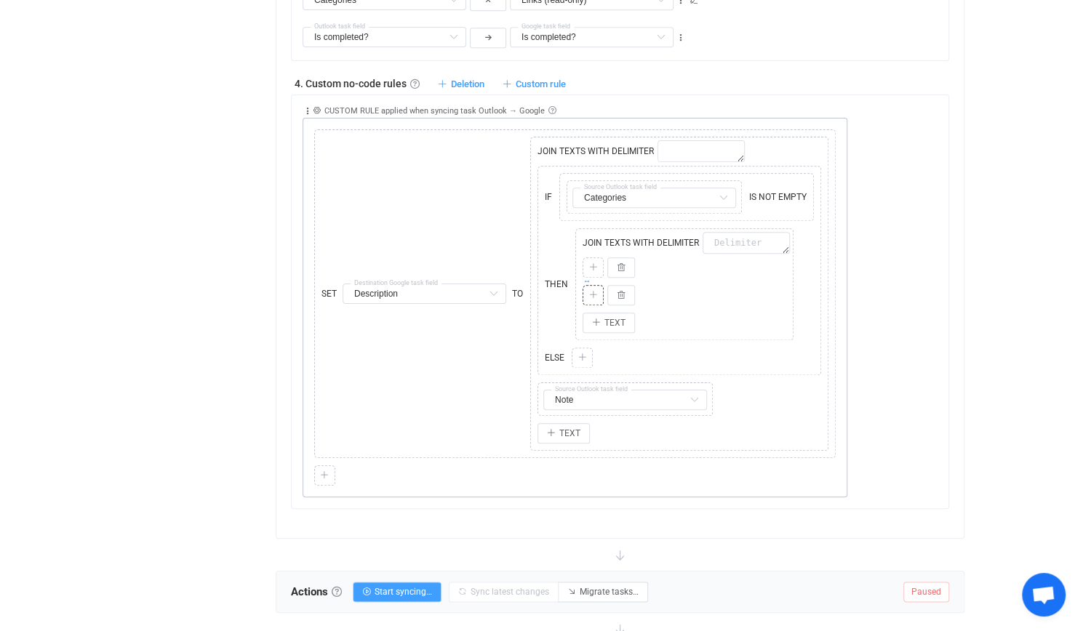
click at [583, 278] on icon at bounding box center [586, 281] width 7 height 7
click at [671, 255] on span "Paste" at bounding box center [676, 250] width 22 height 12
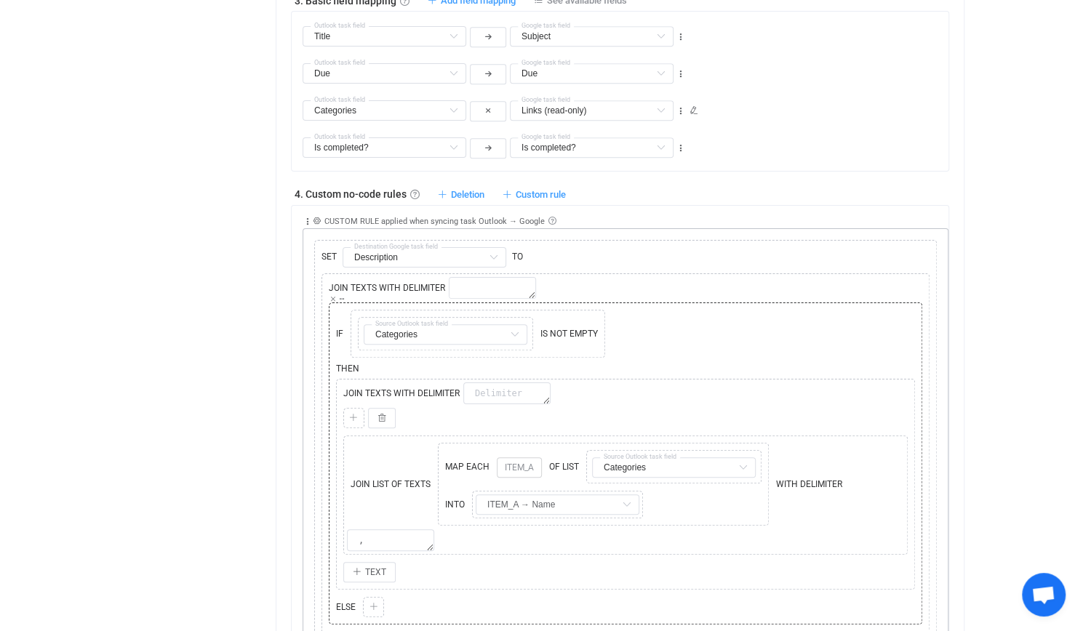
scroll to position [733, 0]
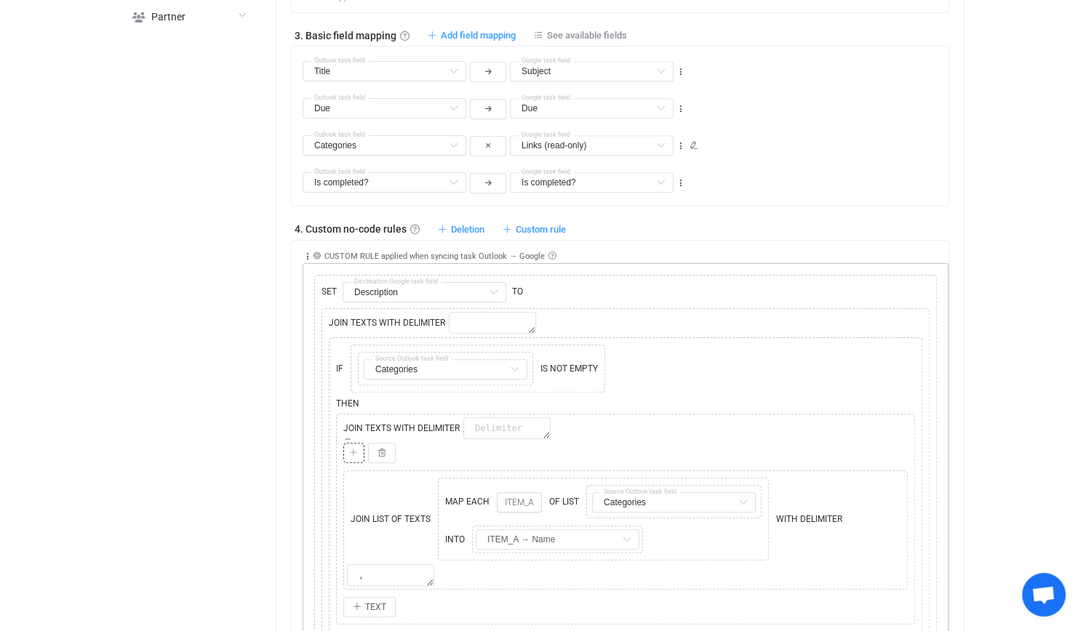
click at [352, 449] on icon at bounding box center [353, 453] width 9 height 9
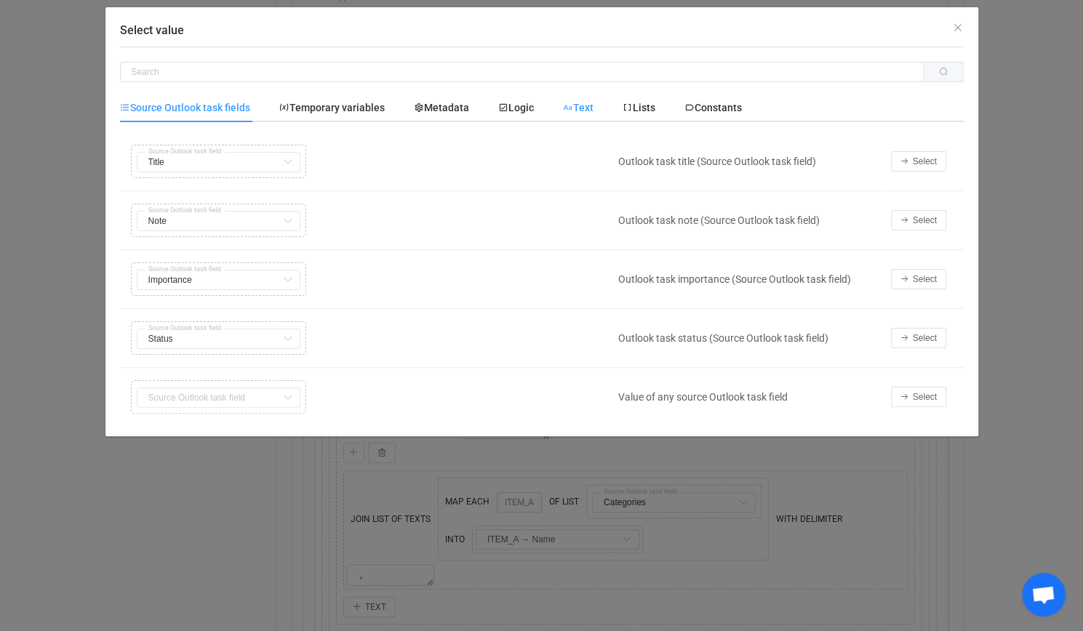
click at [599, 101] on div "Text" at bounding box center [578, 107] width 60 height 29
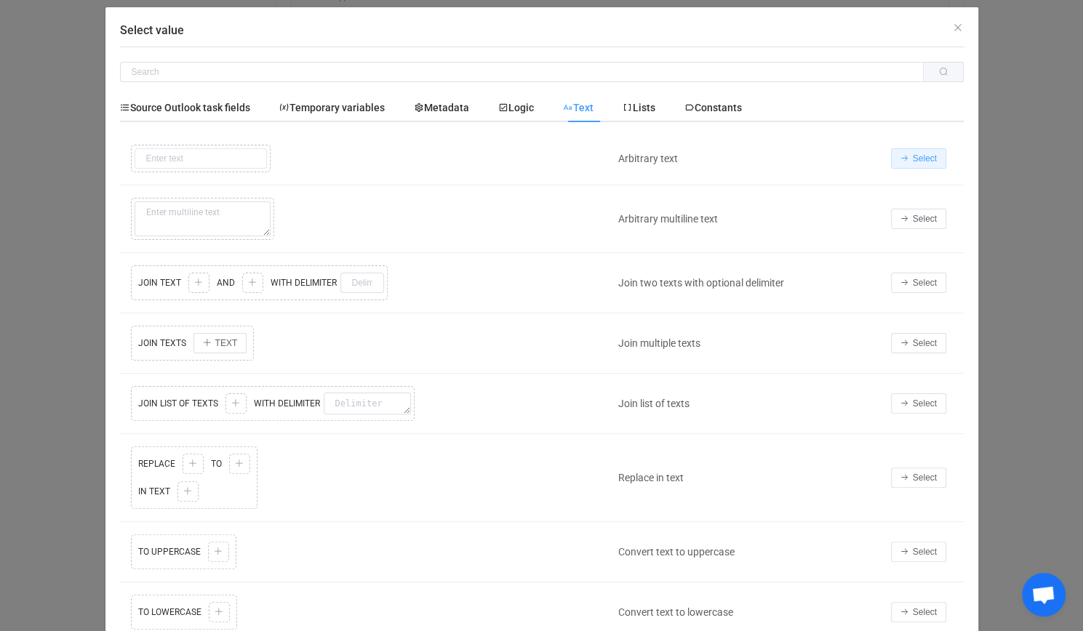
click at [919, 155] on span "Select" at bounding box center [925, 158] width 24 height 10
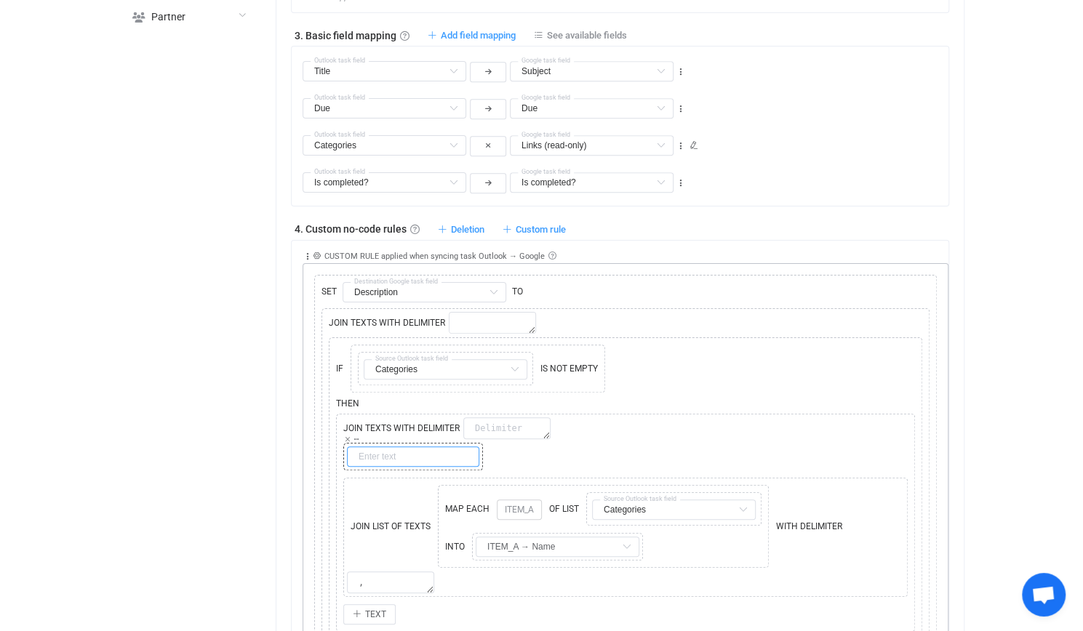
click at [419, 447] on input "text" at bounding box center [413, 457] width 132 height 20
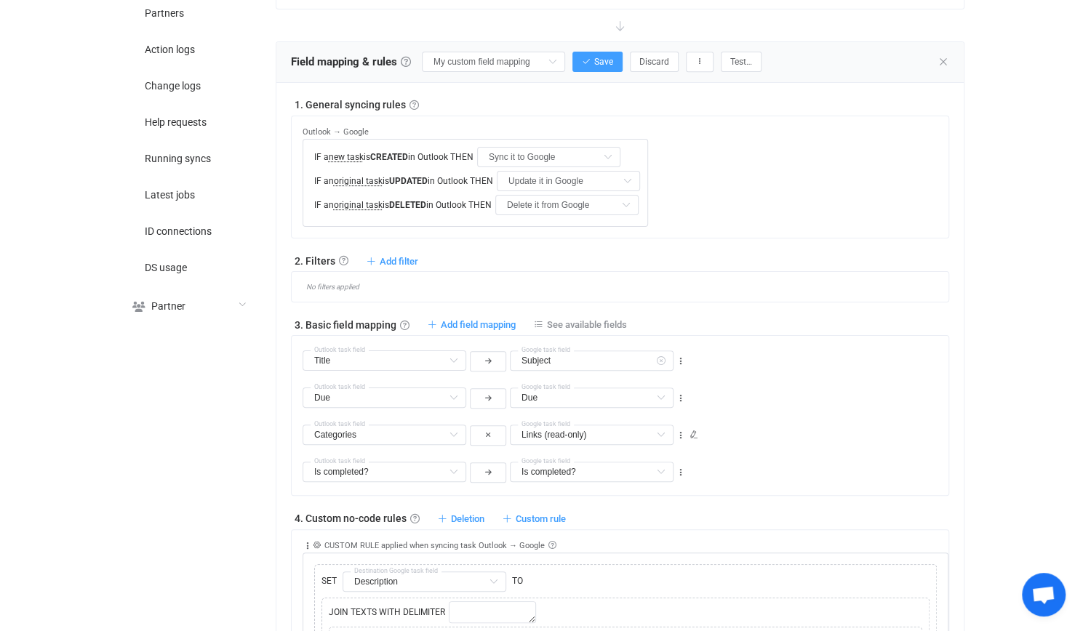
scroll to position [442, 0]
type input "Categories:"
click at [596, 58] on span "Save" at bounding box center [603, 63] width 19 height 10
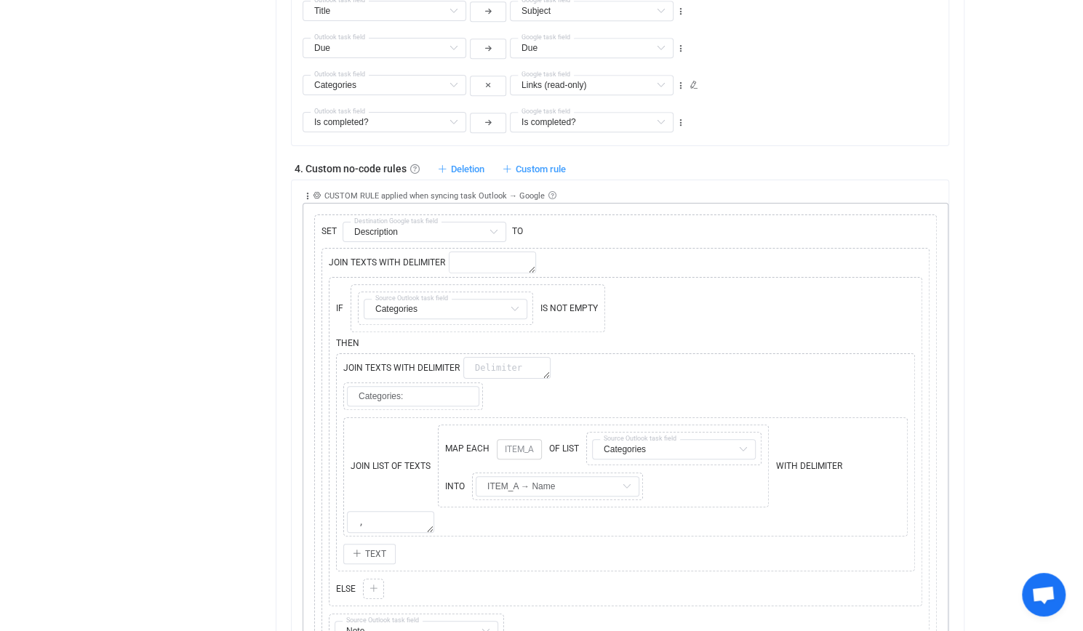
scroll to position [806, 0]
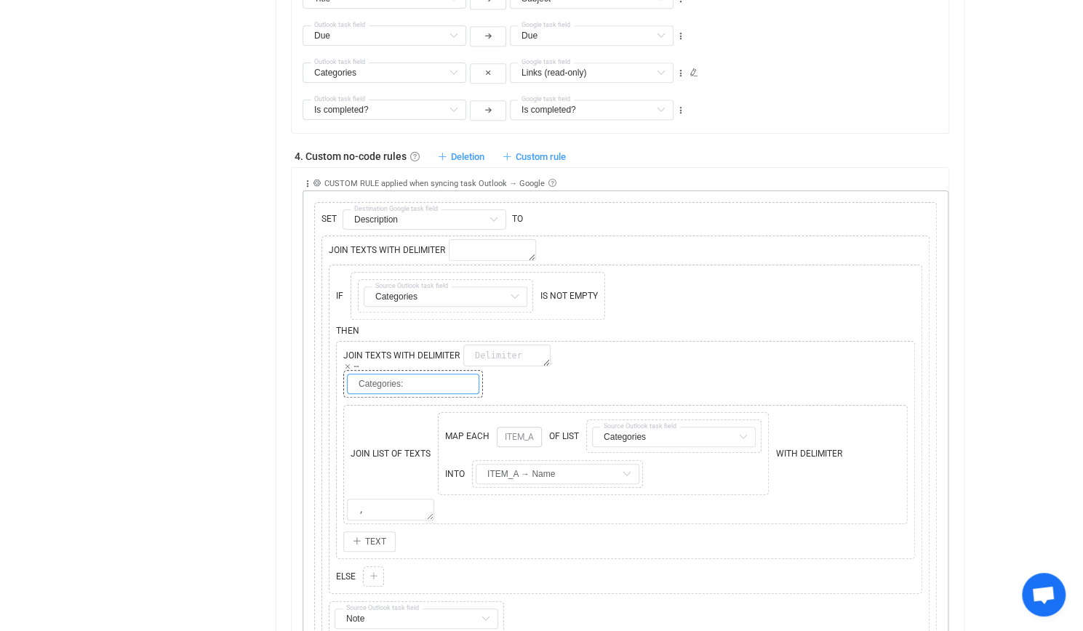
click at [419, 376] on input "Categories:" at bounding box center [413, 384] width 132 height 20
click at [658, 371] on div "Copy Cut Replace TYPE MISMATCH Categories:" at bounding box center [626, 384] width 572 height 35
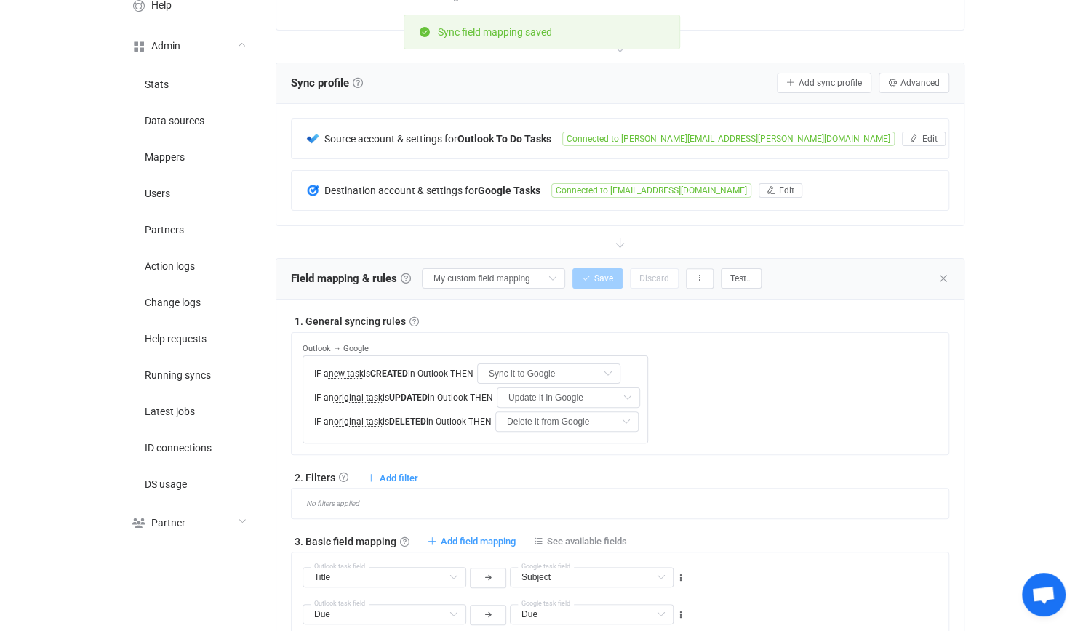
scroll to position [224, 0]
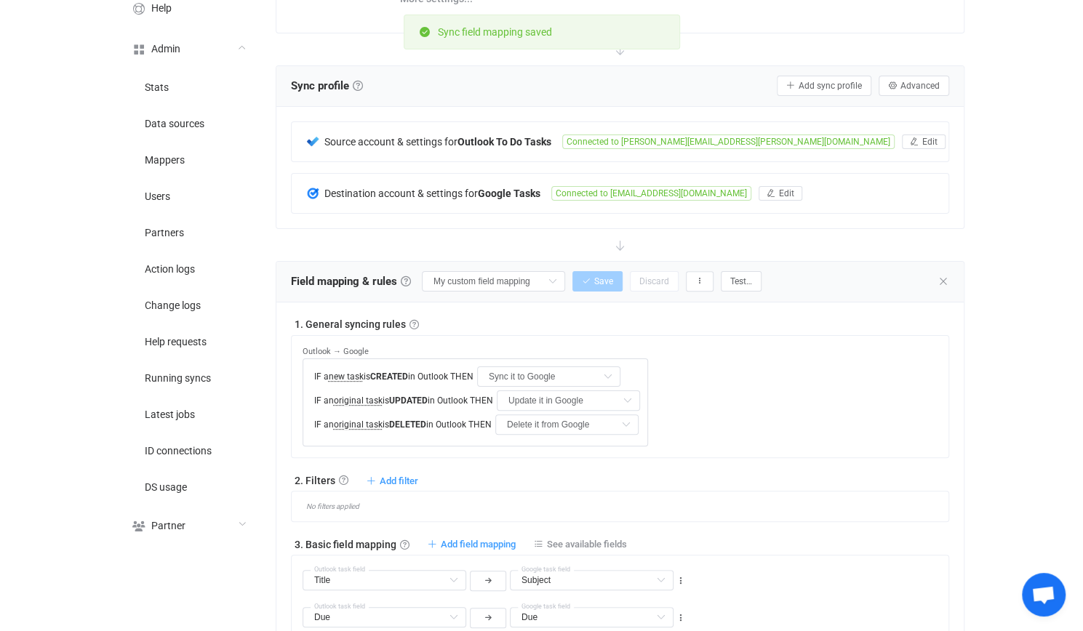
click at [744, 266] on div "Field mapping & rules Field mapping & rules By default, all tasks of the connec…" at bounding box center [619, 282] width 687 height 41
click at [744, 271] on button "Test…" at bounding box center [741, 281] width 41 height 20
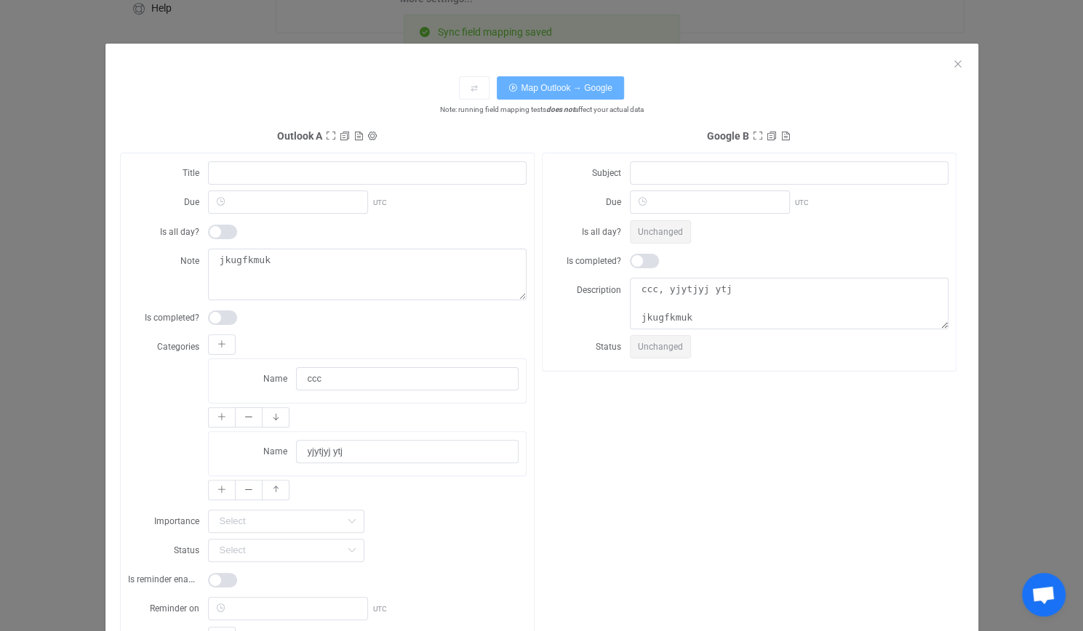
click at [572, 81] on button "Map Outlook → Google" at bounding box center [560, 87] width 127 height 23
type textarea "Categories: ccc, yjytjyj ytj jkugfkmuk"
click at [338, 342] on div "dialog" at bounding box center [367, 347] width 319 height 25
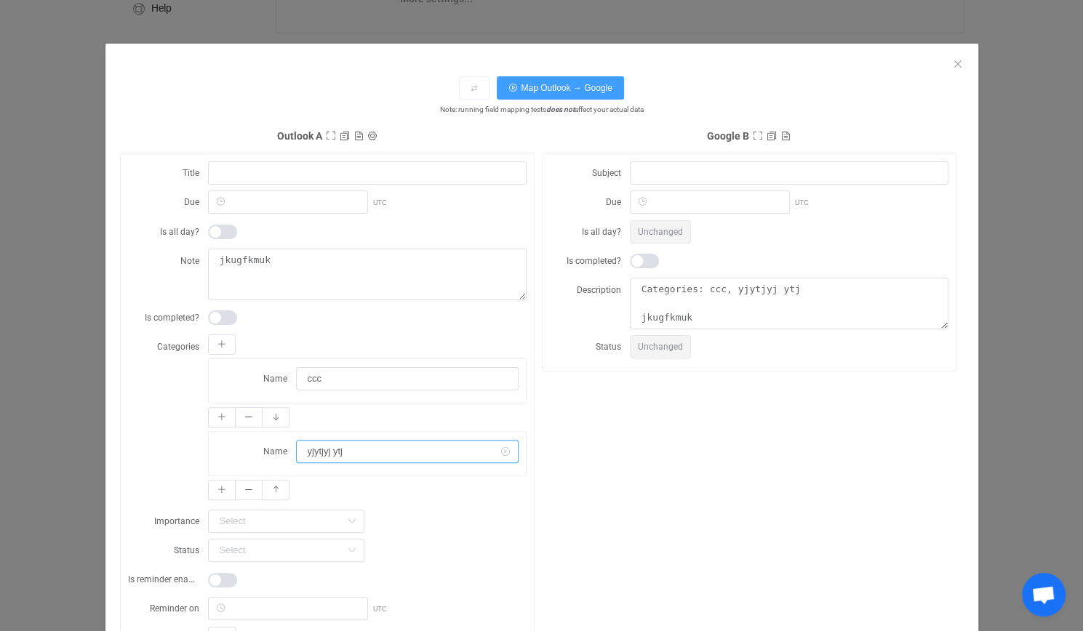
click at [361, 443] on input "yjytjyj ytj" at bounding box center [407, 451] width 223 height 23
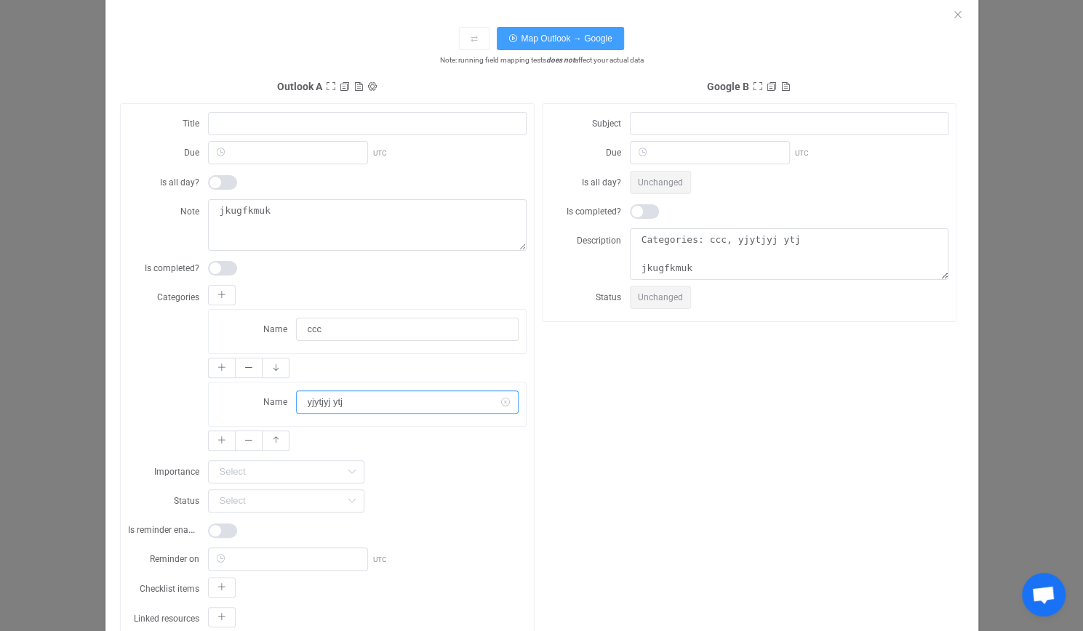
scroll to position [73, 0]
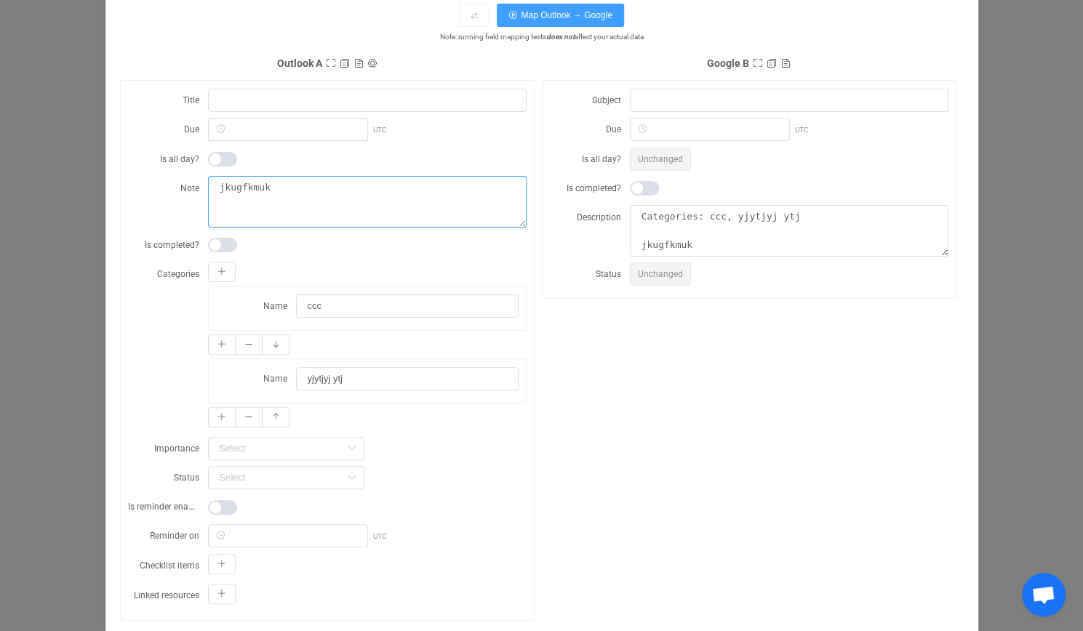
click at [362, 200] on textarea "jkugfkmuk" at bounding box center [367, 202] width 319 height 52
type textarea "jkugfkmuk y yj uiluil"
click at [580, 22] on button "Map Outlook → Google" at bounding box center [560, 15] width 127 height 23
type textarea "Categories: ccc, yjytjyj ytj jkugfkmuk y yj uiluil"
click at [1035, 324] on div "⇄ Map Outlook → Google Note: running field mapping tests does not affect your a…" at bounding box center [541, 315] width 1083 height 631
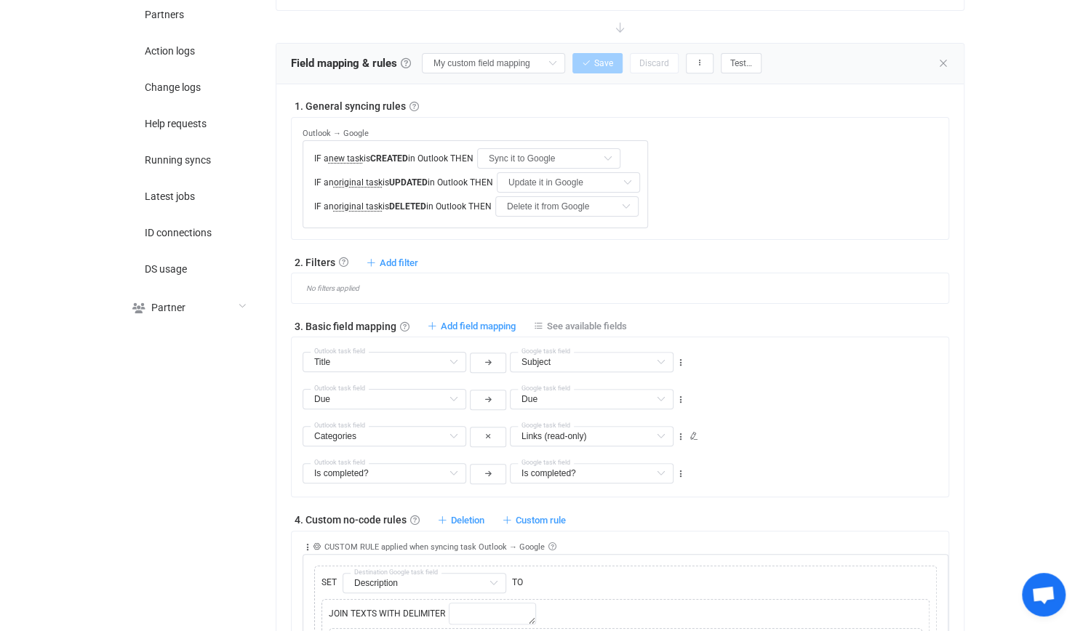
scroll to position [588, 0]
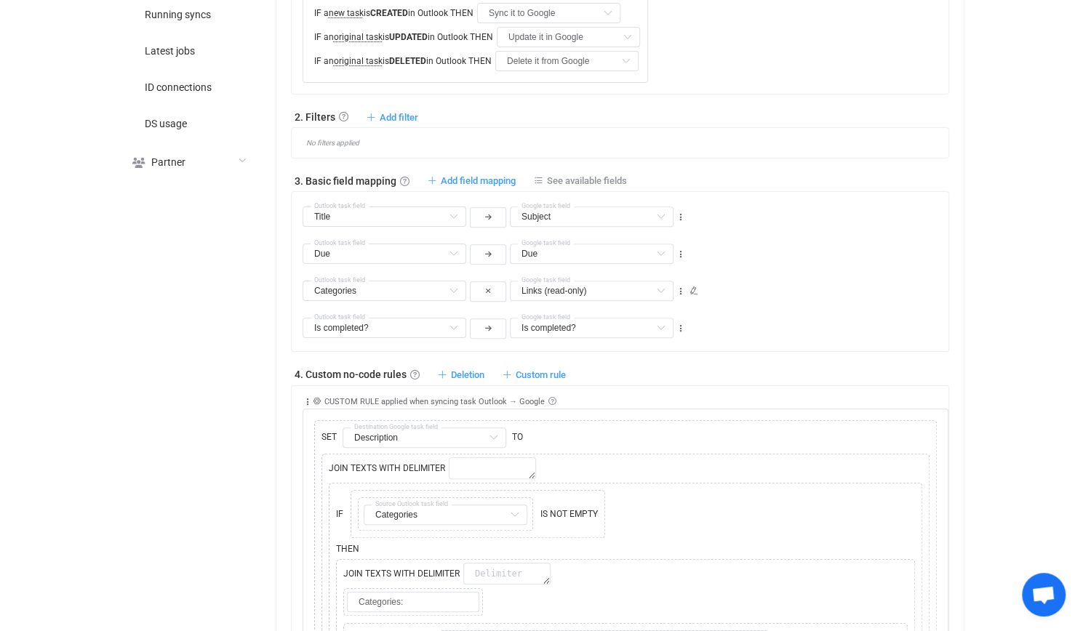
click at [880, 306] on div "Is completed? Is all day? Default field Note Default field Is completed? Defaul…" at bounding box center [626, 321] width 646 height 37
click at [679, 287] on icon at bounding box center [681, 292] width 10 height 10
click at [660, 366] on li "Delete" at bounding box center [635, 375] width 95 height 26
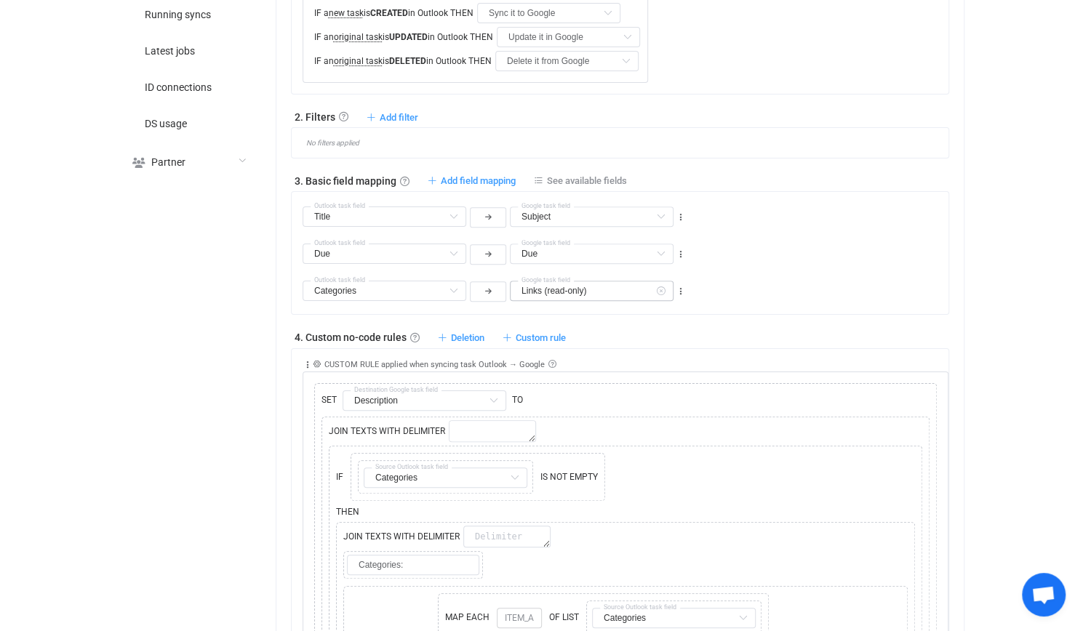
type input "Is completed?"
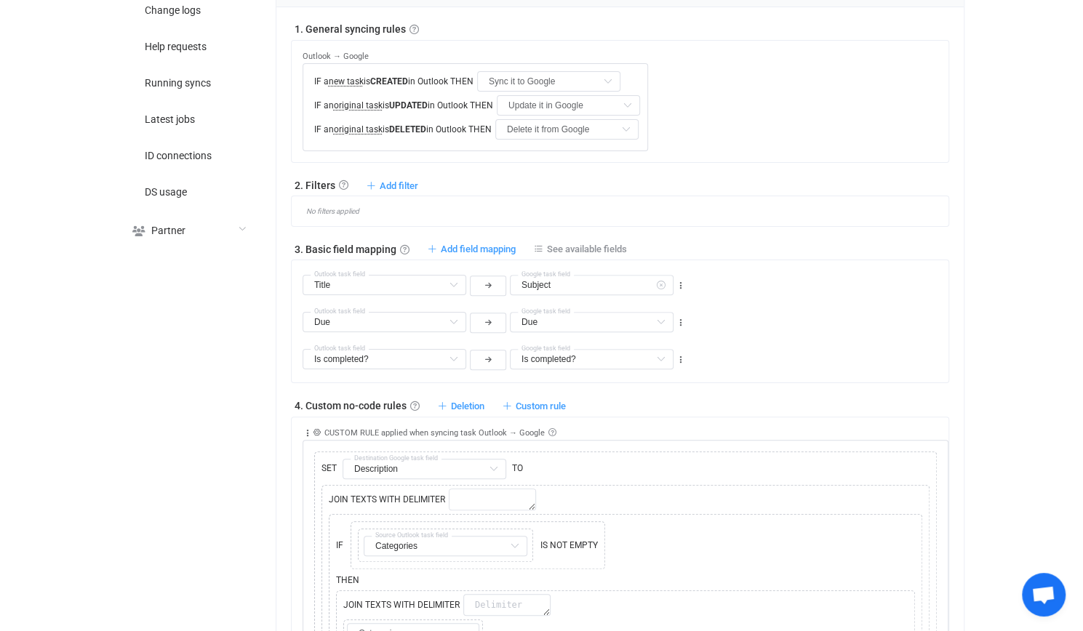
scroll to position [515, 0]
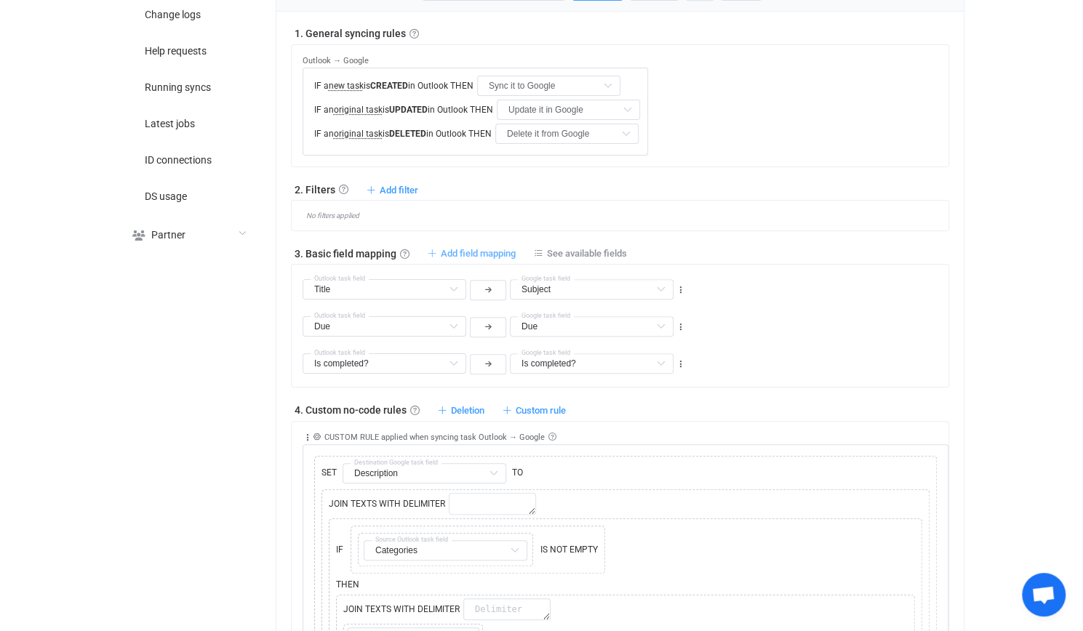
click at [456, 248] on span "Add field mapping" at bounding box center [478, 253] width 75 height 11
type input "Title"
type input "Subject"
type input "Due"
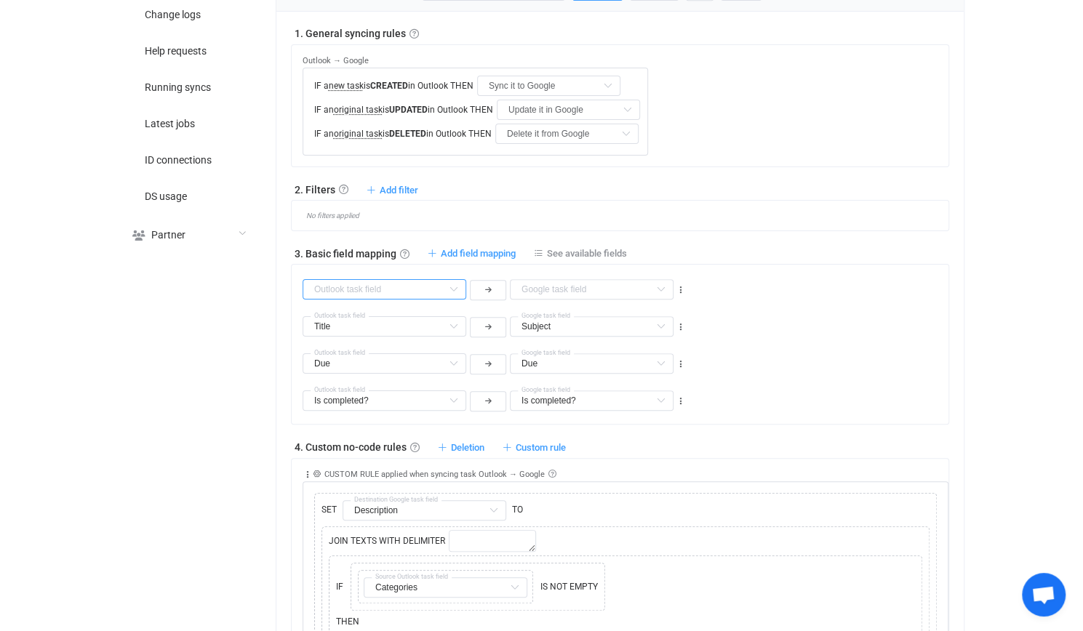
click at [364, 287] on input "text" at bounding box center [385, 289] width 164 height 20
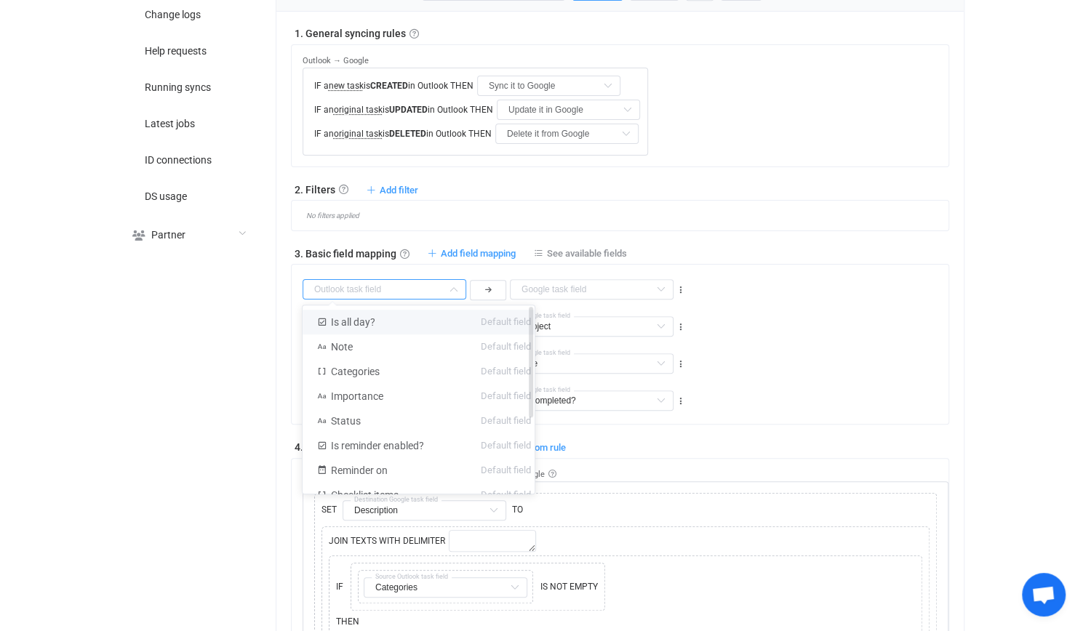
click at [429, 330] on li "Is all day? Default field" at bounding box center [424, 322] width 243 height 25
type input "Is all day?"
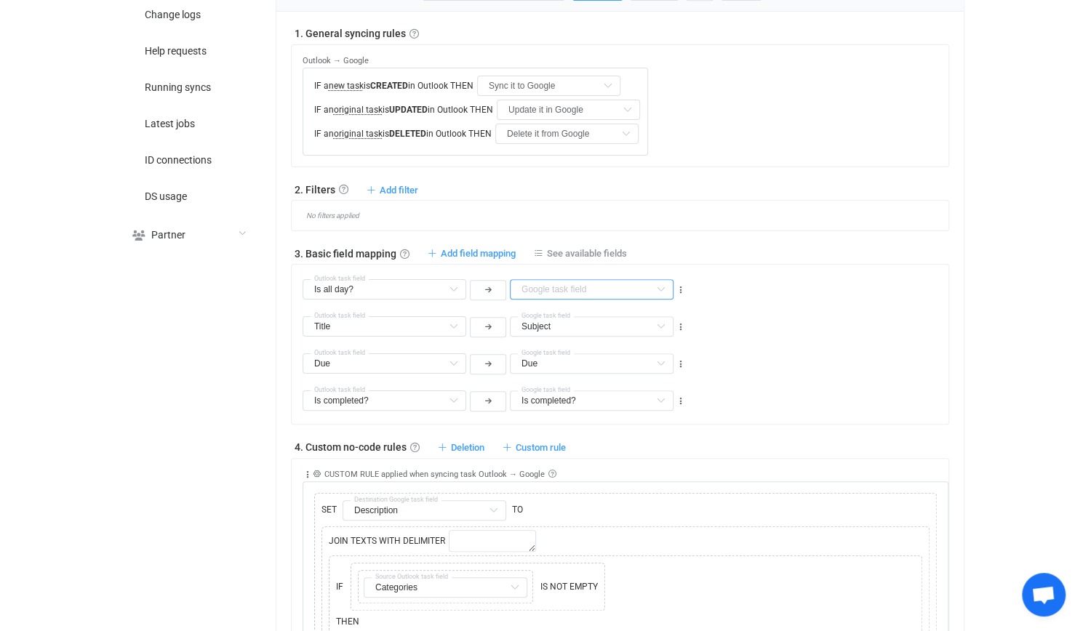
click at [607, 289] on input "text" at bounding box center [592, 289] width 164 height 20
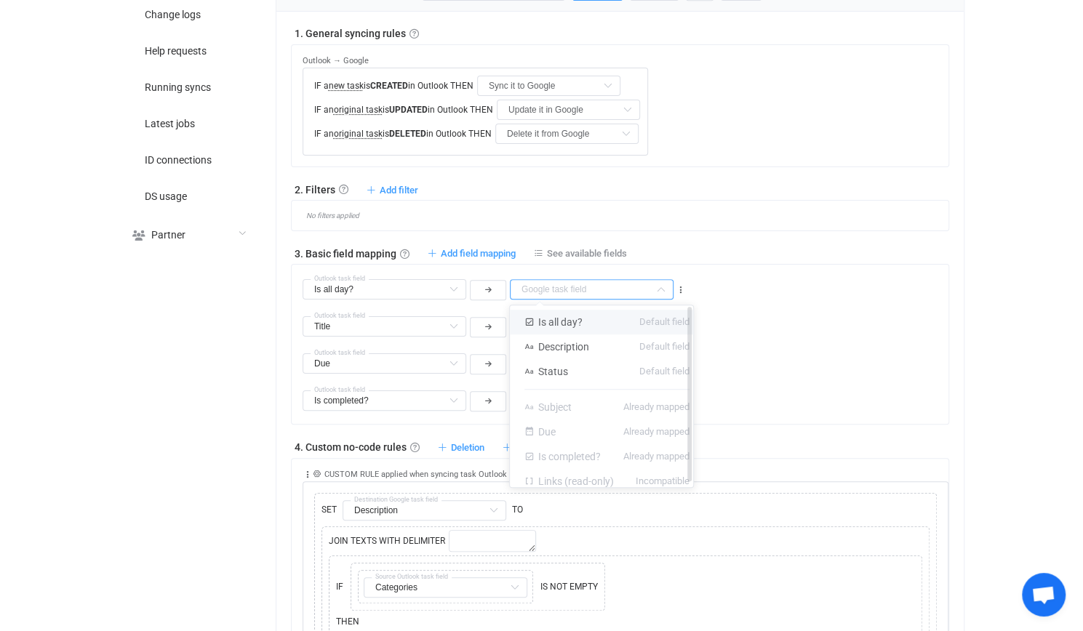
click at [559, 319] on span "Is all day?" at bounding box center [560, 322] width 44 height 12
type input "Is all day?"
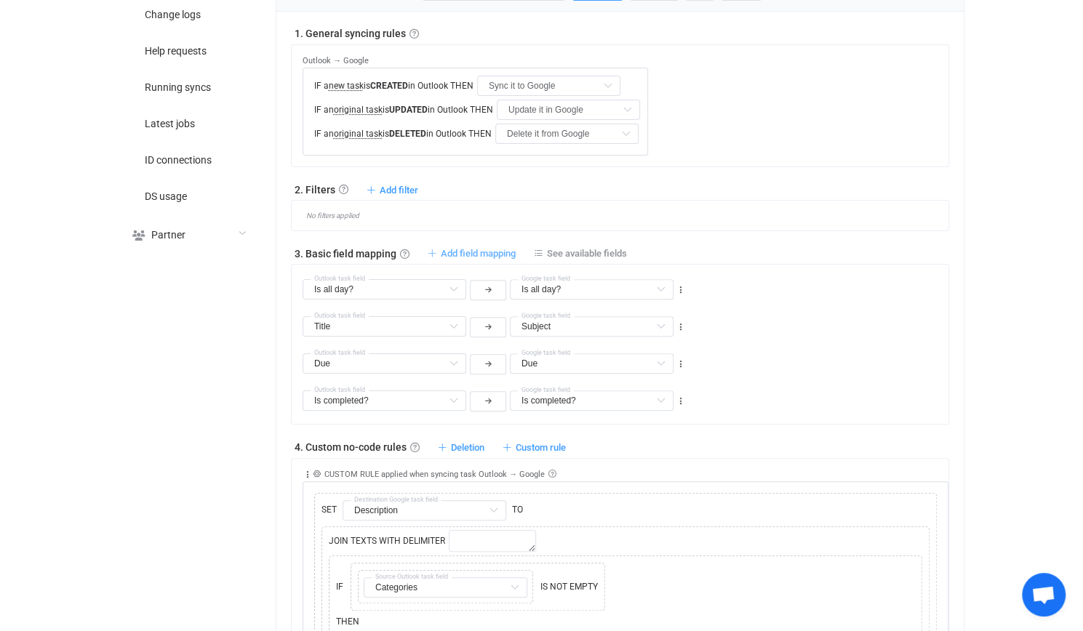
click at [474, 248] on span "Add field mapping" at bounding box center [478, 253] width 75 height 11
type input "Is all day?"
type input "Title"
type input "Subject"
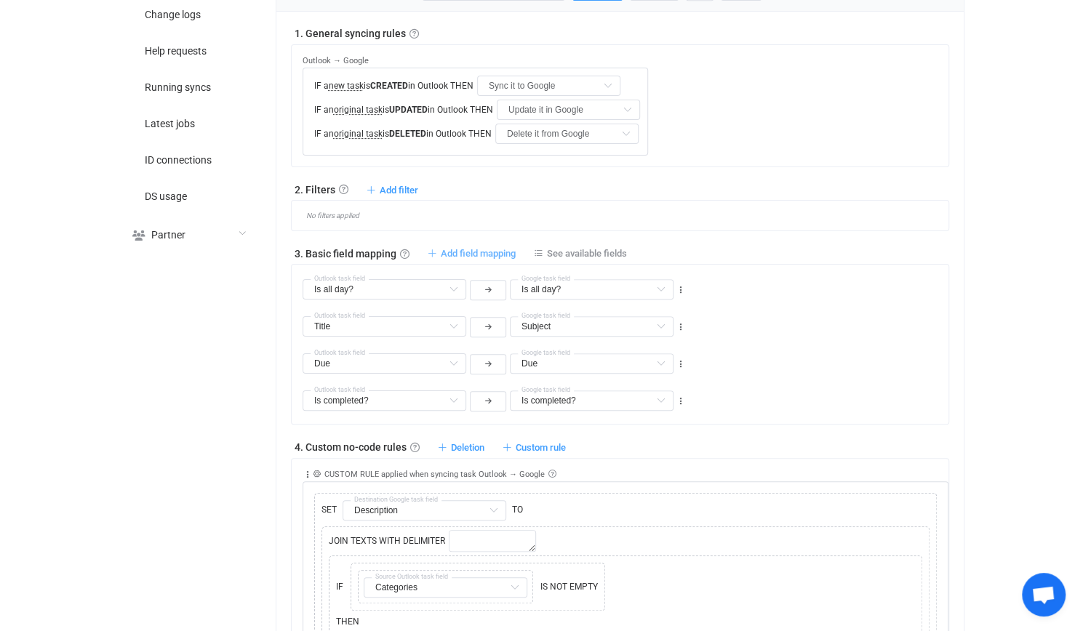
type input "Due"
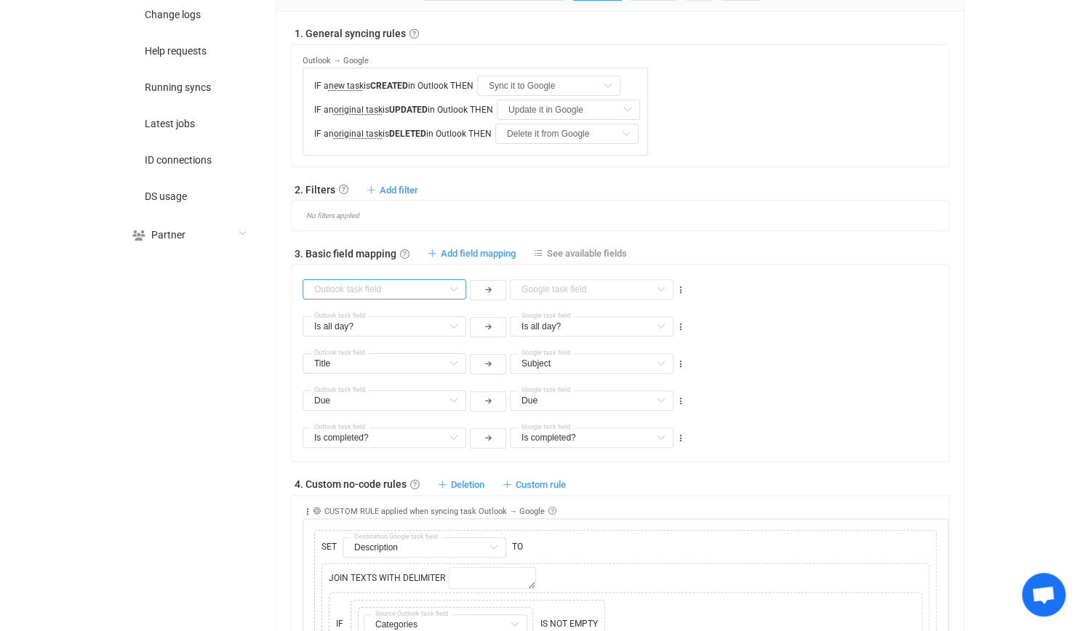
click at [410, 287] on input "text" at bounding box center [385, 289] width 164 height 20
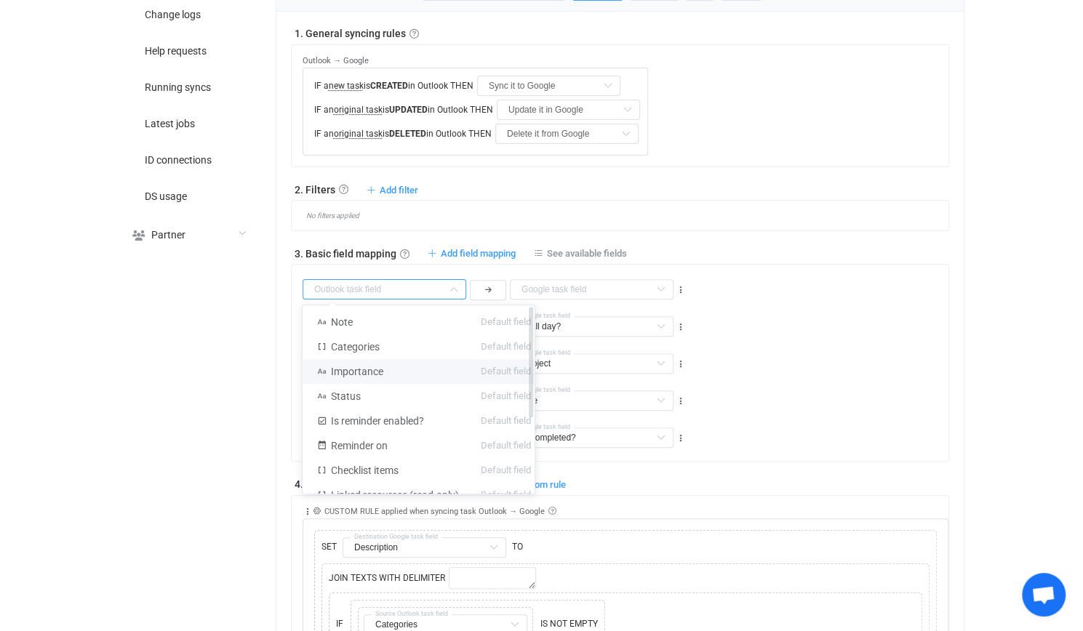
click at [411, 372] on li "Importance Default field" at bounding box center [424, 371] width 243 height 25
type input "Importance"
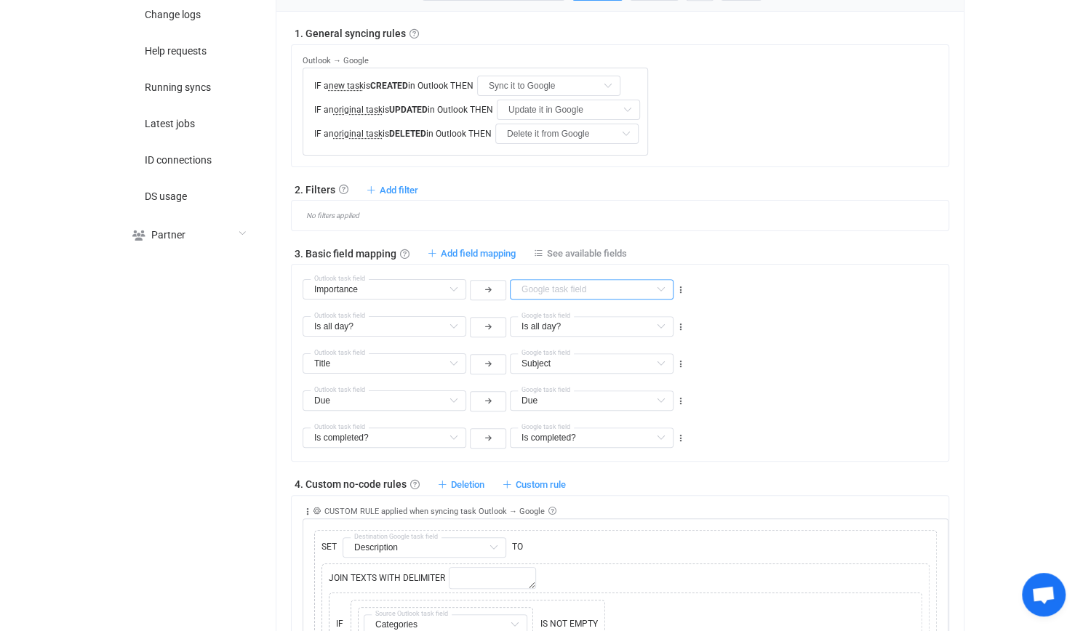
click at [607, 280] on input "text" at bounding box center [592, 289] width 164 height 20
click at [400, 281] on input "text" at bounding box center [385, 289] width 164 height 20
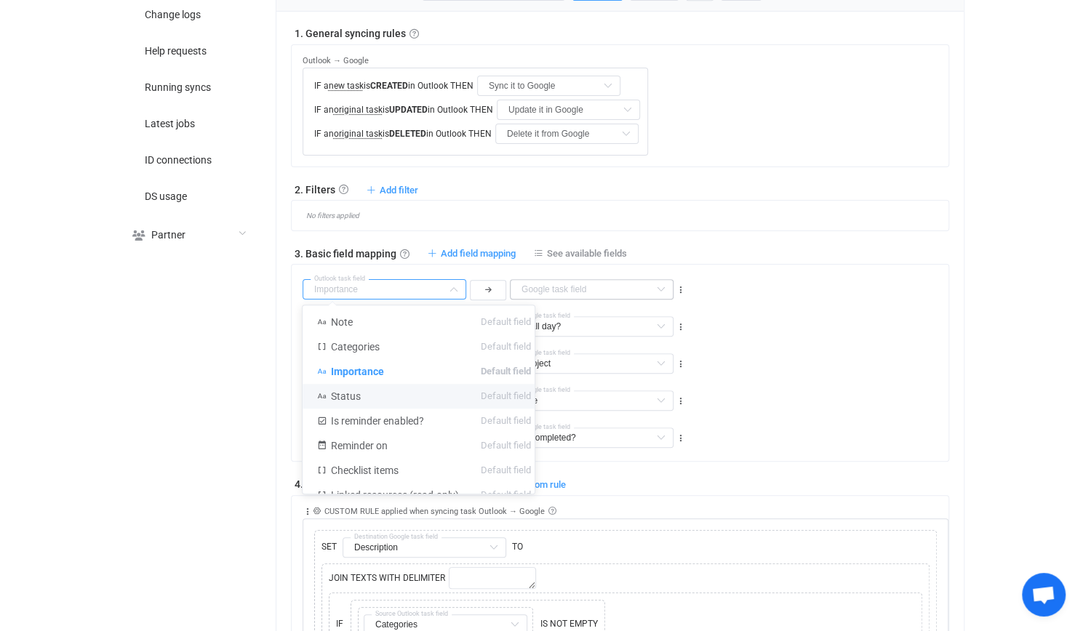
click at [389, 398] on li "Status Default field" at bounding box center [424, 396] width 243 height 25
type input "Status"
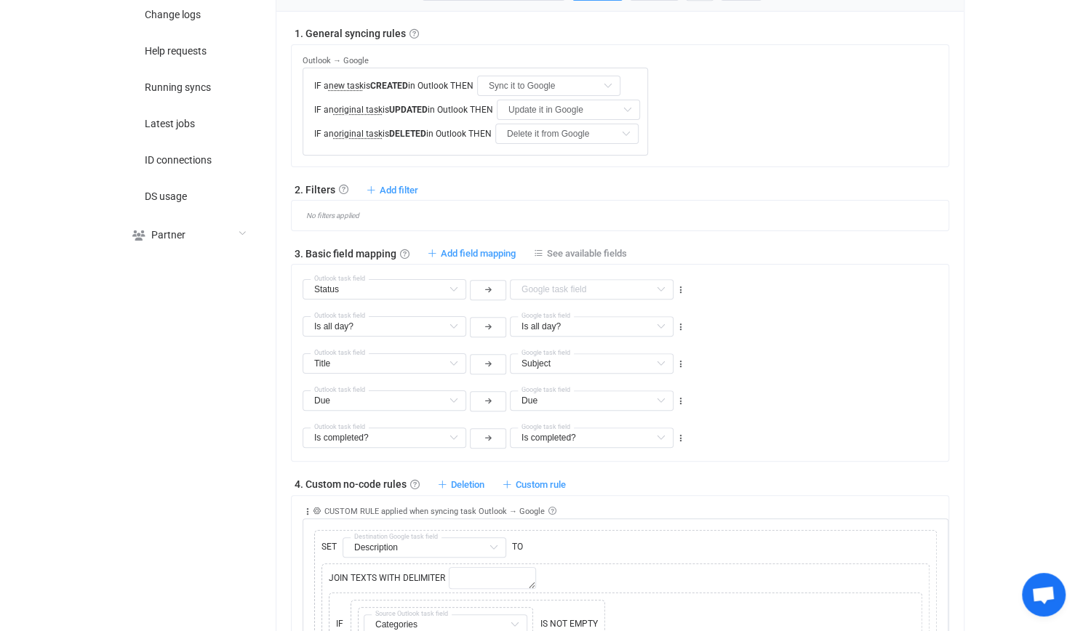
click at [599, 276] on div "Status Outlook task field Description Default field Status Default field Links …" at bounding box center [493, 289] width 387 height 26
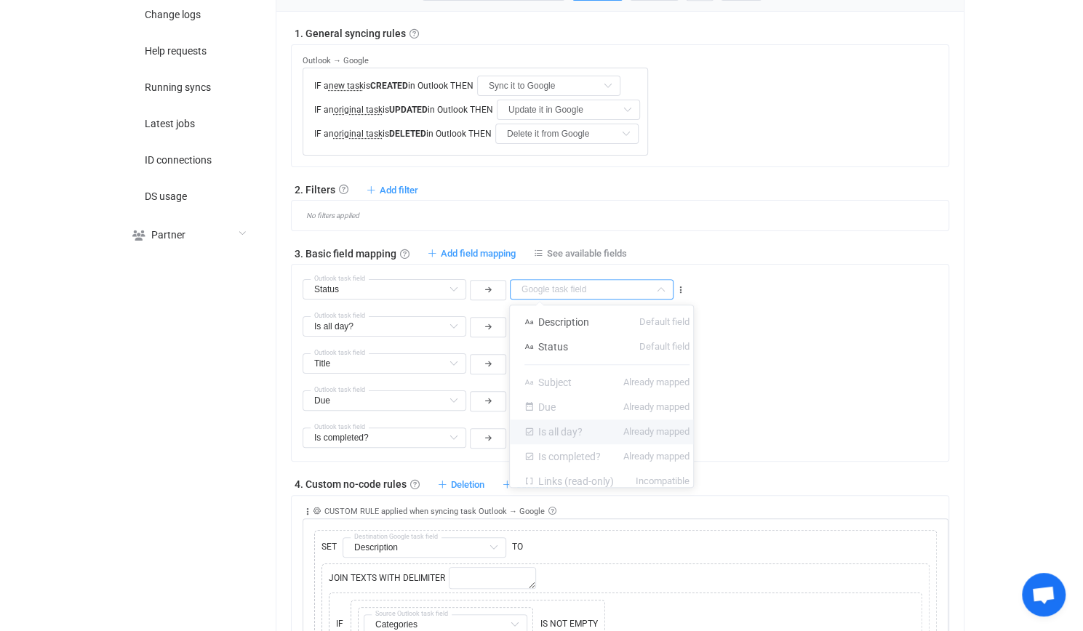
click at [595, 282] on input "text" at bounding box center [592, 289] width 164 height 20
click at [575, 352] on li "Status Default field" at bounding box center [607, 347] width 194 height 25
type input "Status"
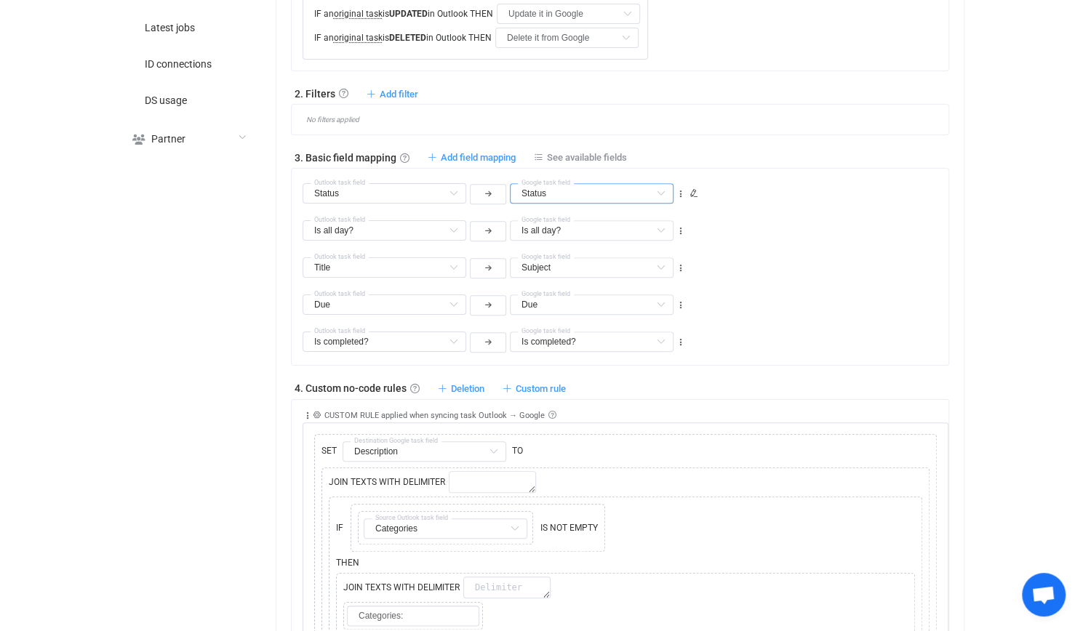
scroll to position [588, 0]
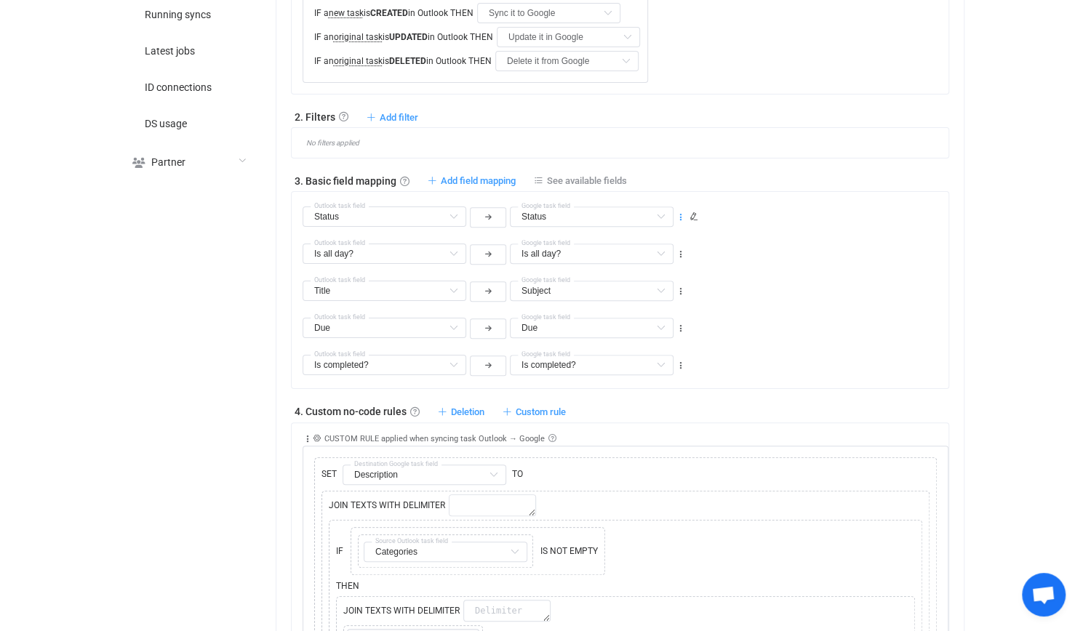
click at [682, 213] on icon at bounding box center [681, 217] width 10 height 10
click at [649, 282] on li "Move down" at bounding box center [635, 275] width 95 height 26
type input "Is all day?"
type input "Status"
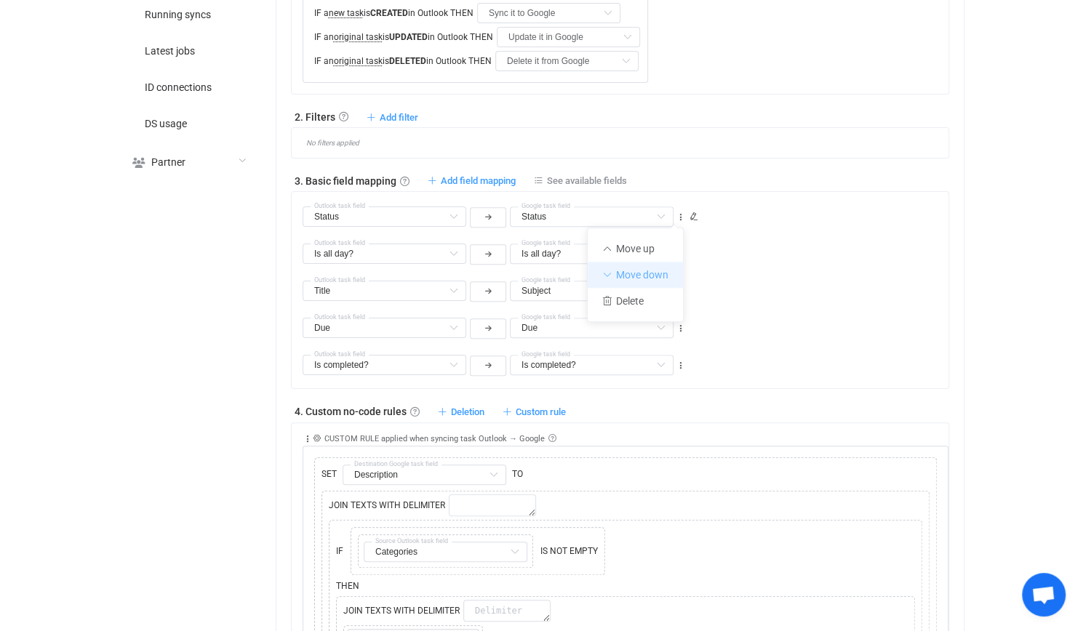
type input "Status"
click at [680, 250] on icon at bounding box center [681, 255] width 10 height 10
click at [645, 311] on li "Move down" at bounding box center [635, 312] width 95 height 26
type input "Title"
type input "Subject"
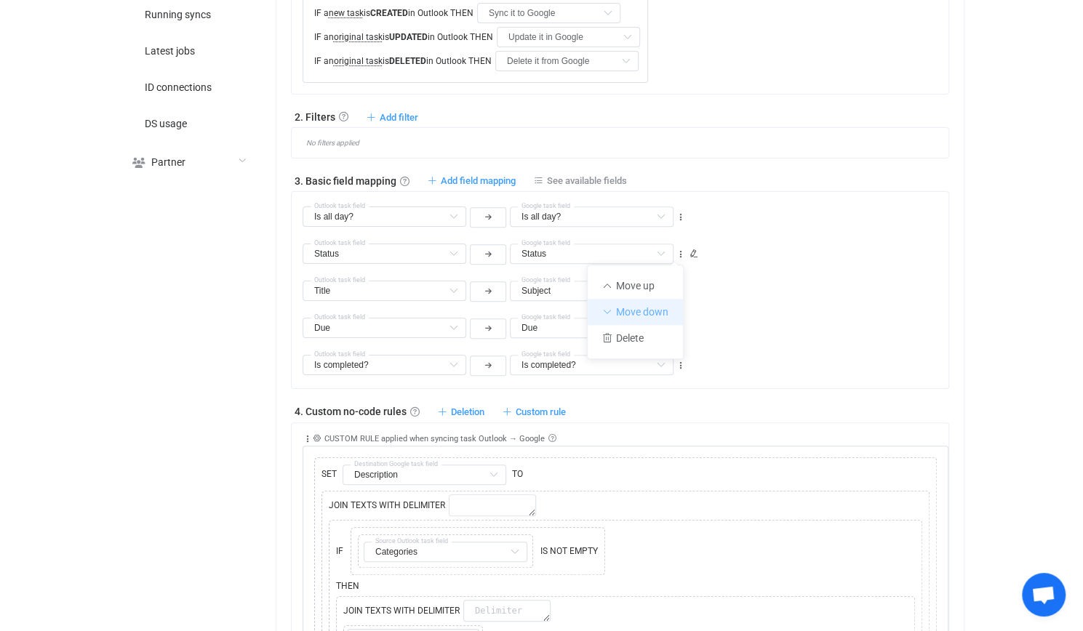
type input "Status"
click at [683, 287] on icon at bounding box center [681, 292] width 10 height 10
click at [650, 346] on li "Move down" at bounding box center [635, 349] width 95 height 26
type input "Due"
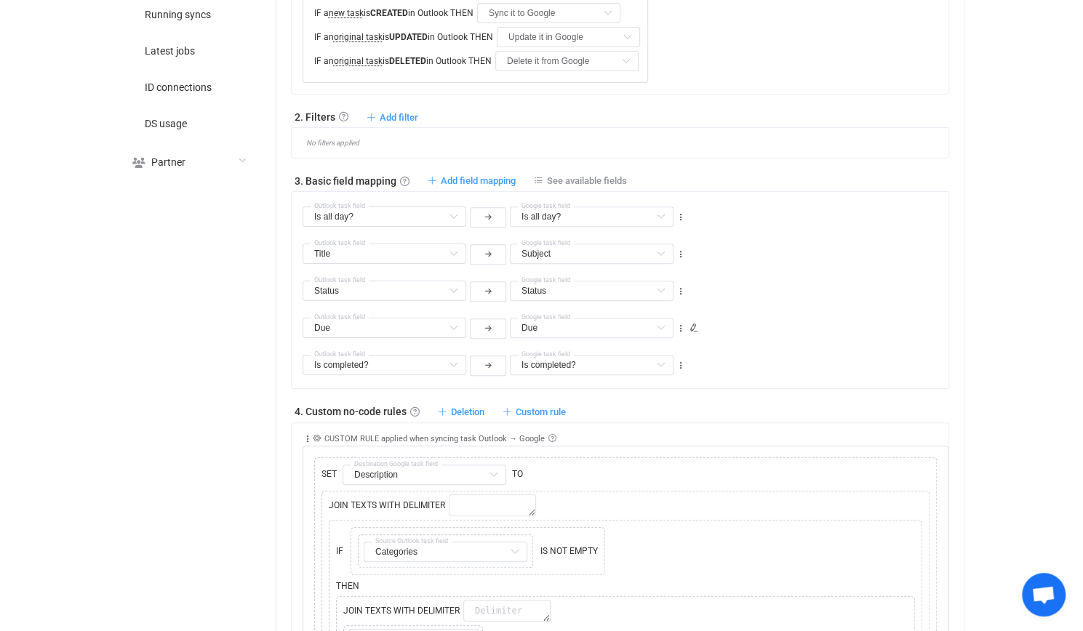
type input "Due"
type input "Status"
click at [678, 327] on icon at bounding box center [681, 329] width 10 height 10
drag, startPoint x: 650, startPoint y: 404, endPoint x: 647, endPoint y: 391, distance: 13.3
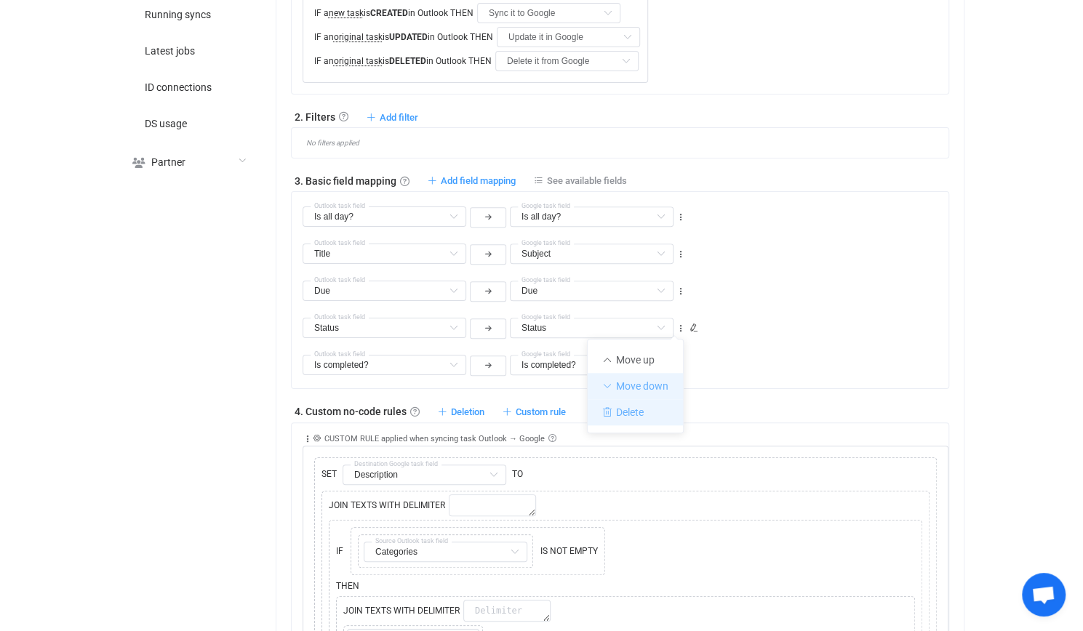
click at [647, 392] on ul "Move up Move down Delete" at bounding box center [635, 386] width 97 height 95
click at [650, 382] on li "Move down" at bounding box center [635, 386] width 95 height 26
type input "Is completed?"
type input "Status"
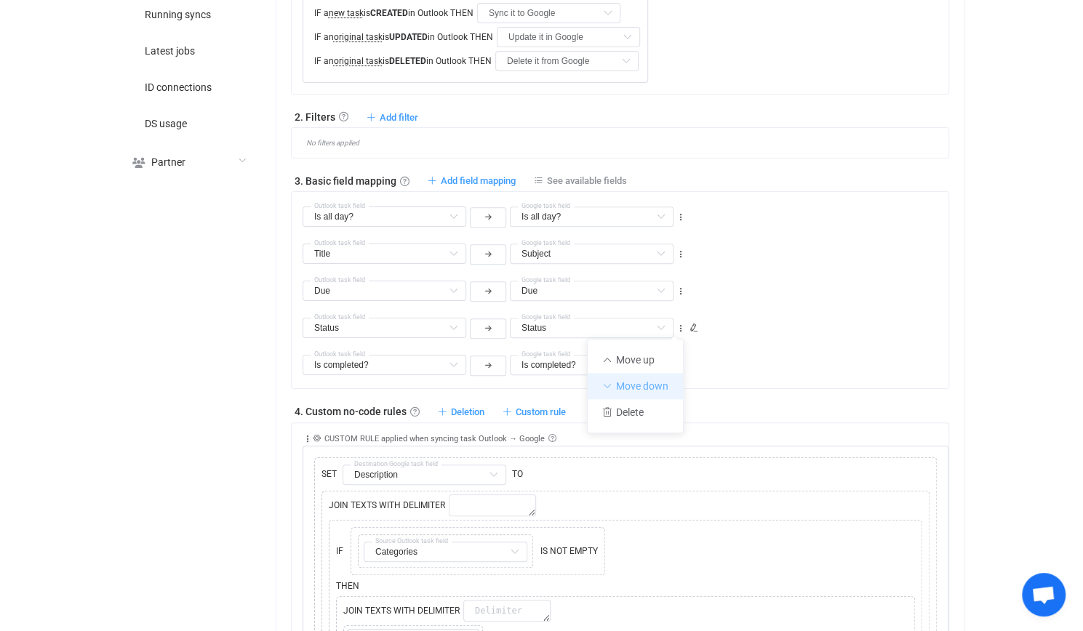
type input "Status"
drag, startPoint x: 781, startPoint y: 335, endPoint x: 774, endPoint y: 337, distance: 7.6
click at [781, 335] on div "Is completed? Note Default field Is completed? Default field Categories Default…" at bounding box center [626, 321] width 646 height 37
type input "Status"
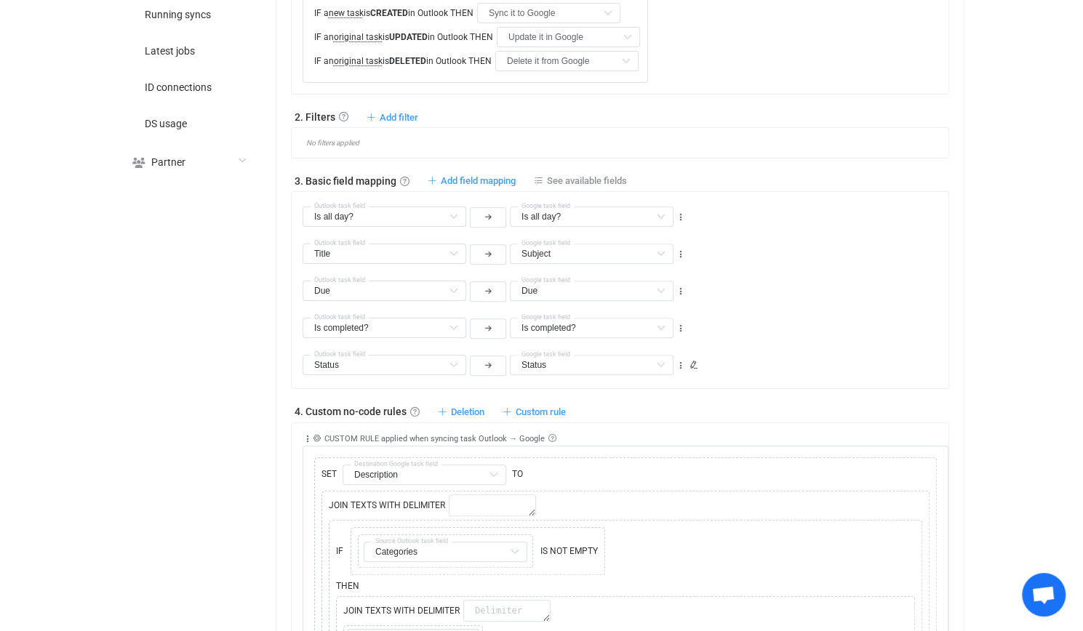
type input "Is completed?"
type input "Status"
type input "Due"
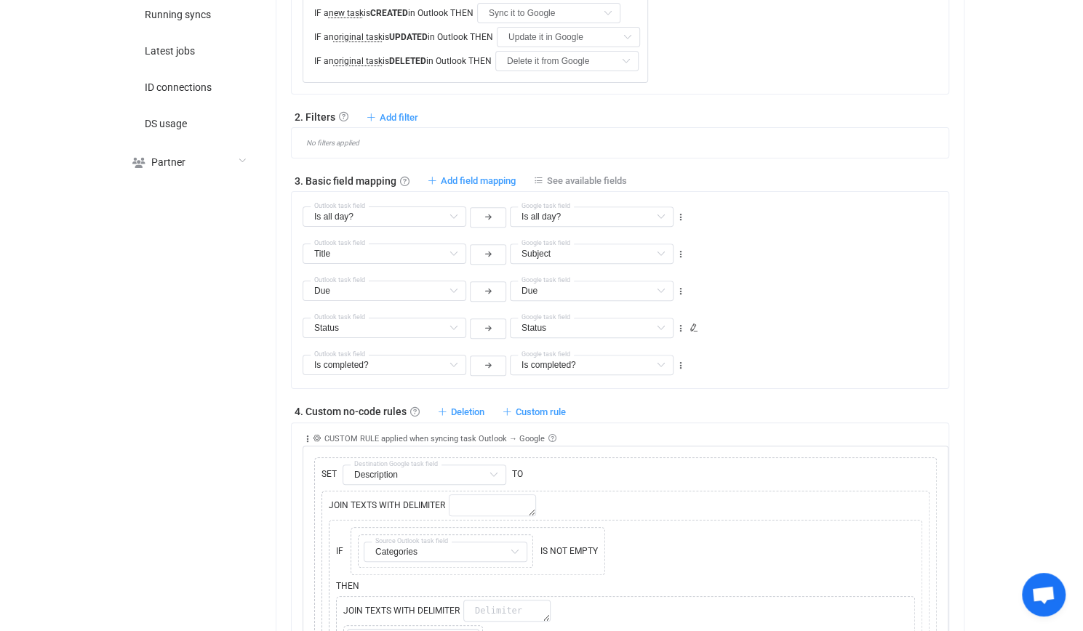
type input "Due"
type input "Status"
type input "Title"
type input "Subject"
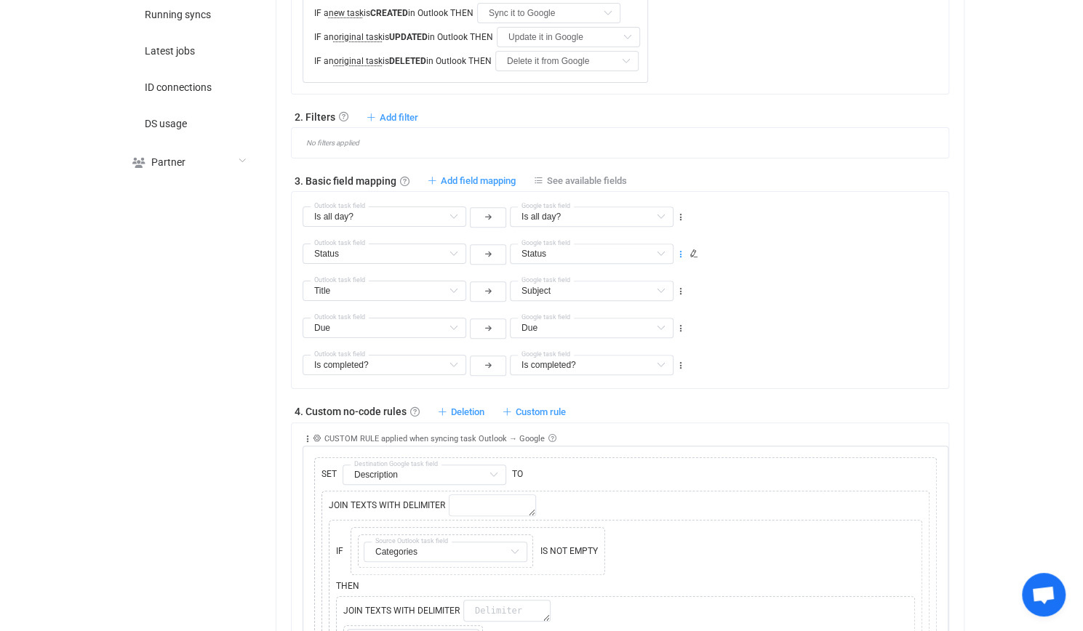
click at [682, 252] on icon at bounding box center [681, 255] width 10 height 10
click at [668, 310] on li "Move down" at bounding box center [635, 312] width 95 height 26
type input "Title"
type input "Subject"
type input "Status"
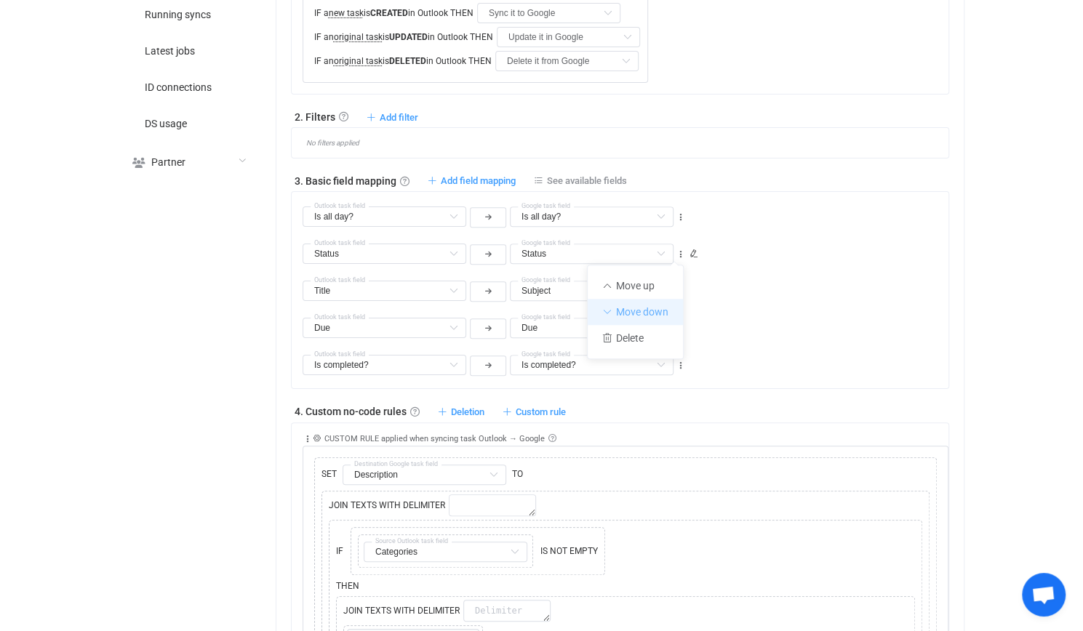
type input "Status"
click at [678, 289] on icon at bounding box center [681, 292] width 10 height 10
click at [661, 351] on li "Move down" at bounding box center [635, 349] width 95 height 26
type input "Due"
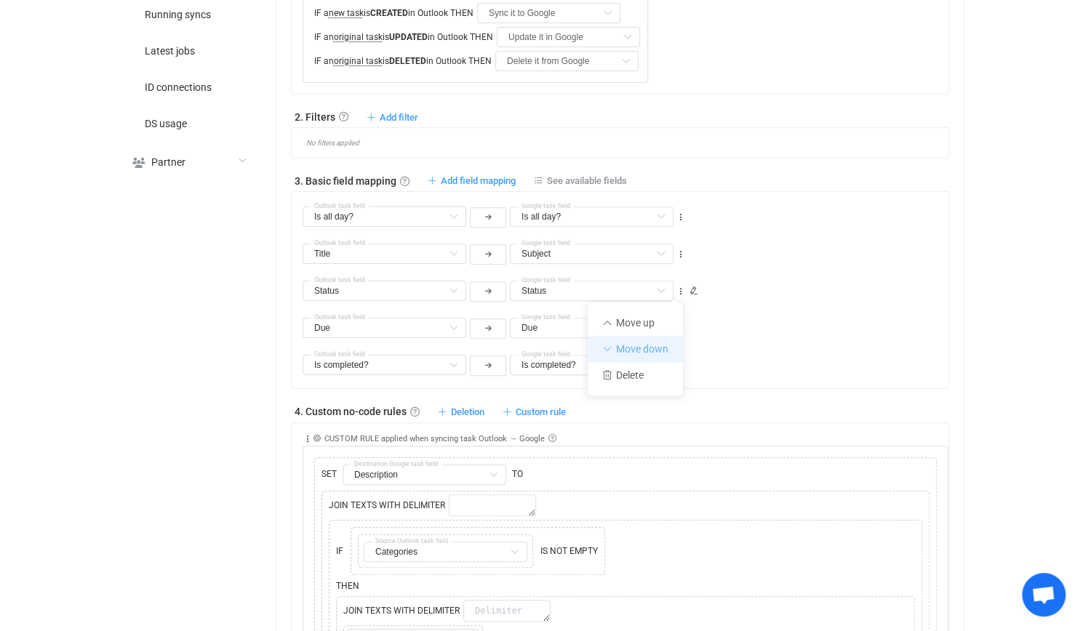
type input "Status"
click at [676, 325] on icon at bounding box center [681, 329] width 10 height 10
drag, startPoint x: 668, startPoint y: 383, endPoint x: 629, endPoint y: 366, distance: 42.0
click at [668, 383] on li "Move down" at bounding box center [635, 386] width 95 height 26
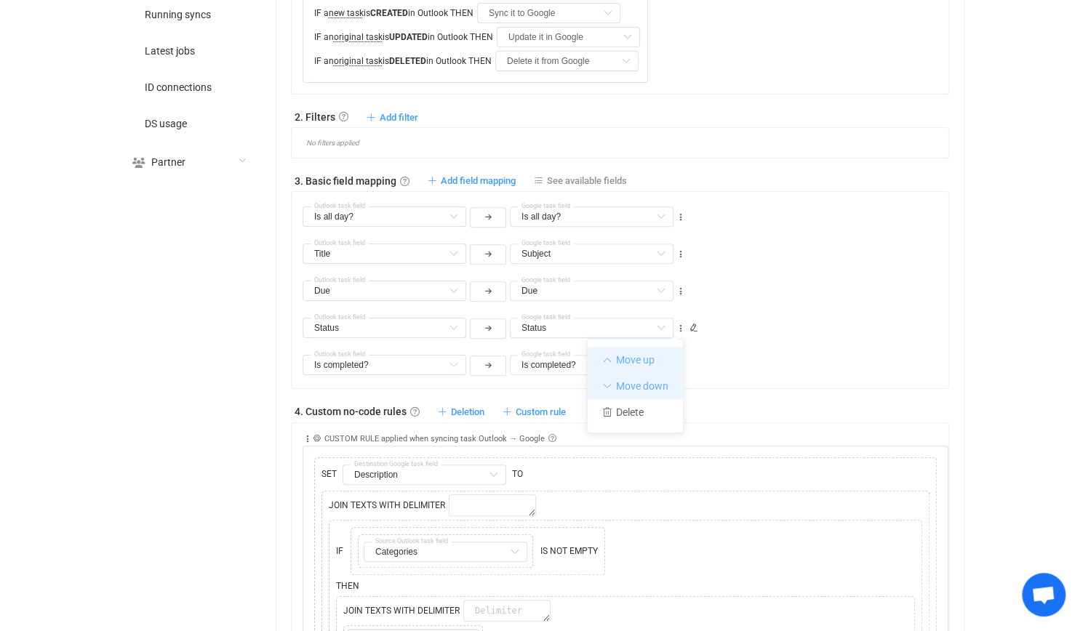
type input "Is completed?"
type input "Status"
click at [692, 361] on icon at bounding box center [694, 365] width 9 height 9
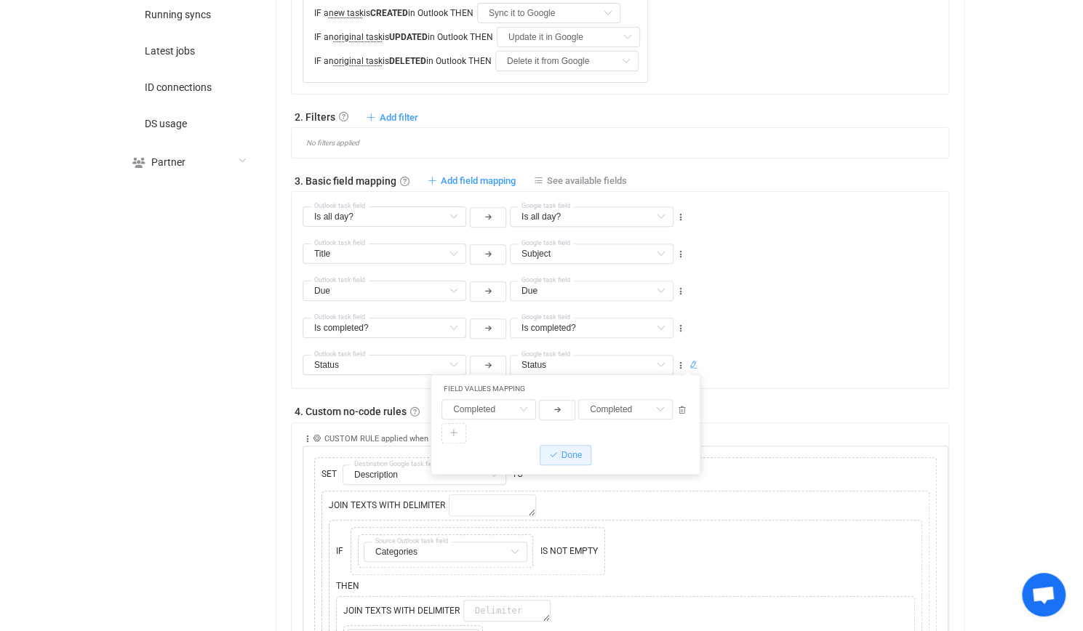
click at [458, 428] on span at bounding box center [454, 433] width 25 height 20
click at [487, 431] on input "text" at bounding box center [489, 433] width 95 height 20
click at [503, 466] on span "Not started" at bounding box center [483, 469] width 52 height 12
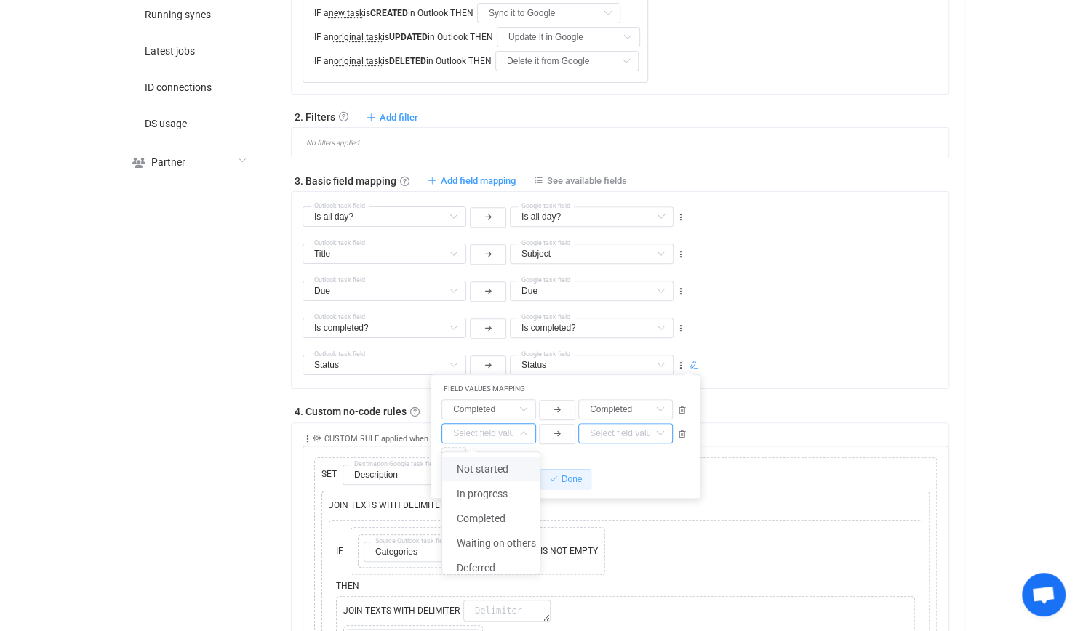
type input "Not started"
click at [615, 428] on input "text" at bounding box center [625, 433] width 95 height 20
click at [617, 463] on span "Needs action" at bounding box center [623, 469] width 59 height 12
type input "Needs action"
drag, startPoint x: 443, startPoint y: 450, endPoint x: 450, endPoint y: 453, distance: 8.1
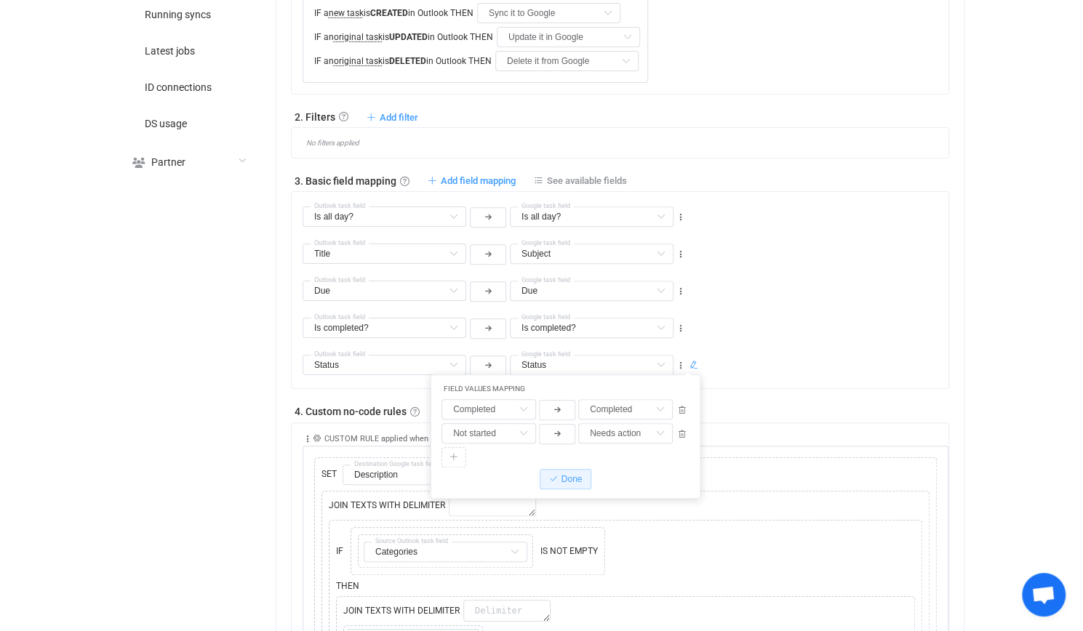
click at [450, 453] on span at bounding box center [454, 457] width 25 height 20
click at [476, 459] on input "text" at bounding box center [489, 457] width 95 height 20
drag, startPoint x: 502, startPoint y: 511, endPoint x: 645, endPoint y: 447, distance: 157.2
click at [502, 513] on span "In progress" at bounding box center [482, 517] width 51 height 12
type input "In progress"
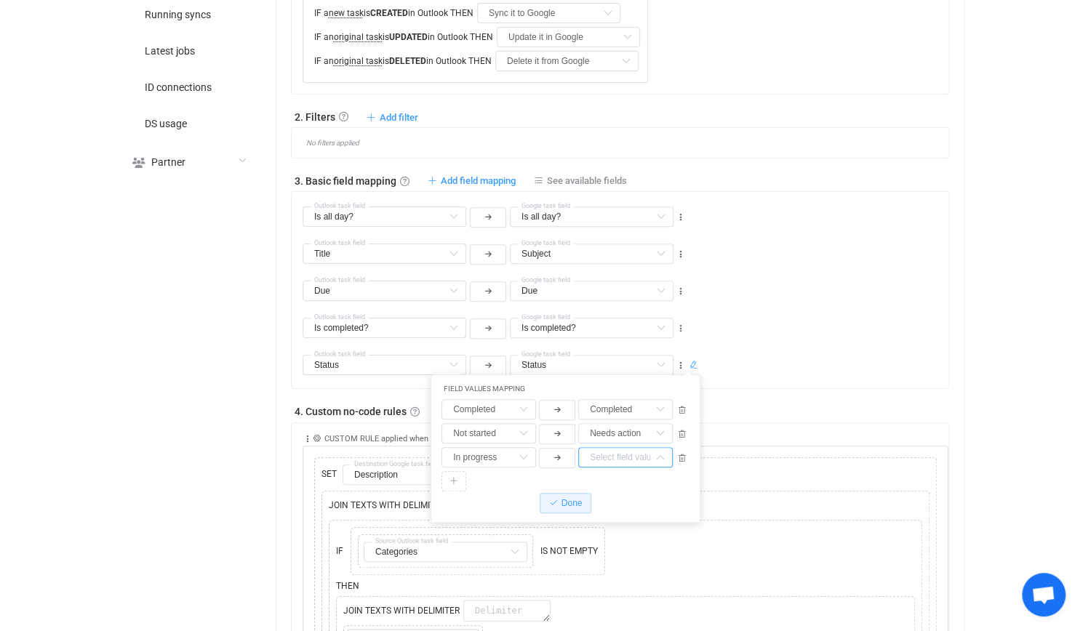
click at [631, 452] on input "text" at bounding box center [625, 457] width 95 height 20
click at [630, 487] on span "Needs action" at bounding box center [623, 493] width 59 height 12
type input "Needs action"
click at [456, 473] on span at bounding box center [454, 481] width 25 height 20
click at [471, 478] on input "text" at bounding box center [489, 481] width 95 height 20
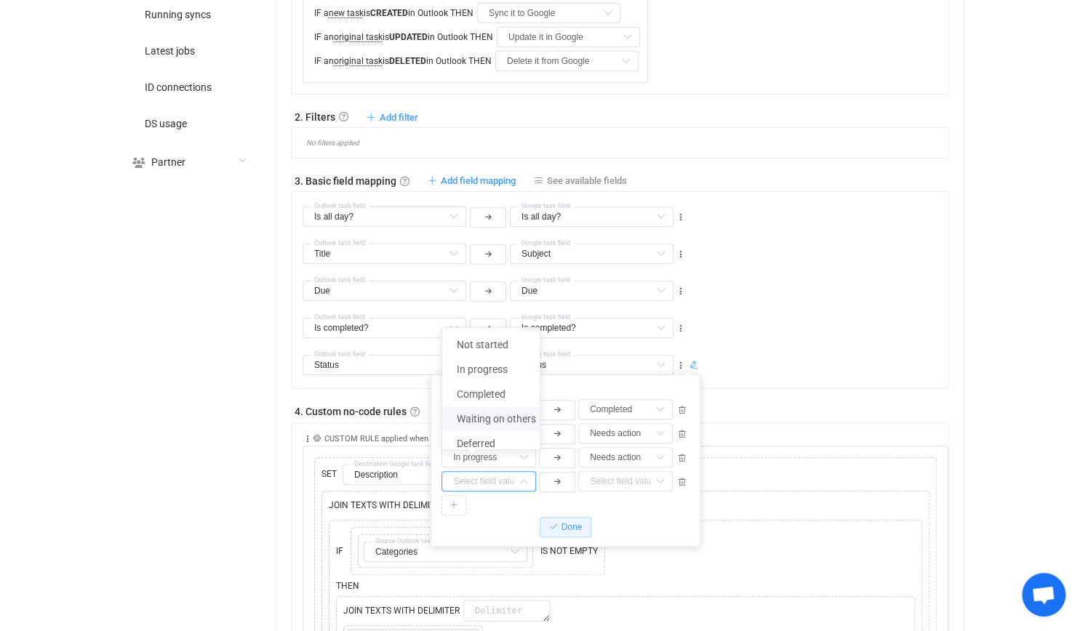
click at [509, 421] on span "Waiting on others" at bounding box center [496, 419] width 79 height 12
type input "Waiting on others"
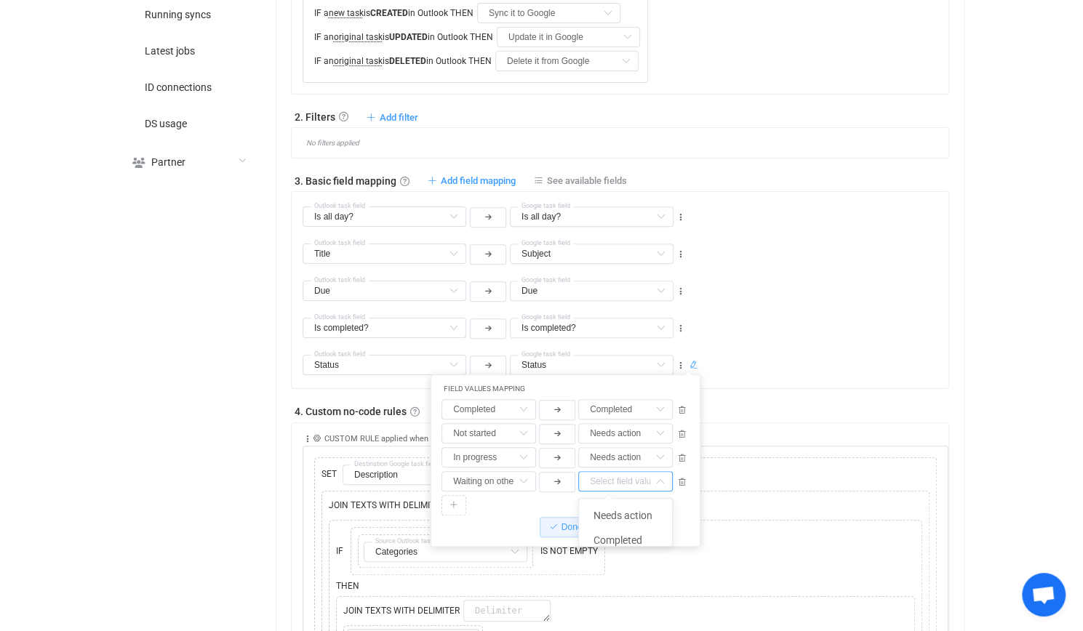
click at [603, 484] on input "text" at bounding box center [625, 481] width 95 height 20
click at [610, 513] on span "Needs action" at bounding box center [623, 516] width 59 height 12
type input "Needs action"
click at [455, 501] on icon at bounding box center [454, 505] width 9 height 9
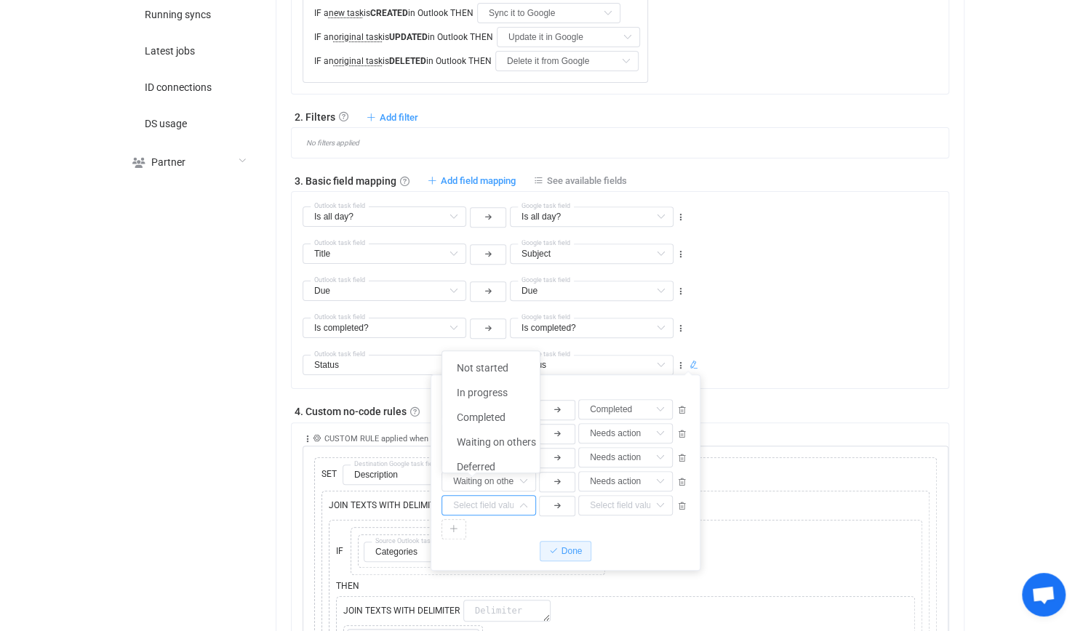
click at [480, 496] on input "text" at bounding box center [489, 505] width 95 height 20
click at [490, 473] on li "Deferred" at bounding box center [496, 467] width 108 height 25
type input "Deferred"
click at [586, 492] on div "FIELD VALUES MAPPING Completed Not started In progress Completed Waiting on oth…" at bounding box center [565, 472] width 251 height 177
click at [604, 502] on input "text" at bounding box center [625, 505] width 95 height 20
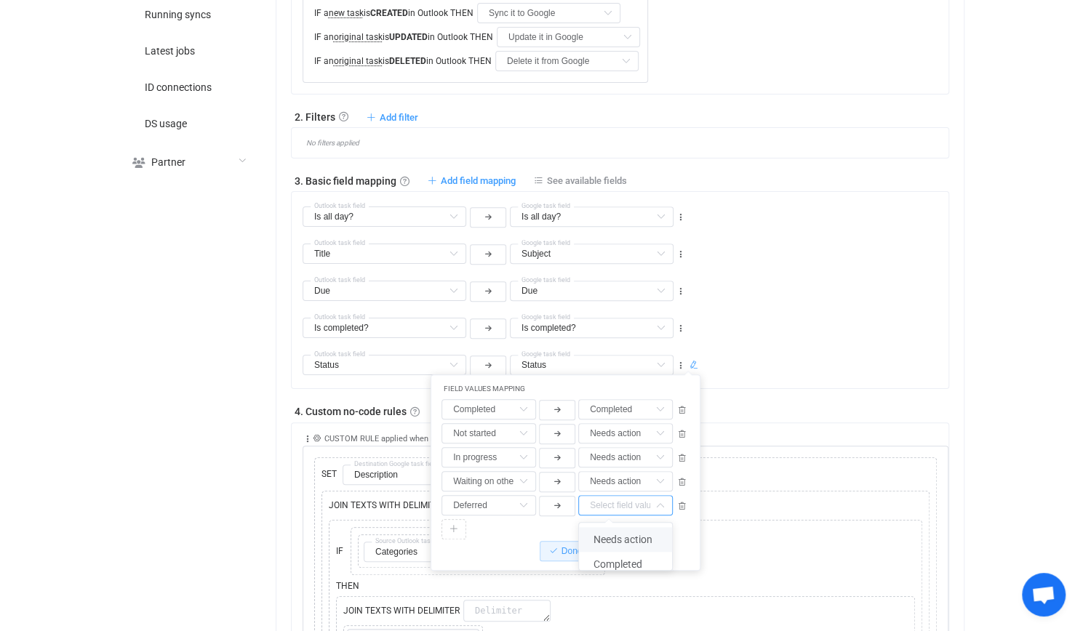
click at [610, 545] on span "Needs action" at bounding box center [623, 540] width 59 height 12
type input "Needs action"
click at [487, 497] on input "text" at bounding box center [489, 505] width 95 height 20
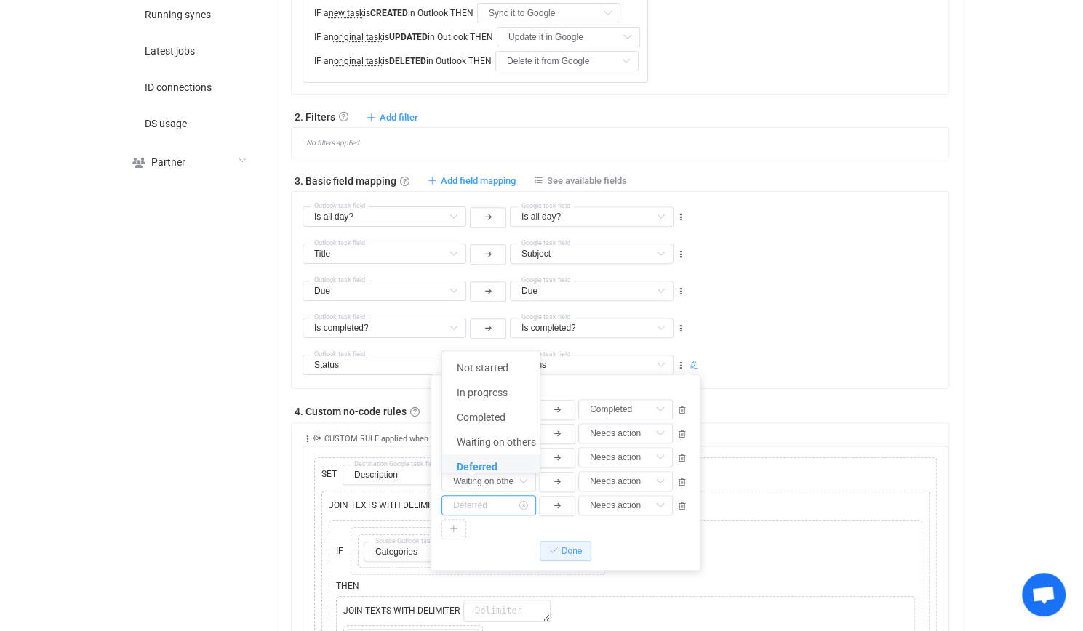
click at [482, 498] on input "text" at bounding box center [489, 505] width 95 height 20
type input "Deferred"
click at [580, 541] on button "Done" at bounding box center [566, 551] width 52 height 20
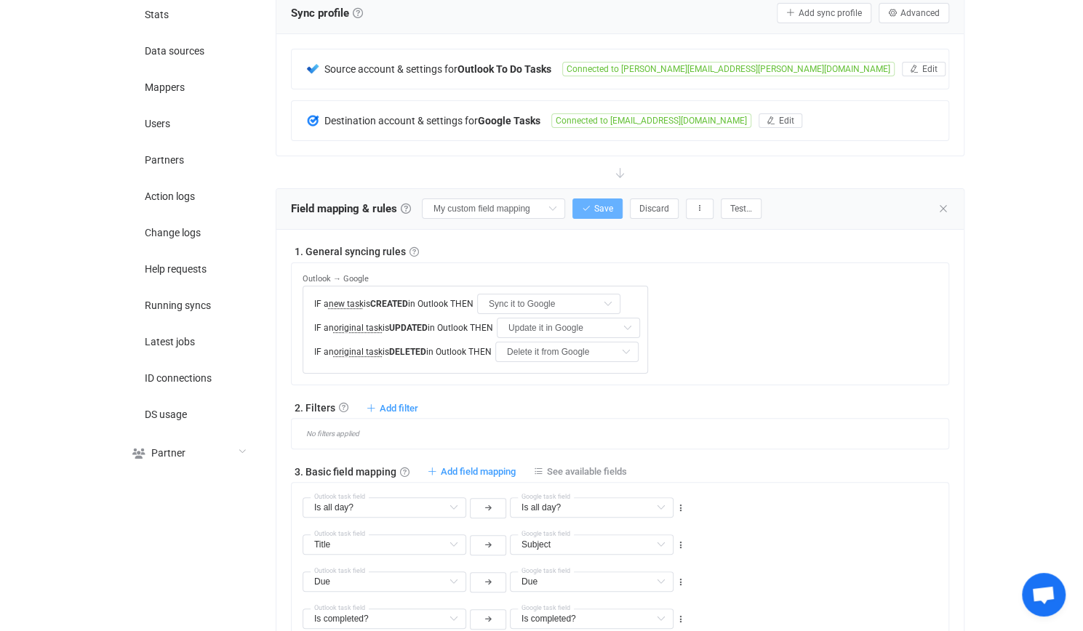
click at [610, 204] on span "Save" at bounding box center [603, 209] width 19 height 10
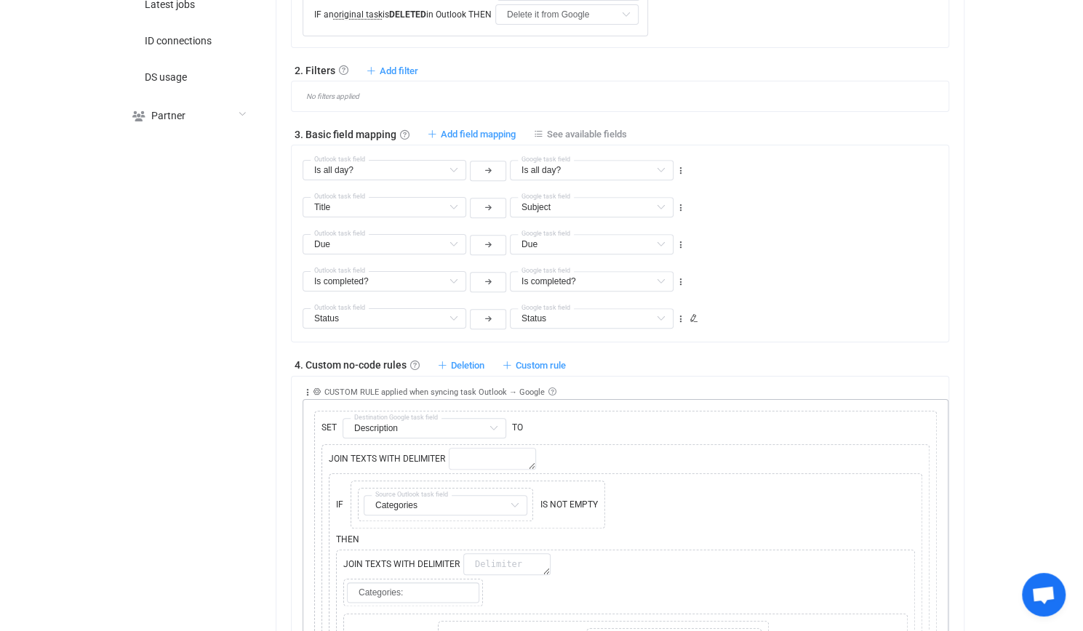
scroll to position [733, 0]
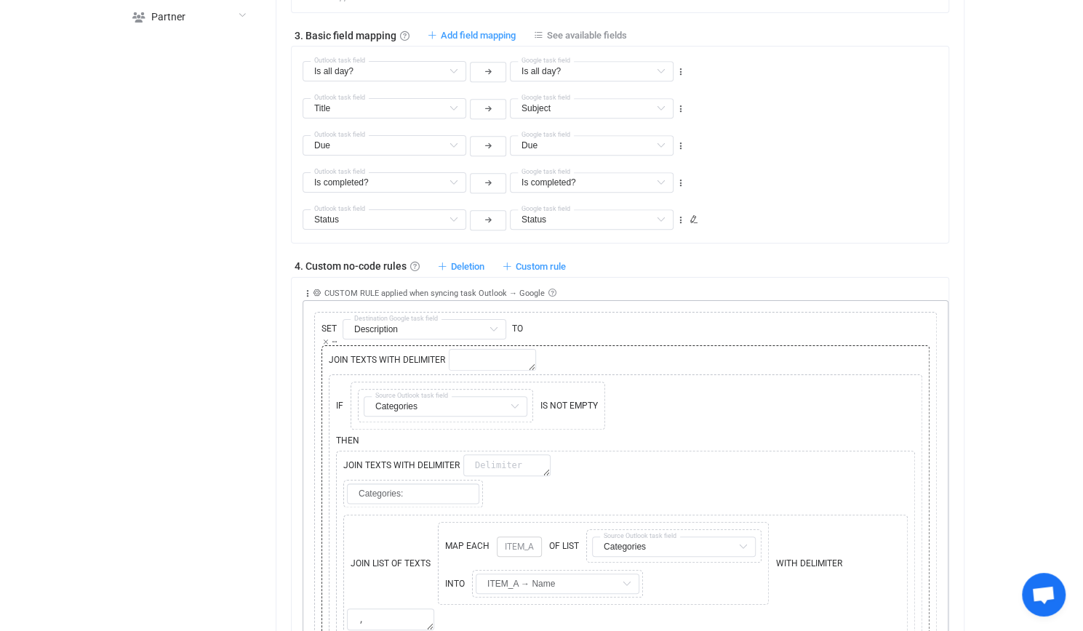
click at [617, 346] on div "Copy Cut Replace TYPE MISMATCH JOIN TEXTS WITH DELIMITER Copy Cut Replace TYPE …" at bounding box center [626, 563] width 608 height 435
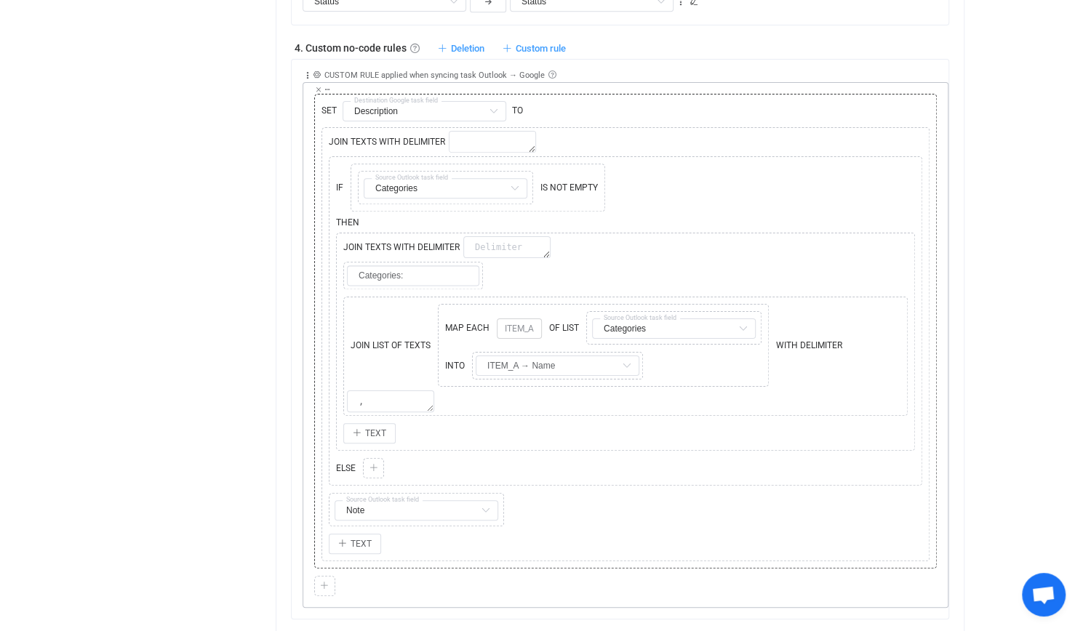
scroll to position [806, 0]
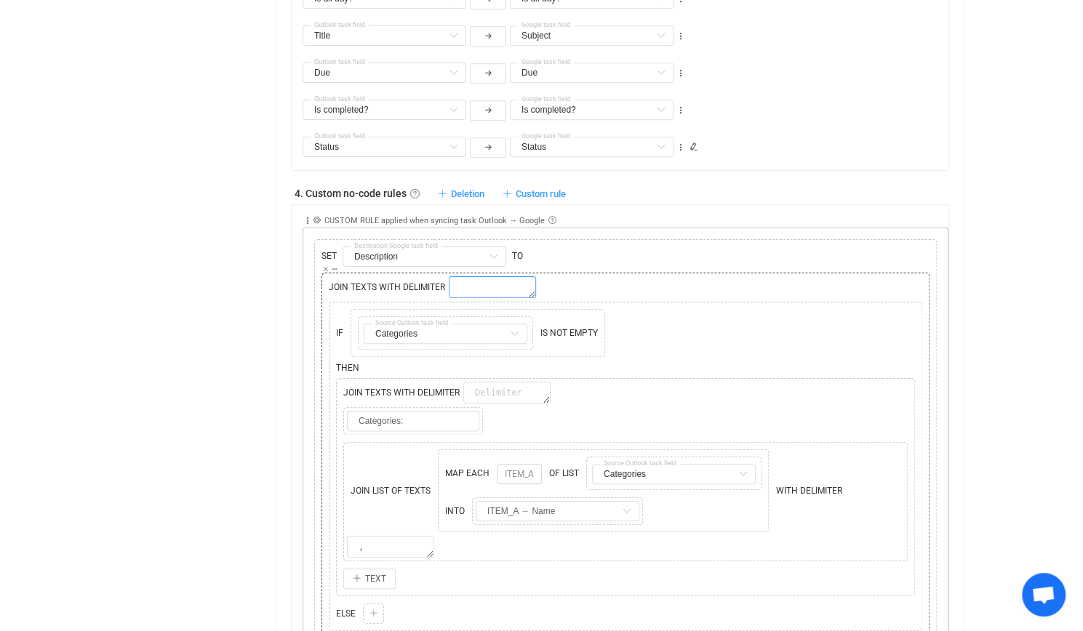
click at [475, 289] on textarea at bounding box center [492, 287] width 87 height 22
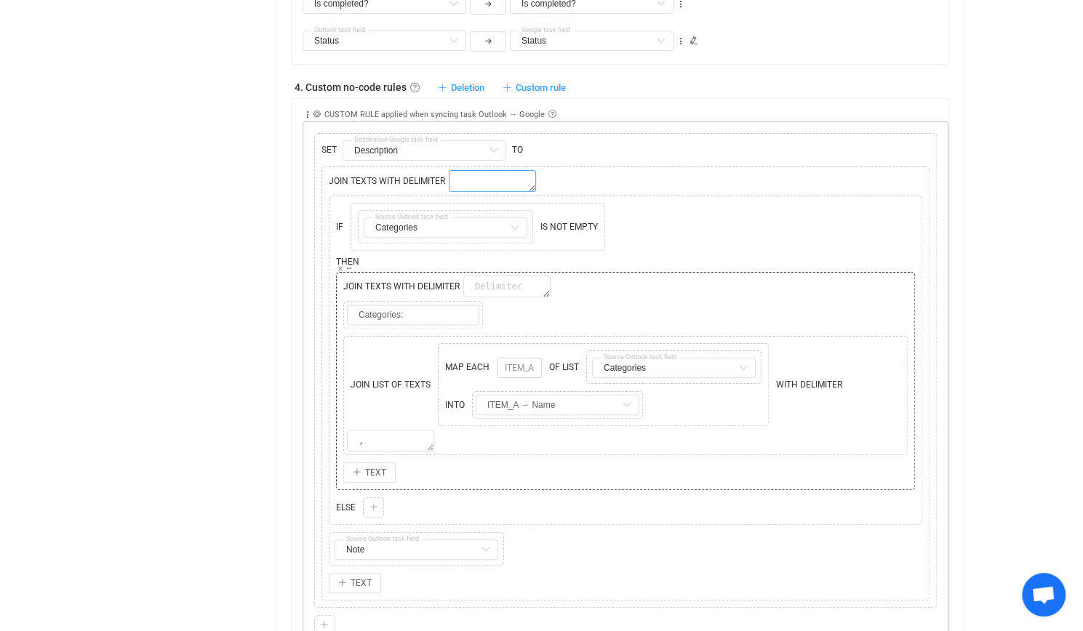
scroll to position [951, 0]
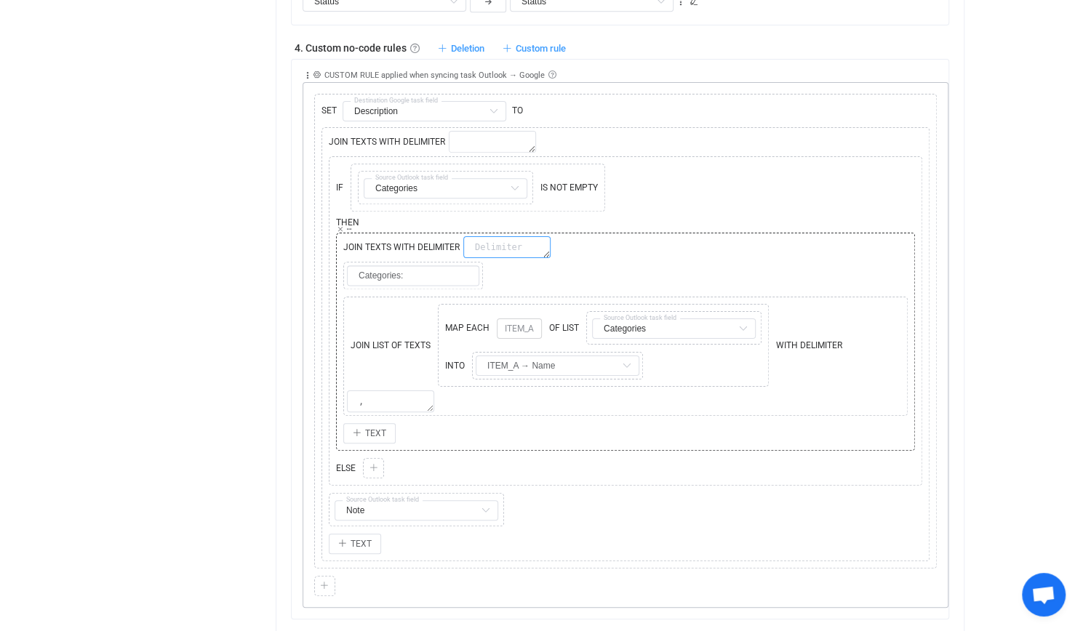
click at [504, 243] on textarea at bounding box center [506, 247] width 87 height 22
drag, startPoint x: 461, startPoint y: 258, endPoint x: 310, endPoint y: 261, distance: 151.3
click at [304, 259] on div "Copy Cut Replace SET Description Destination Google task field TO Copy Cut Repl…" at bounding box center [626, 345] width 646 height 527
click at [634, 266] on div "Copy Cut Replace TYPE MISMATCH Categories:" at bounding box center [626, 275] width 572 height 35
click at [845, 338] on div "JOIN LIST OF TEXTS Copy Cut Replace TYPE MISMATCH MAP EACH ITEM_A OF LIST Copy …" at bounding box center [625, 356] width 557 height 112
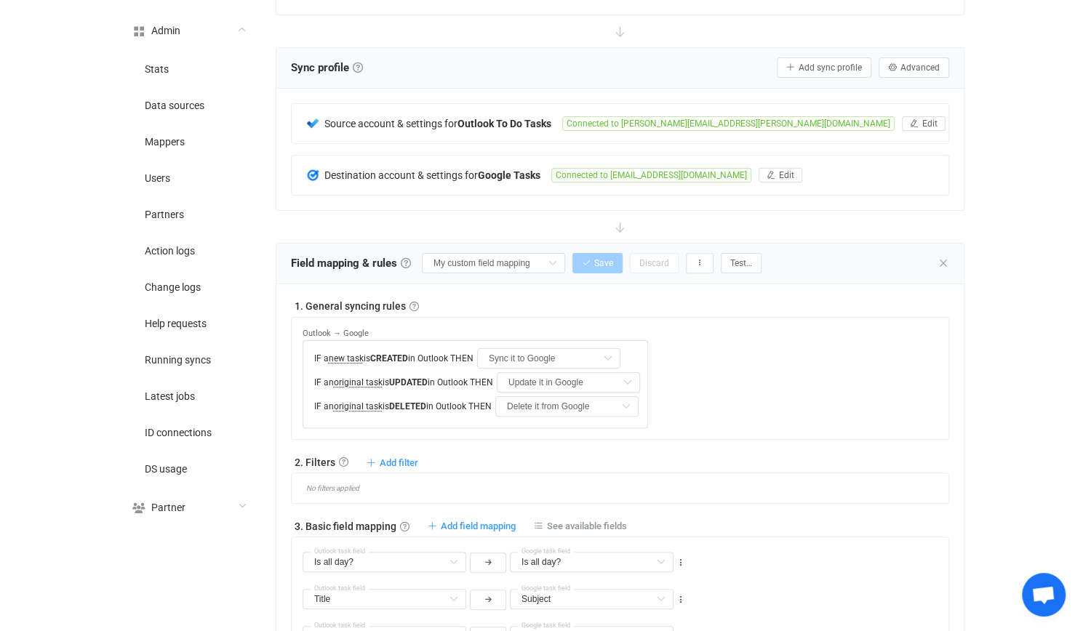
scroll to position [224, 0]
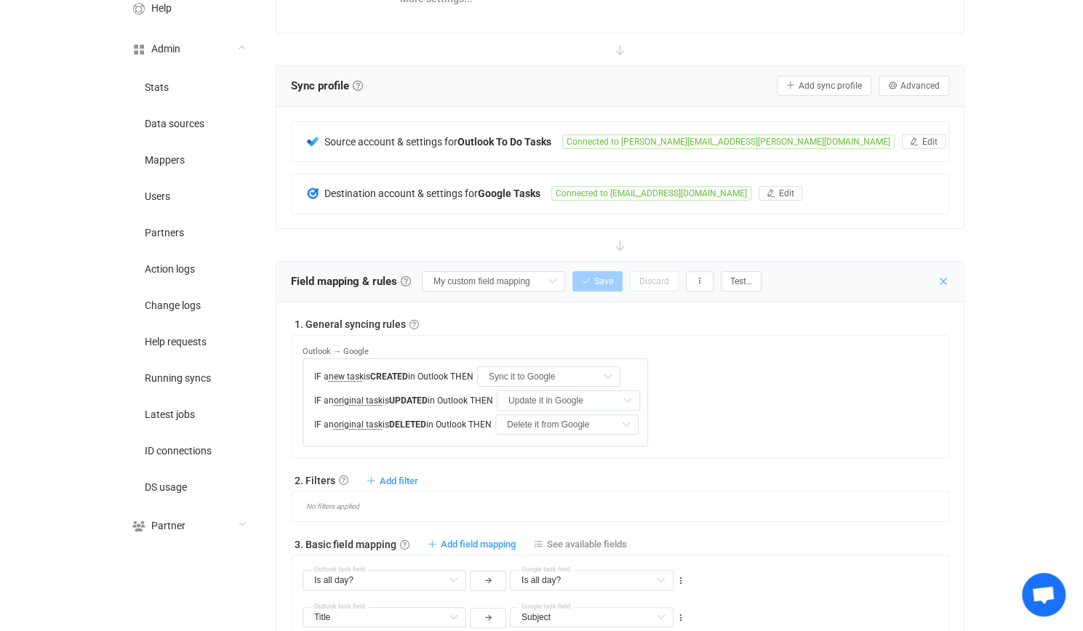
click at [939, 279] on icon at bounding box center [944, 282] width 12 height 12
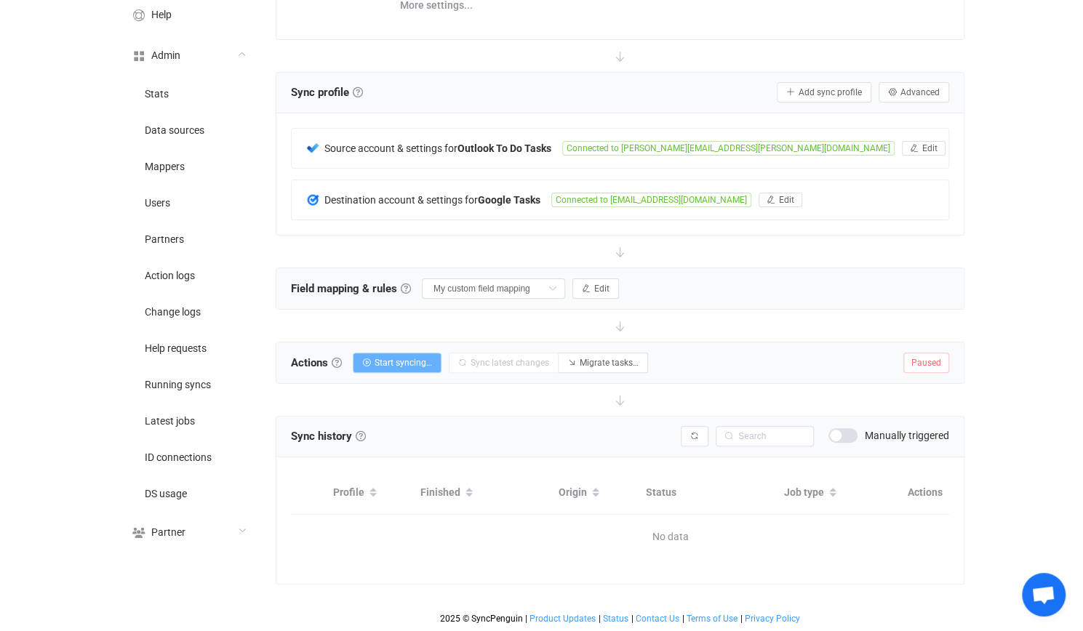
click at [407, 353] on button "Start syncing…" at bounding box center [397, 363] width 89 height 20
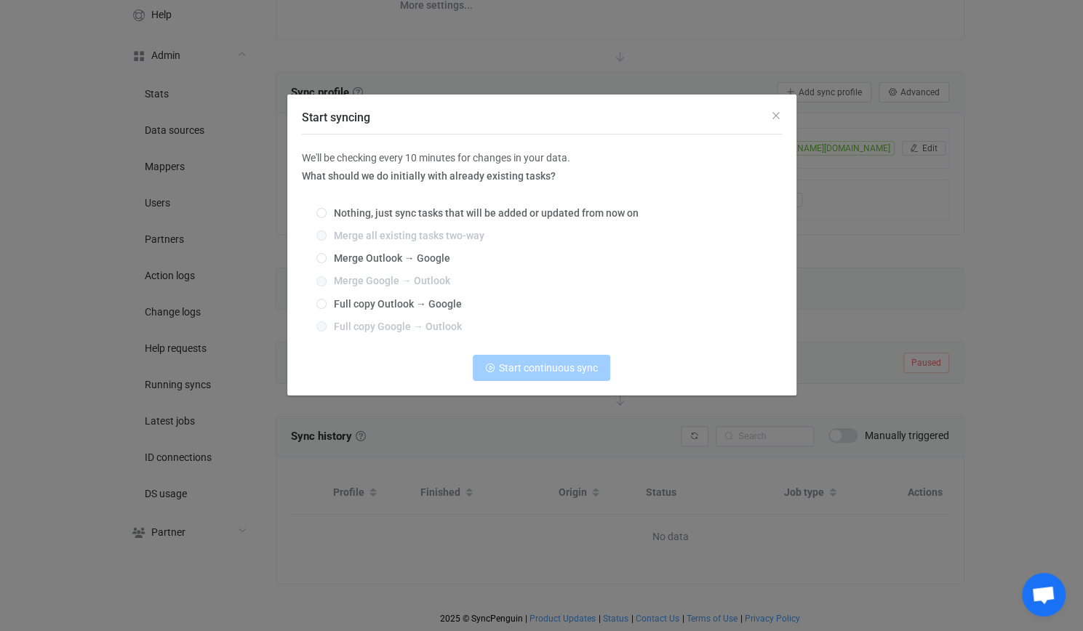
click at [898, 142] on div "Start syncing We'll be checking every 10 minutes for changes in your data. What…" at bounding box center [541, 315] width 1083 height 631
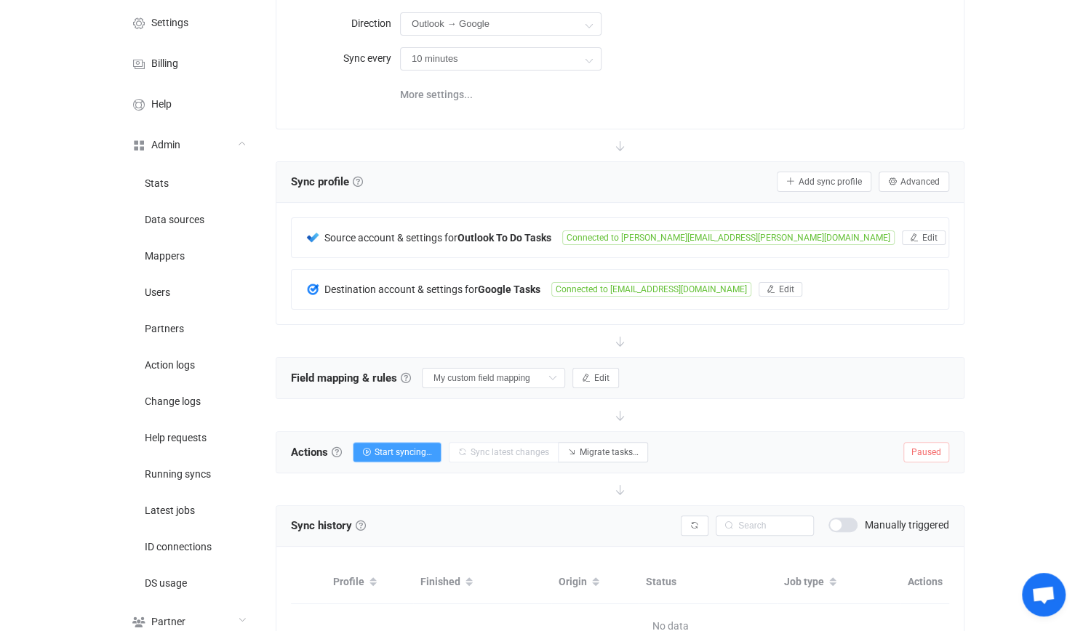
scroll to position [79, 0]
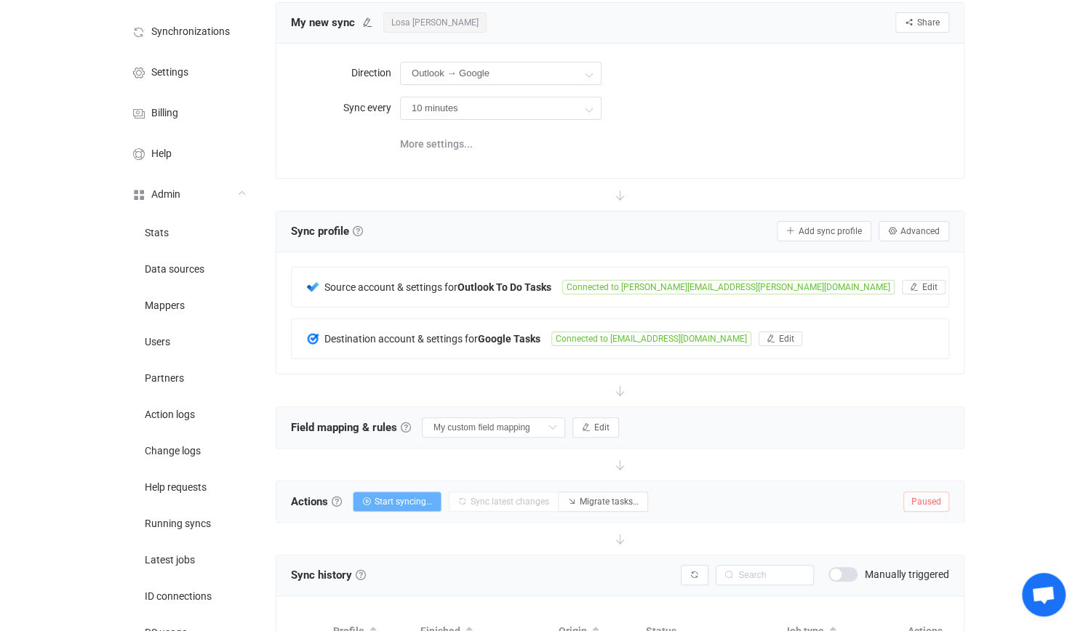
click at [424, 498] on span "Start syncing…" at bounding box center [403, 502] width 57 height 10
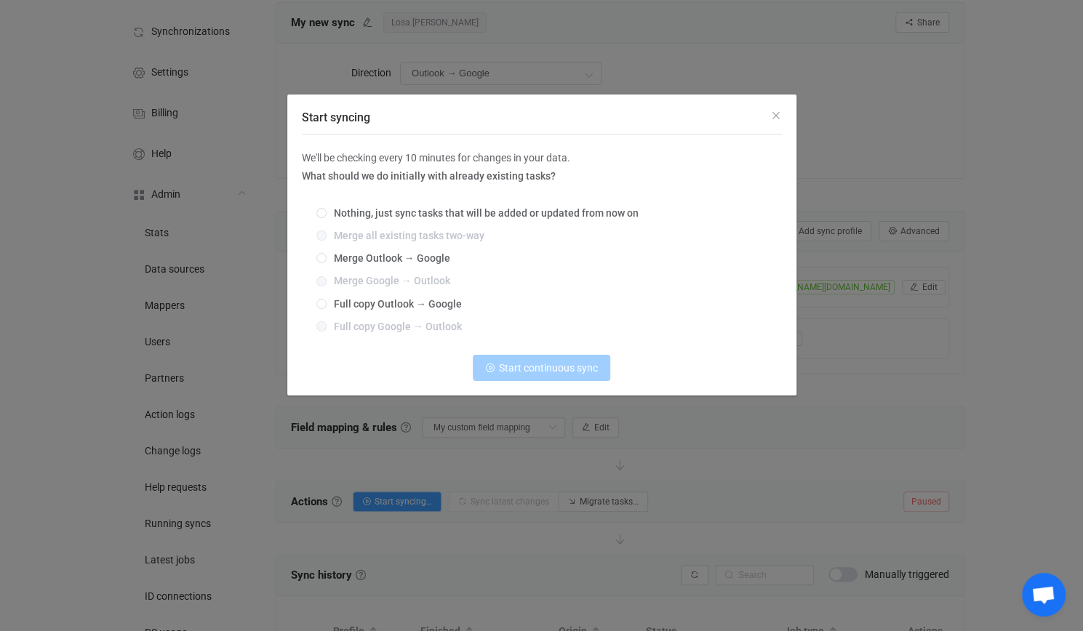
click at [870, 282] on div "Start syncing We'll be checking every 10 minutes for changes in your data. What…" at bounding box center [541, 315] width 1083 height 631
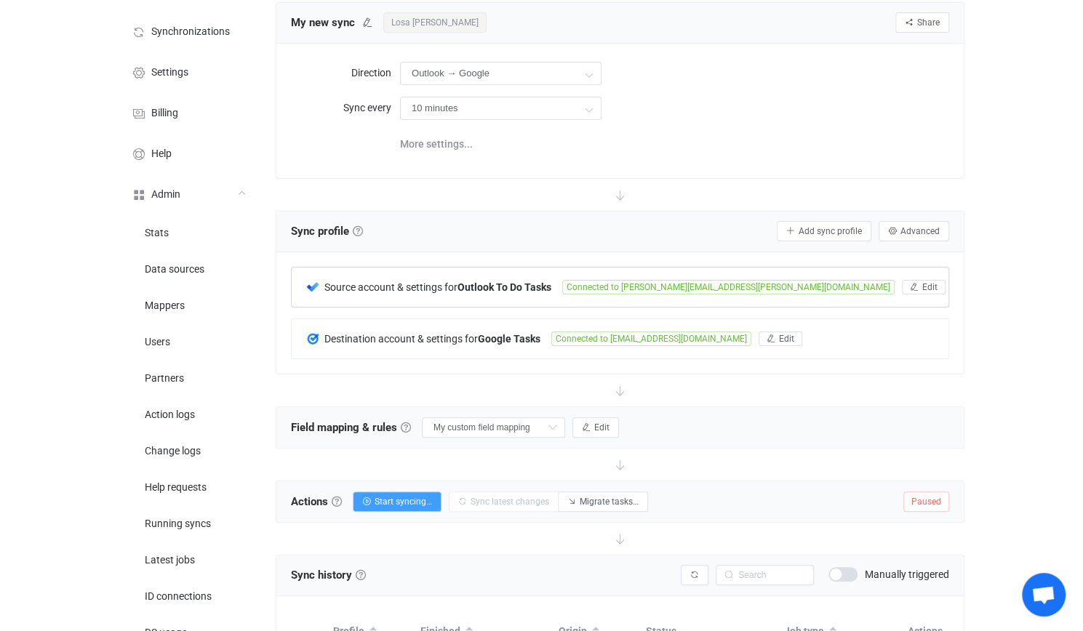
click at [514, 287] on b "Outlook To Do Tasks" at bounding box center [505, 288] width 94 height 12
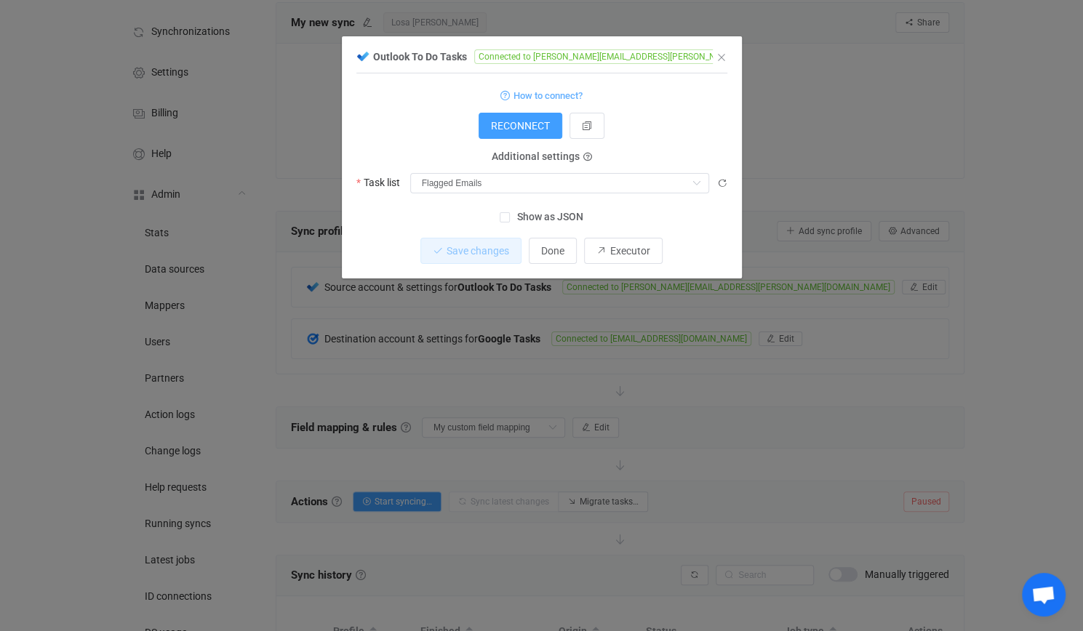
click at [394, 325] on div "Outlook To Do Tasks Connected to veronica.losa@gencat.cat 1 { { "refreshToken":…" at bounding box center [541, 315] width 1083 height 631
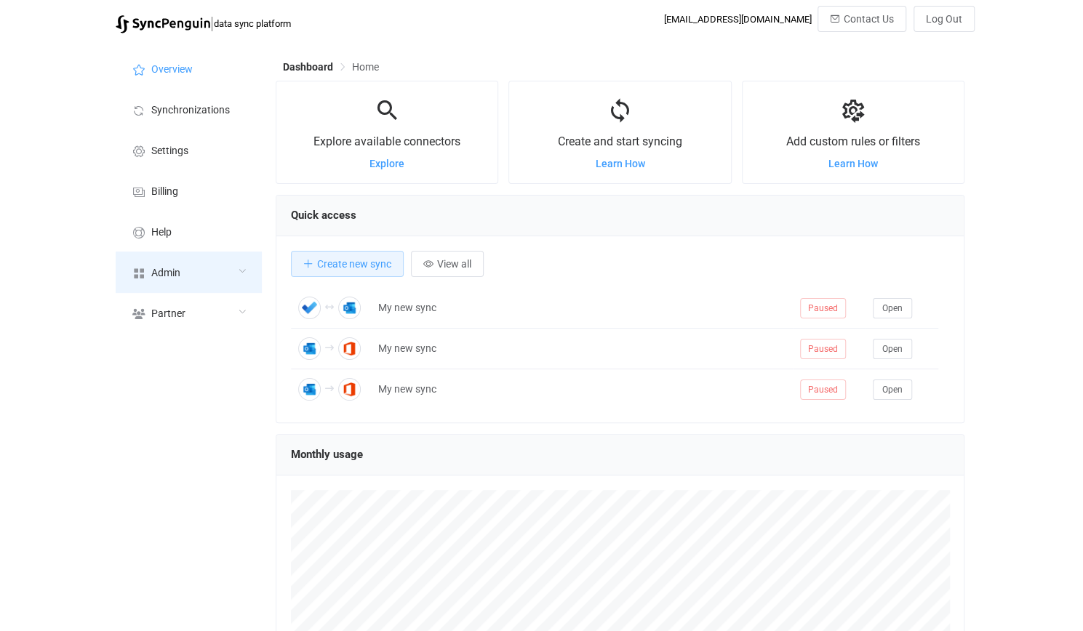
scroll to position [282, 689]
click at [214, 266] on div "Admin" at bounding box center [188, 272] width 145 height 41
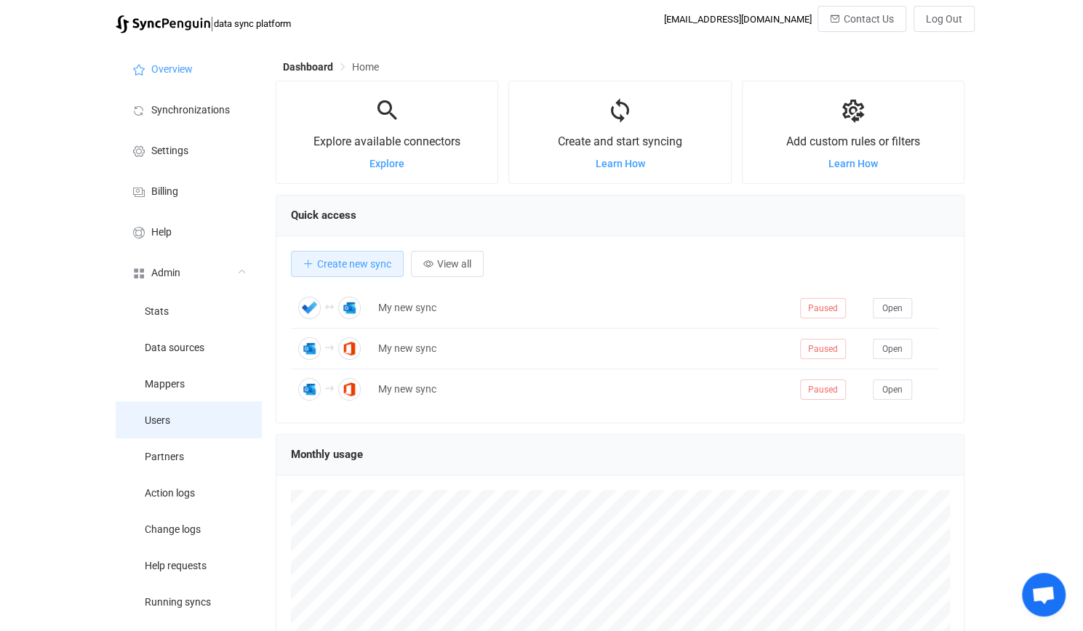
drag, startPoint x: 296, startPoint y: 436, endPoint x: 197, endPoint y: 423, distance: 99.7
click at [295, 436] on div "Monthly usage" at bounding box center [619, 455] width 687 height 41
click at [197, 423] on li "Users" at bounding box center [188, 420] width 145 height 36
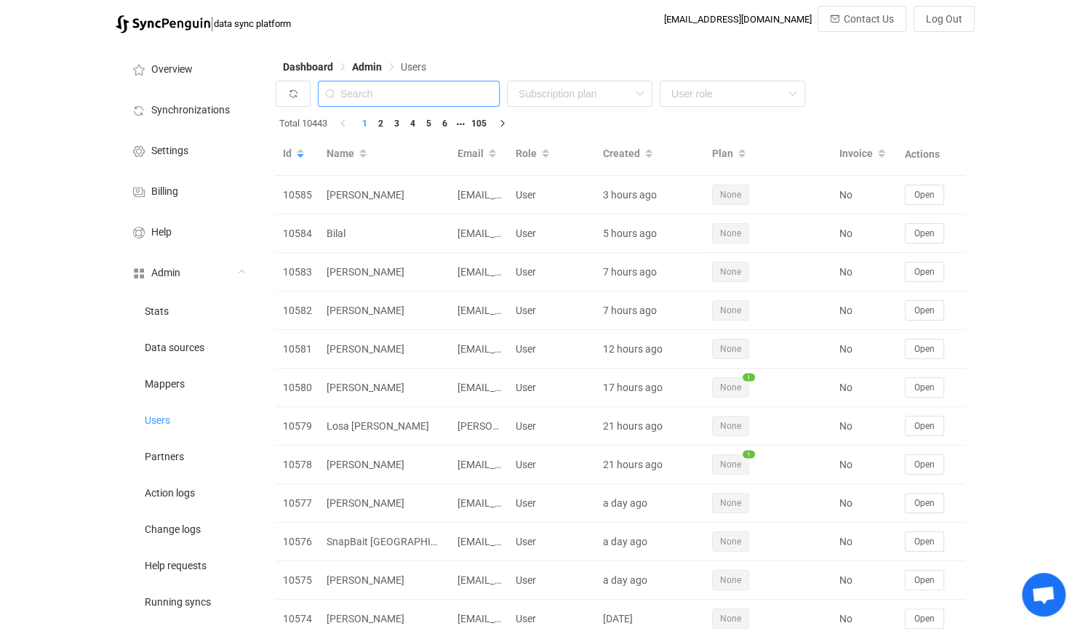
click at [402, 87] on input "text" at bounding box center [409, 94] width 182 height 26
click at [396, 94] on input "text" at bounding box center [409, 94] width 182 height 26
paste input "doughanslip@gmail.com"
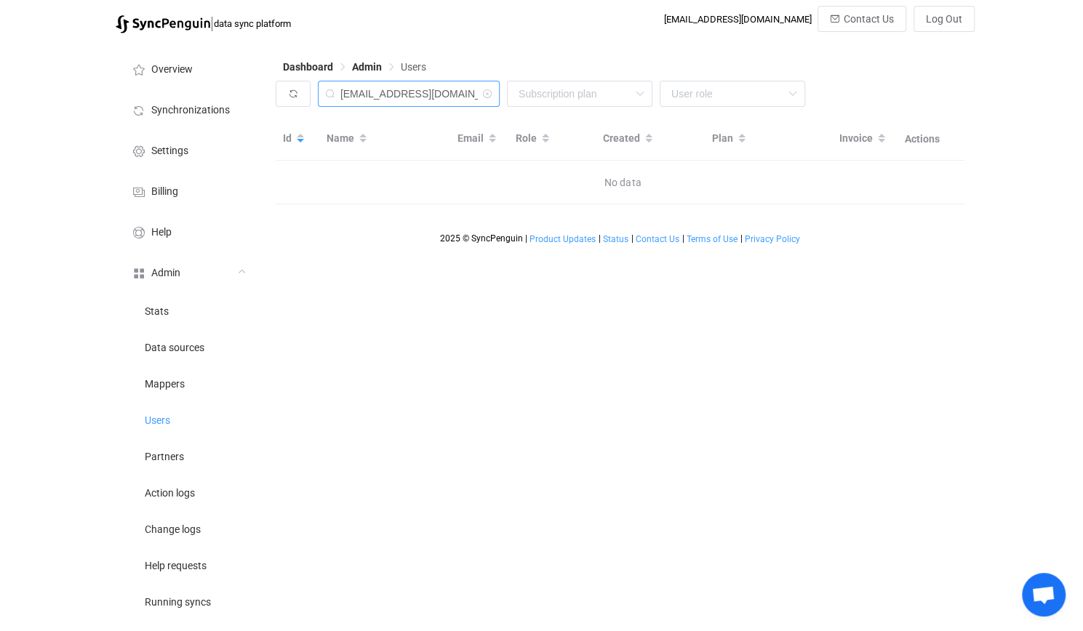
click at [409, 92] on input "doughanslip@gmail.com" at bounding box center [409, 94] width 182 height 26
paste input "veronica.losa@gencat.cat"
type input "veronica.losa@gencat.cat"
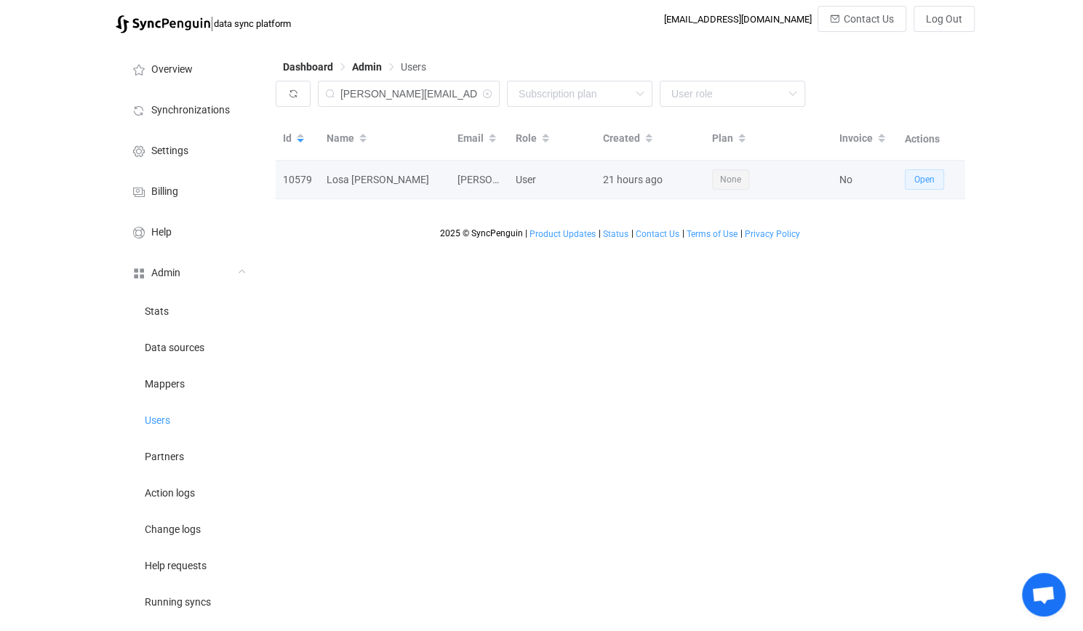
click at [931, 177] on span "Open" at bounding box center [924, 180] width 20 height 10
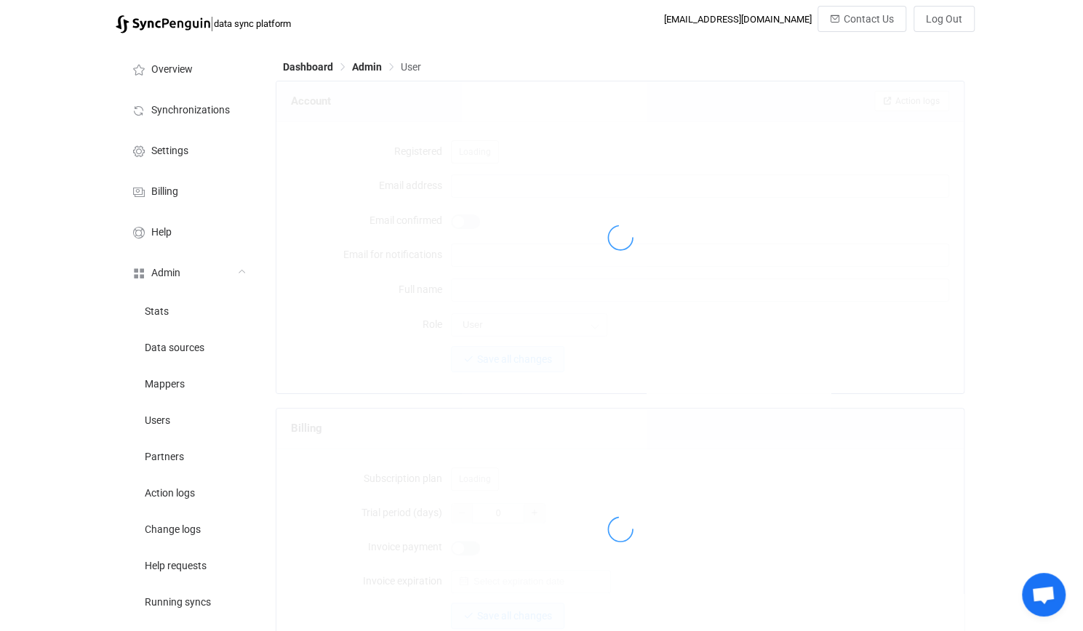
type input "veronica.losa@gencat.cat"
type input "Losa Marin, Veronica"
type input "14"
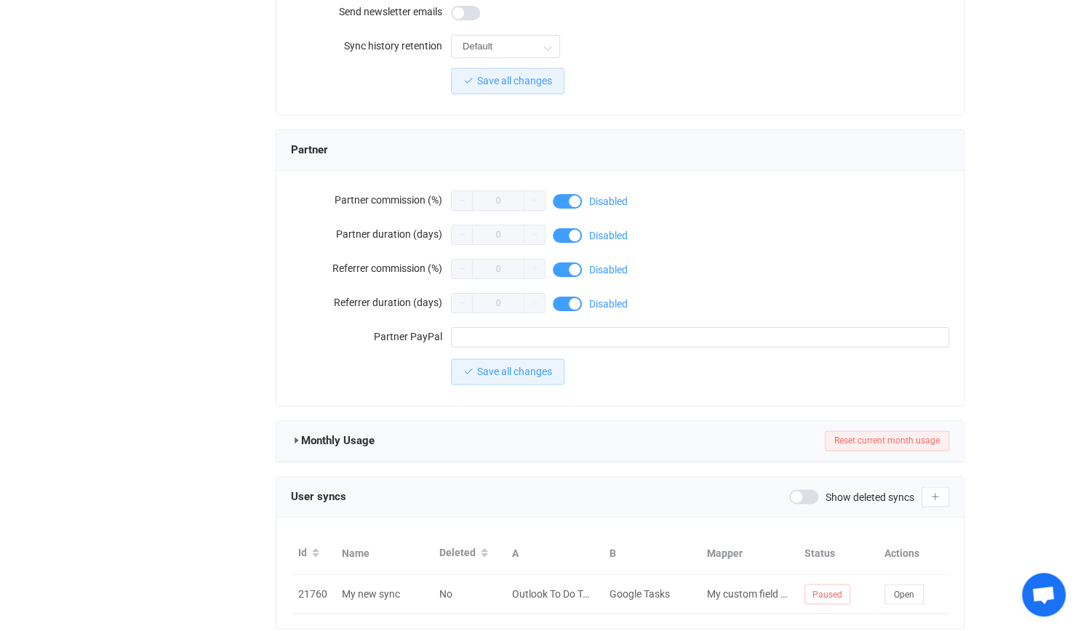
scroll to position [1208, 0]
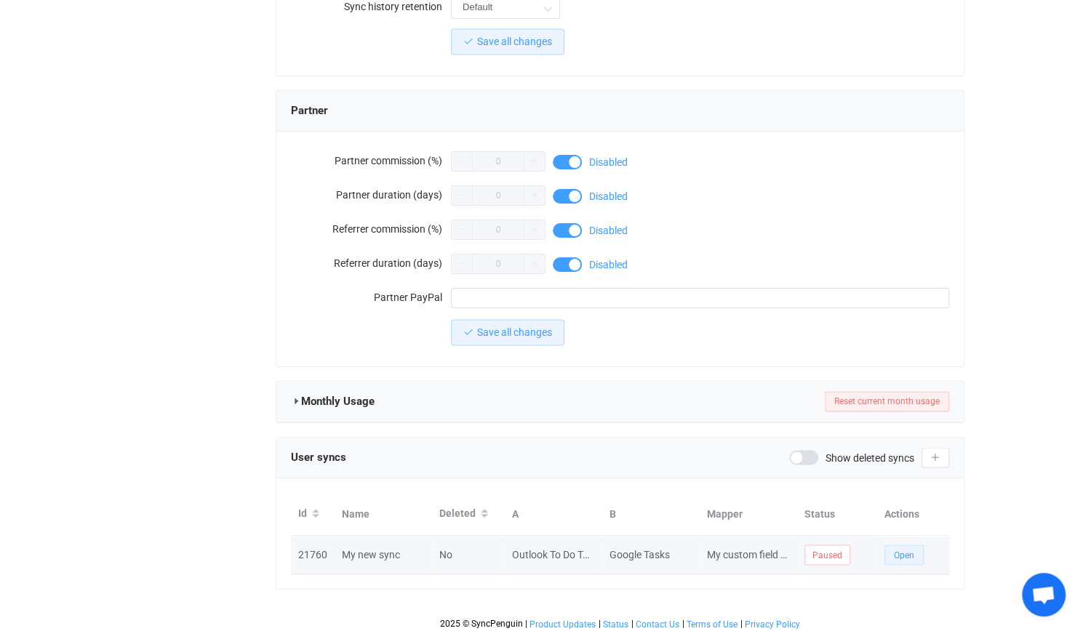
click at [909, 550] on span "Open" at bounding box center [904, 555] width 20 height 10
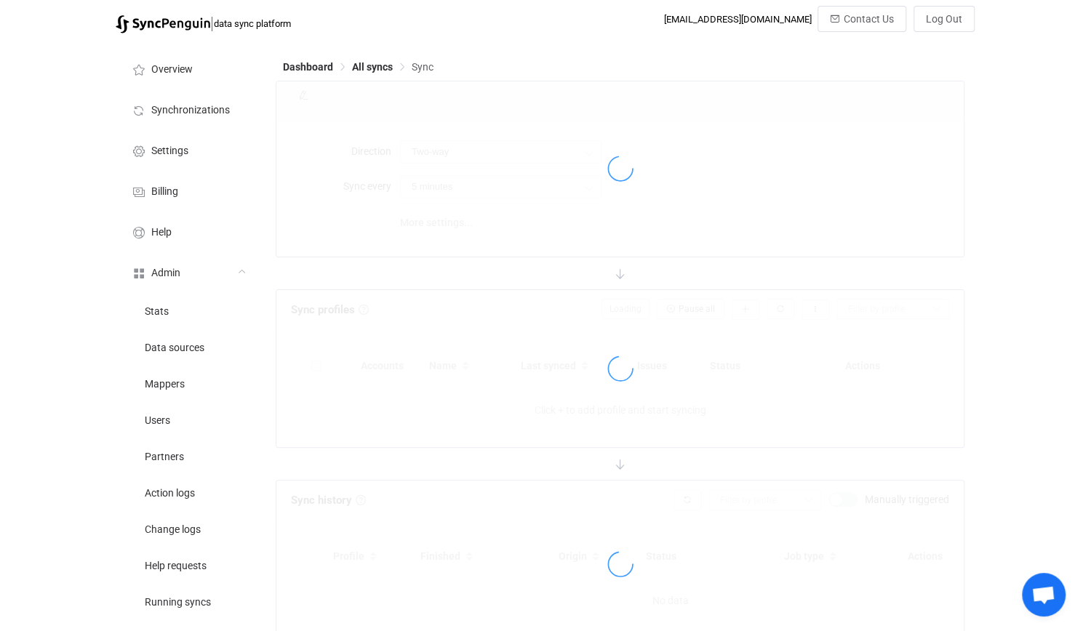
type input "Outlook → Google"
type input "10 minutes"
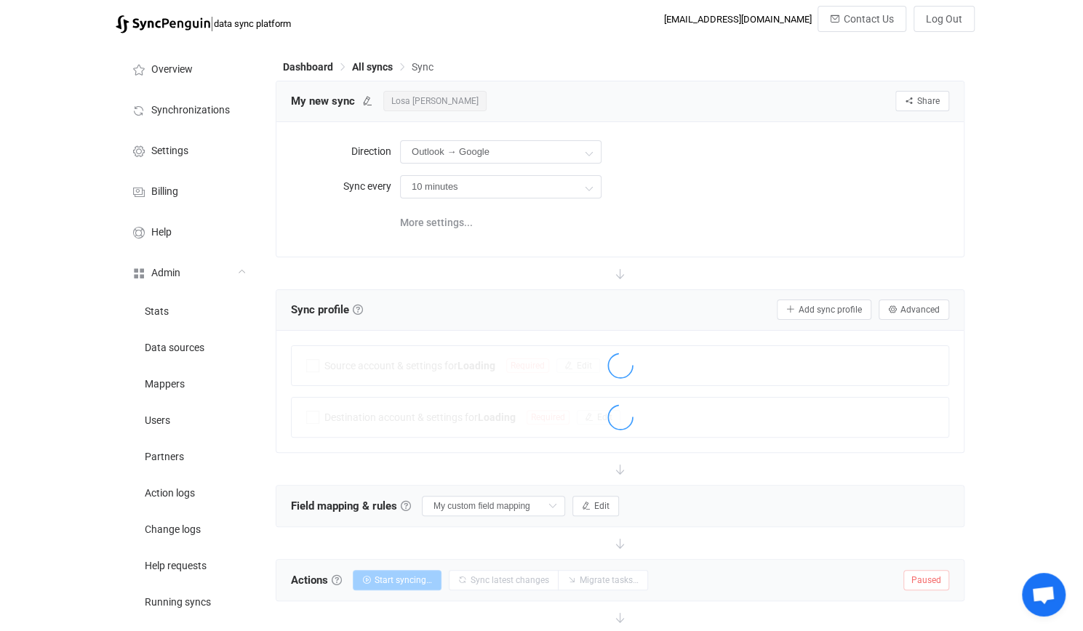
scroll to position [224, 0]
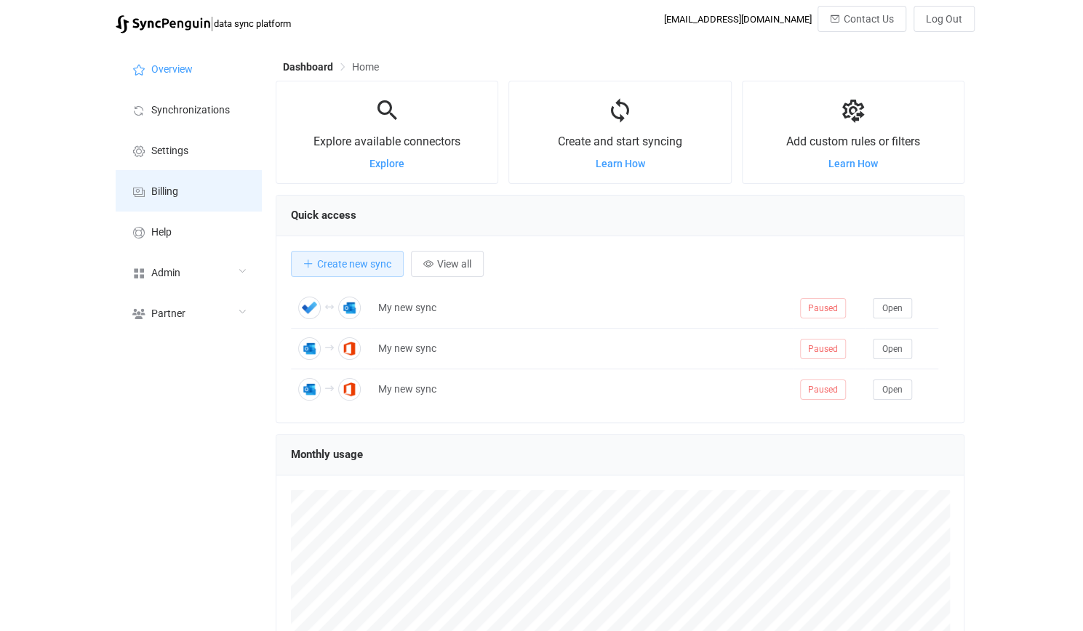
scroll to position [282, 689]
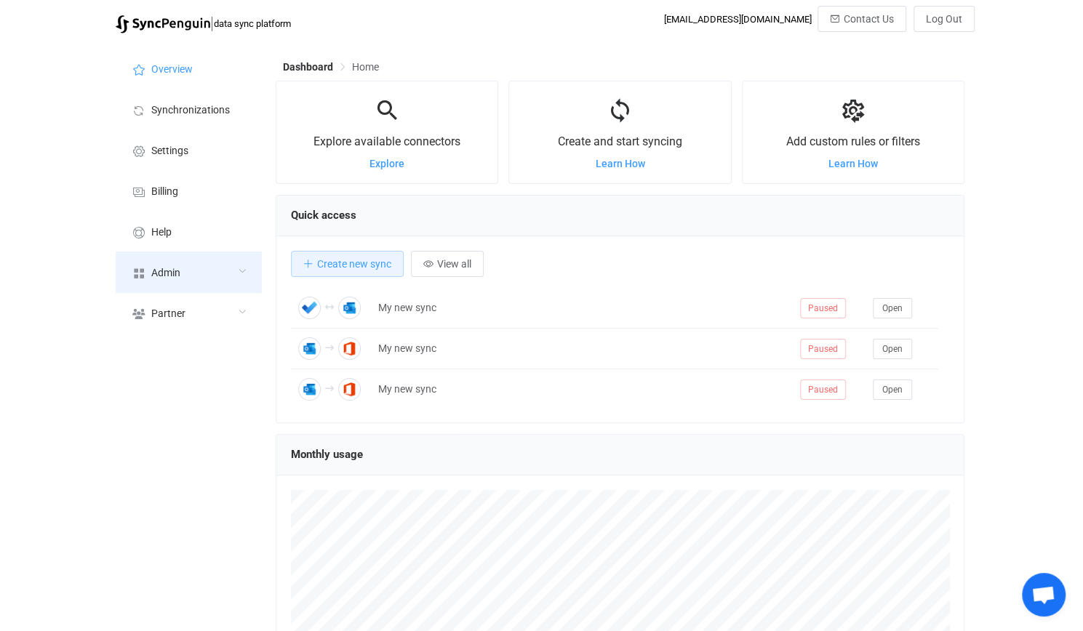
click at [171, 258] on div "Admin" at bounding box center [188, 272] width 145 height 41
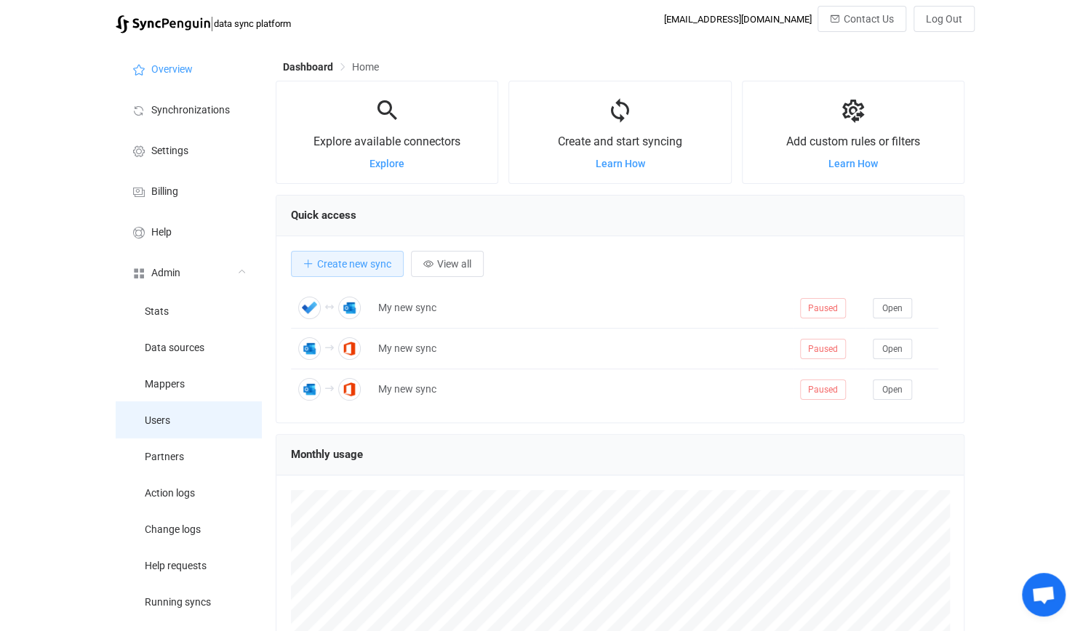
click at [177, 402] on li "Users" at bounding box center [188, 420] width 145 height 36
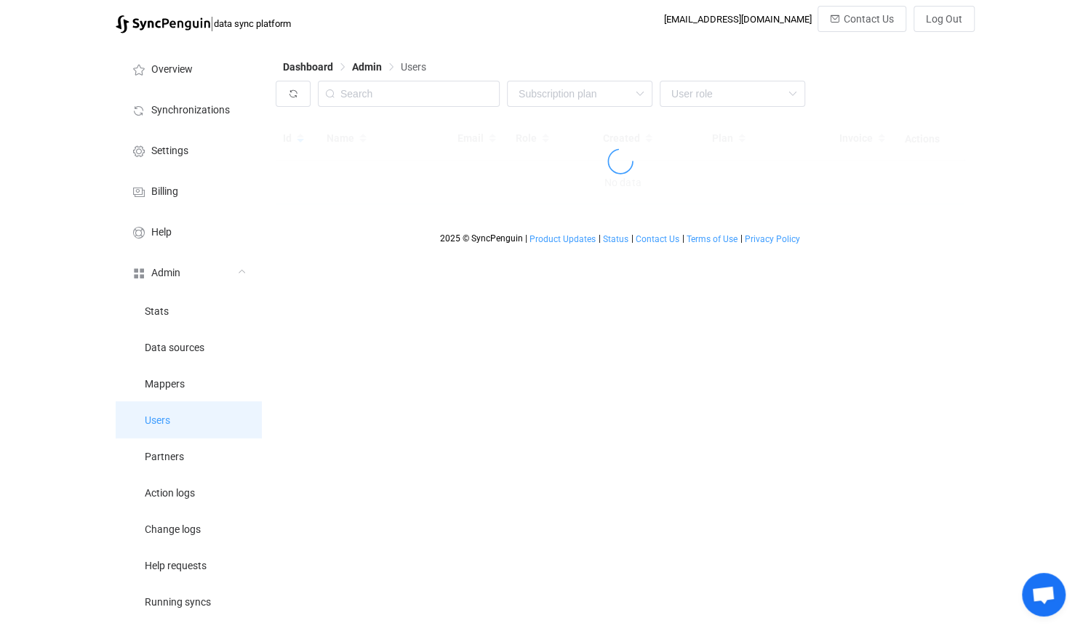
click at [185, 410] on li "Users" at bounding box center [188, 420] width 145 height 36
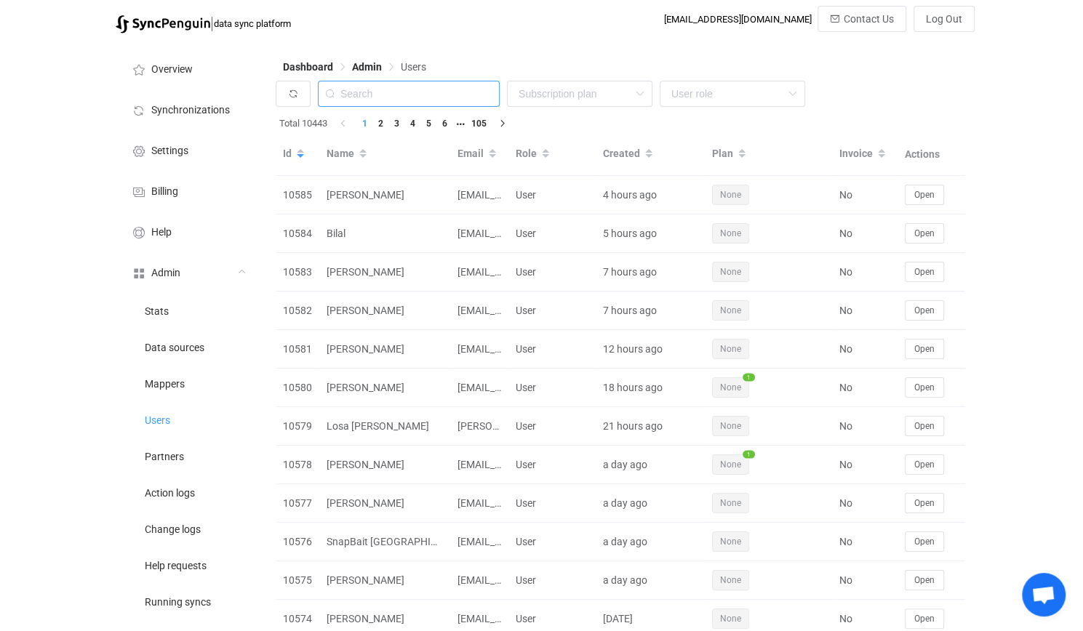
click at [423, 95] on input "text" at bounding box center [409, 94] width 182 height 26
paste input "mark@worlddataexchange.com"
type input "mark@worlddataexchange.com"
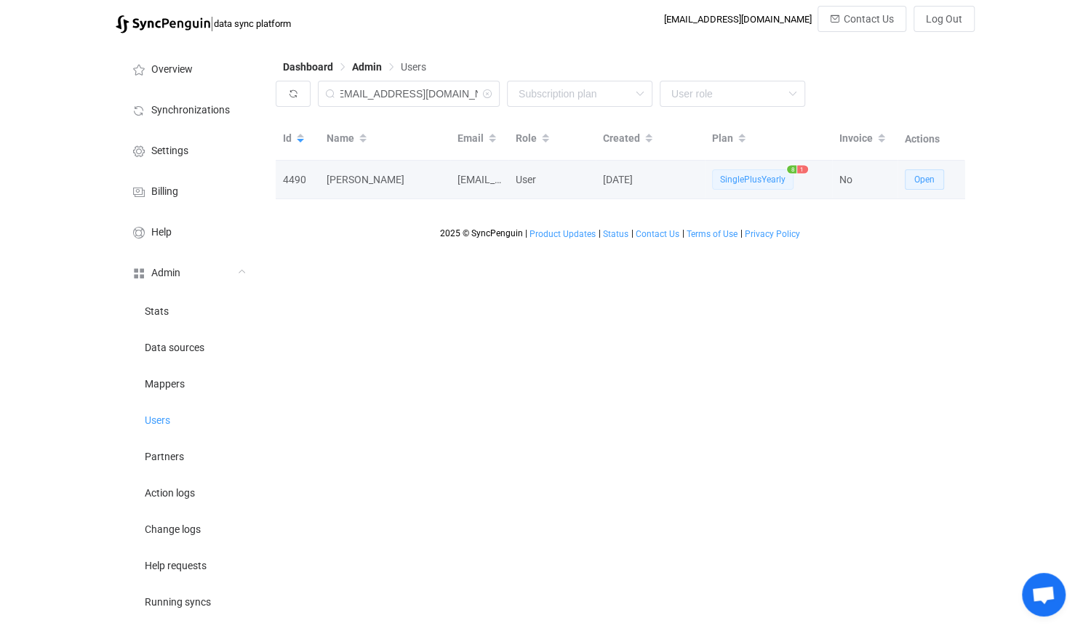
click at [932, 177] on span "Open" at bounding box center [924, 180] width 20 height 10
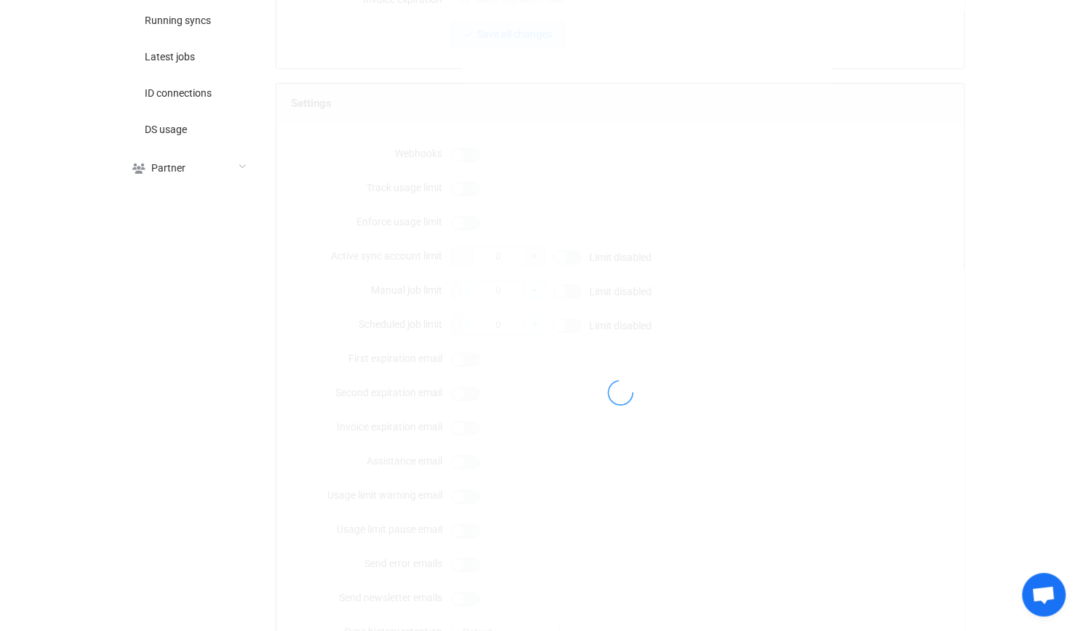
type input "mark@worlddataexchange.com"
type input "Mark Stewart"
type input "14"
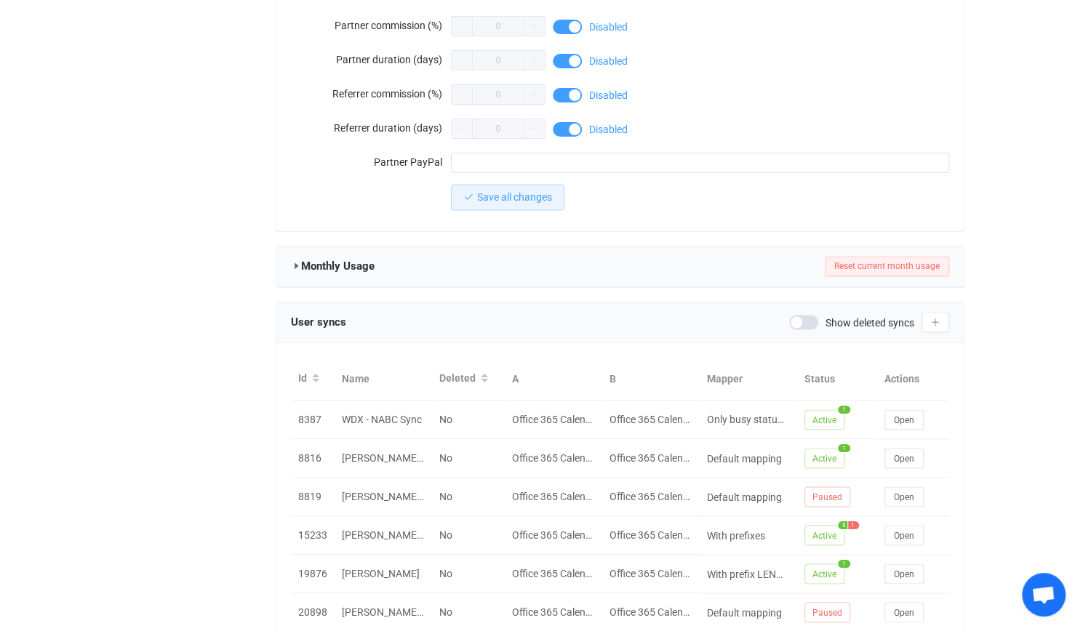
scroll to position [1399, 0]
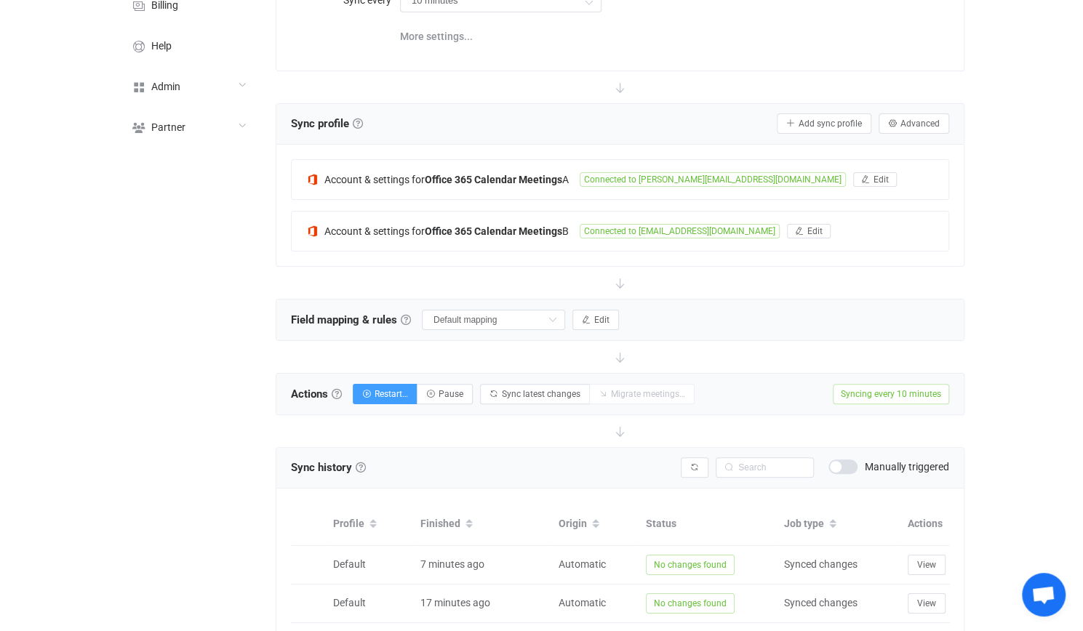
scroll to position [73, 0]
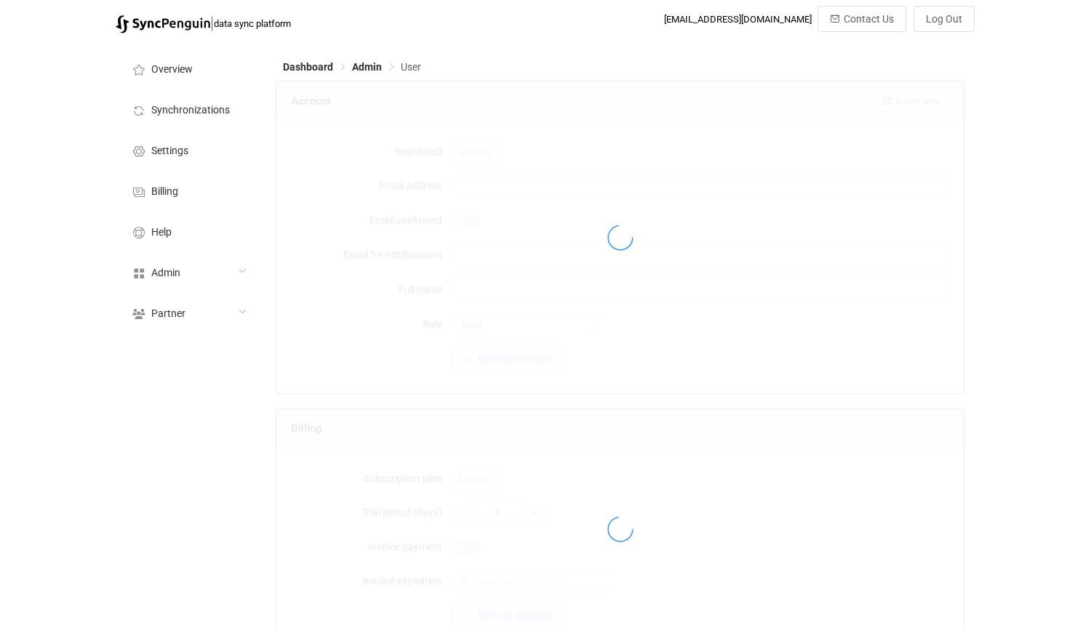
type input "[EMAIL_ADDRESS][DOMAIN_NAME]"
type input "[PERSON_NAME]"
type input "14"
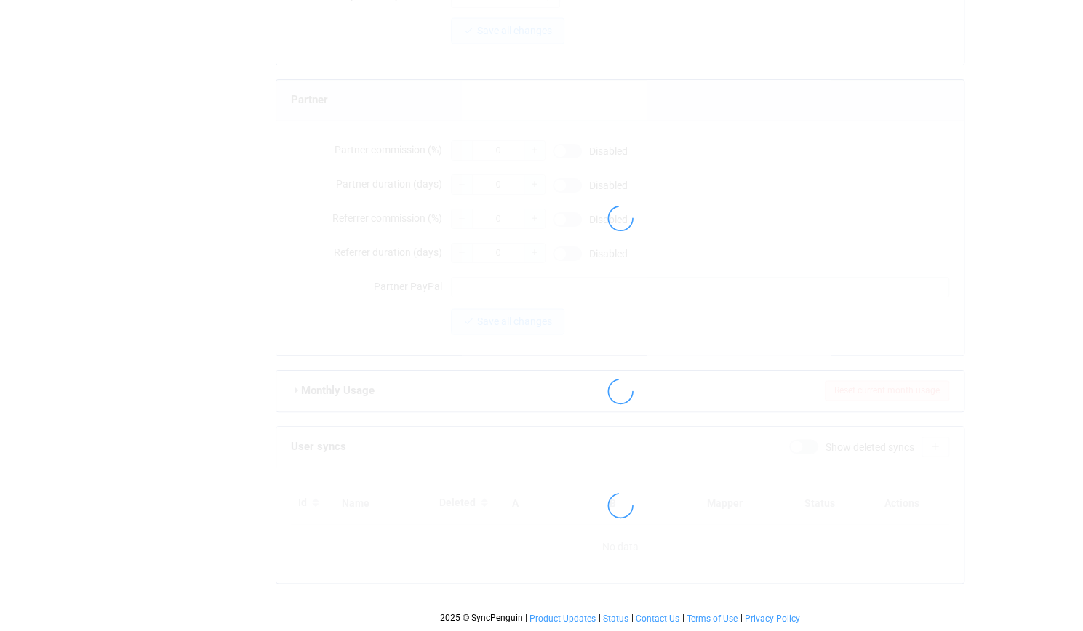
scroll to position [1399, 0]
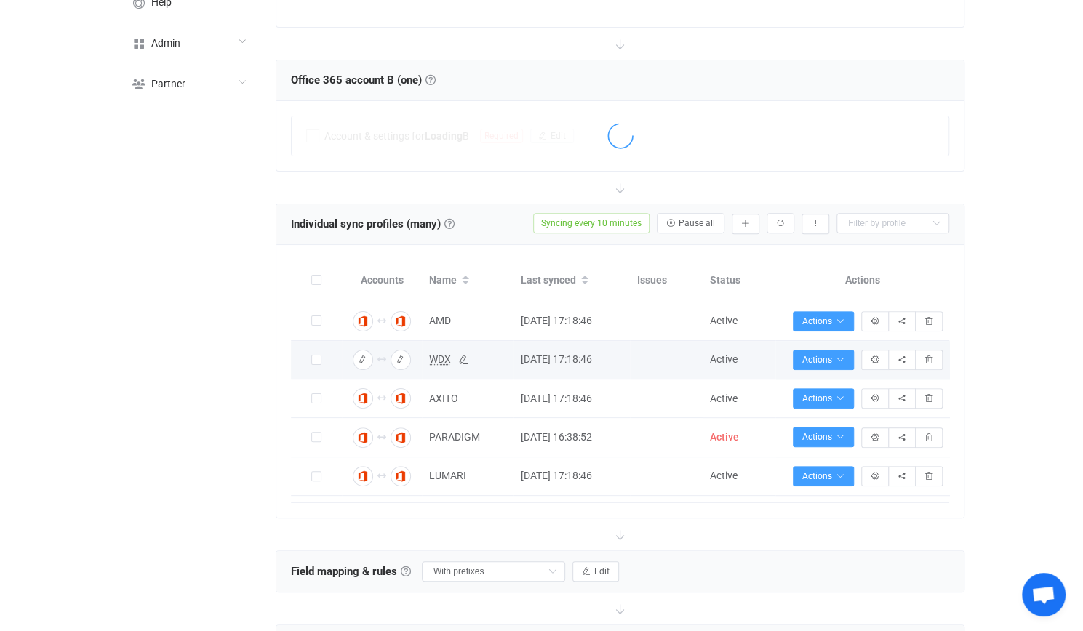
scroll to position [218, 0]
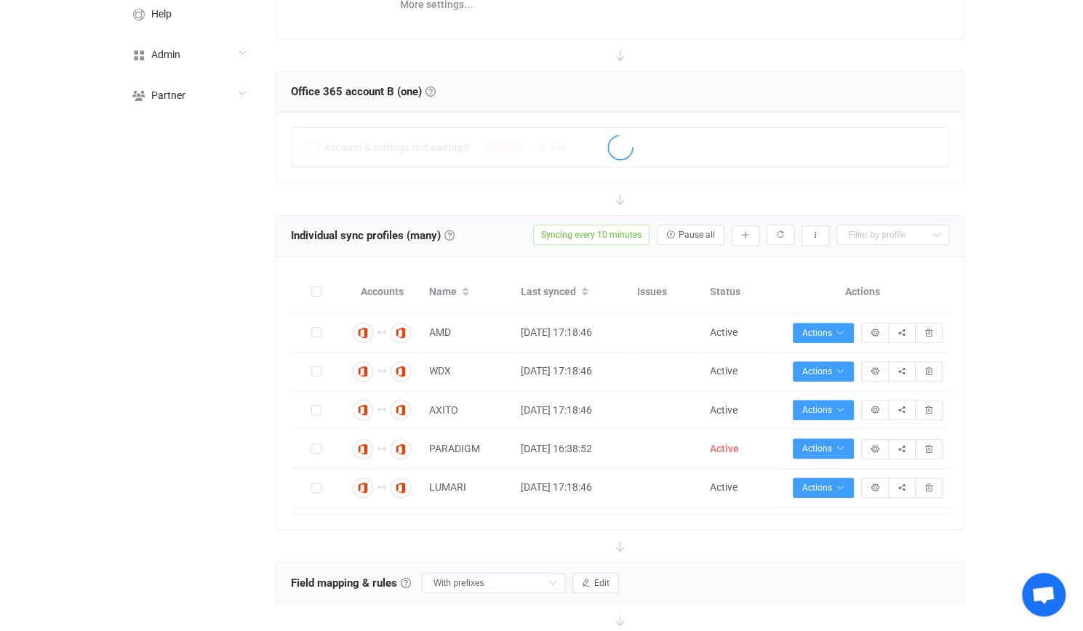
click at [244, 322] on div "Overview Synchronizations Settings Billing Help Admin Stats Data sources Mapper…" at bounding box center [188, 518] width 160 height 1390
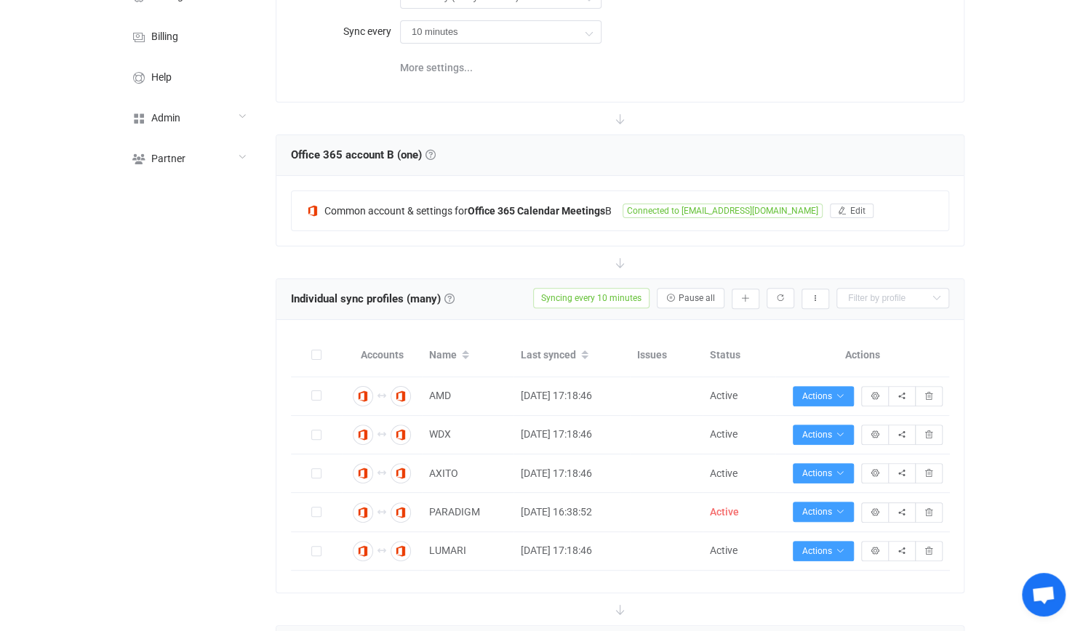
scroll to position [73, 0]
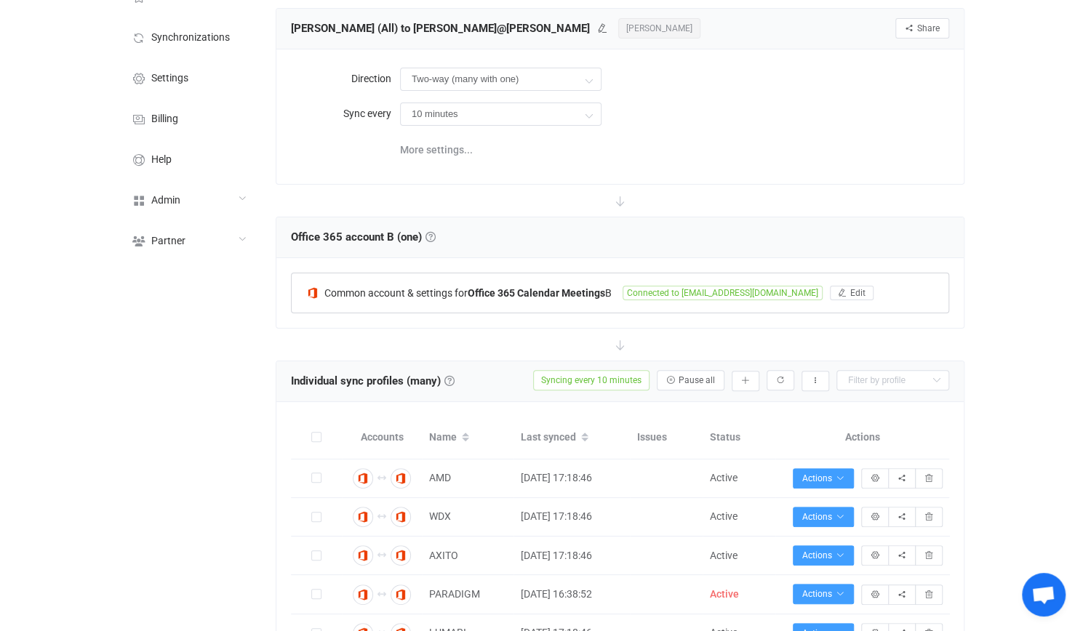
click at [495, 292] on b "Office 365 Calendar Meetings" at bounding box center [536, 293] width 137 height 12
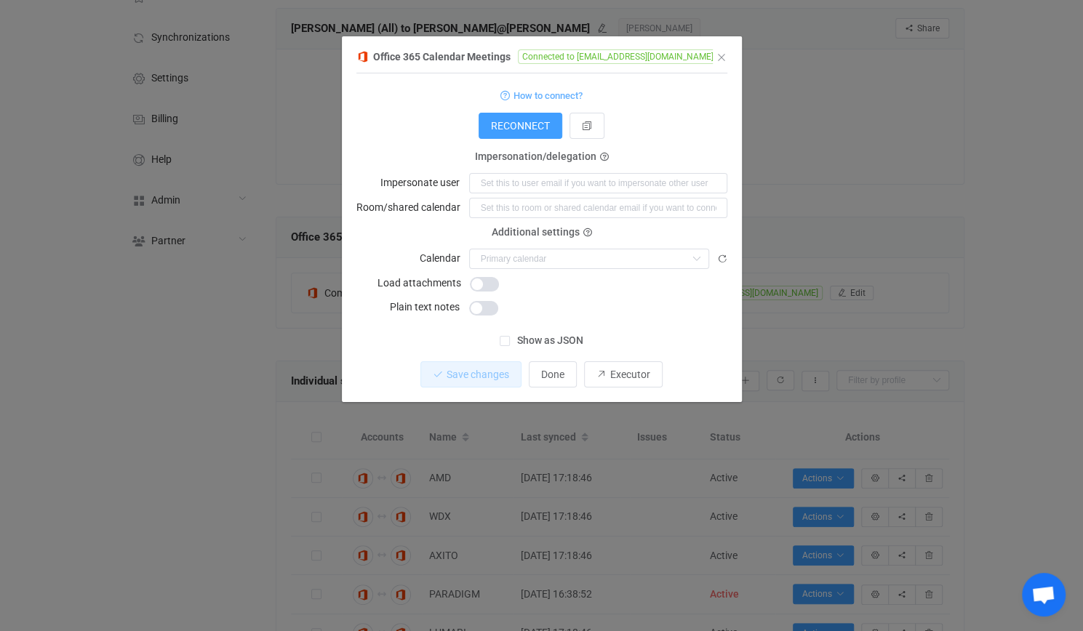
click at [233, 318] on div "Office 365 Calendar Meetings Connected to [EMAIL_ADDRESS][DOMAIN_NAME] 1 { { "a…" at bounding box center [541, 315] width 1083 height 631
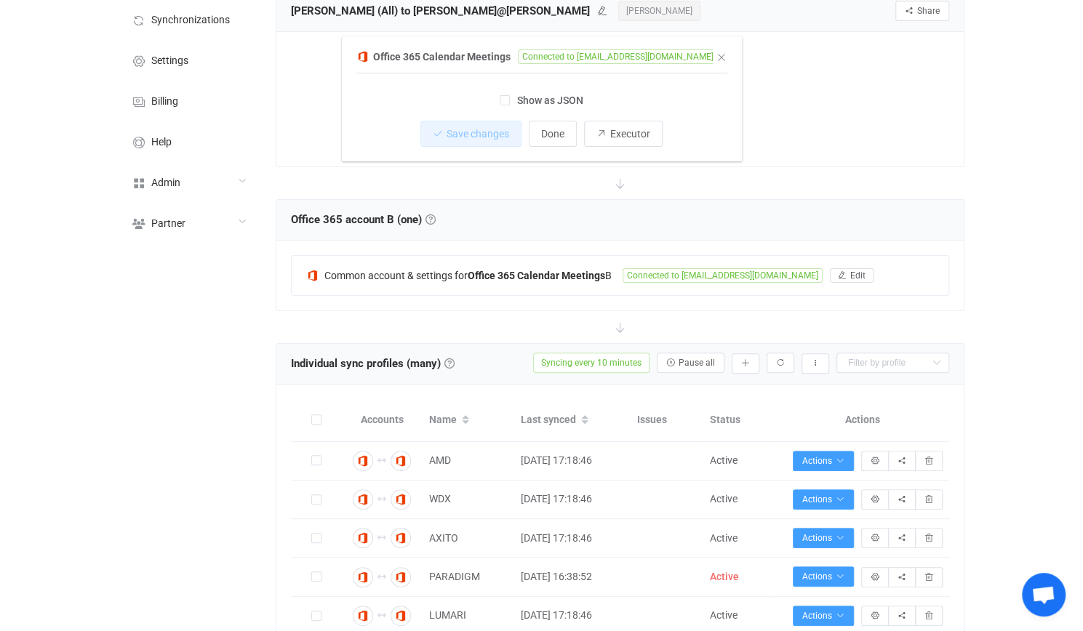
scroll to position [436, 0]
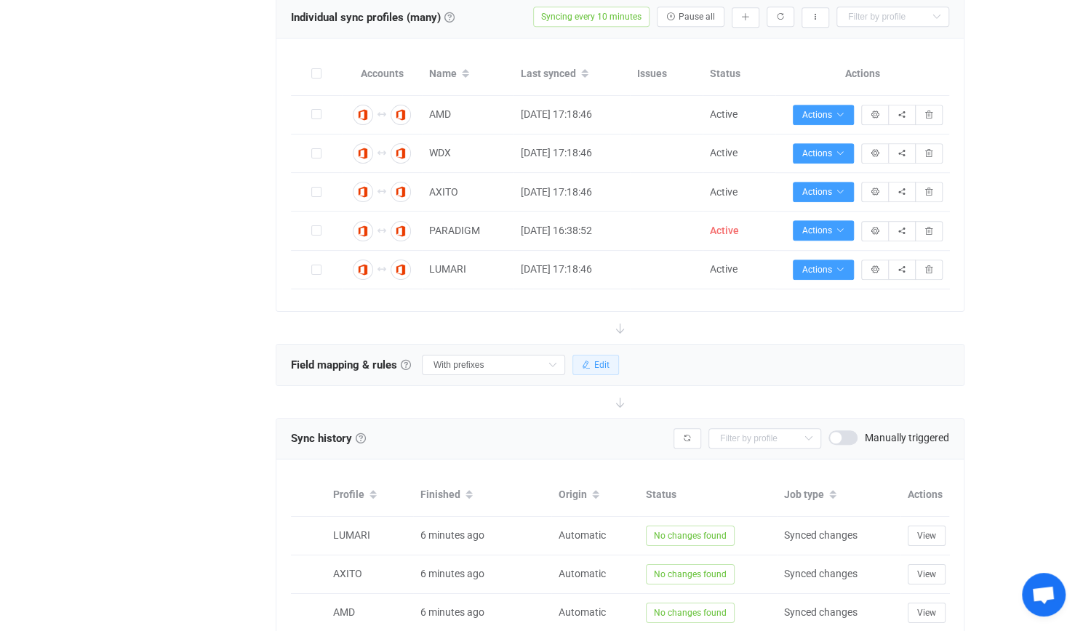
click at [600, 355] on button "Edit" at bounding box center [595, 365] width 47 height 20
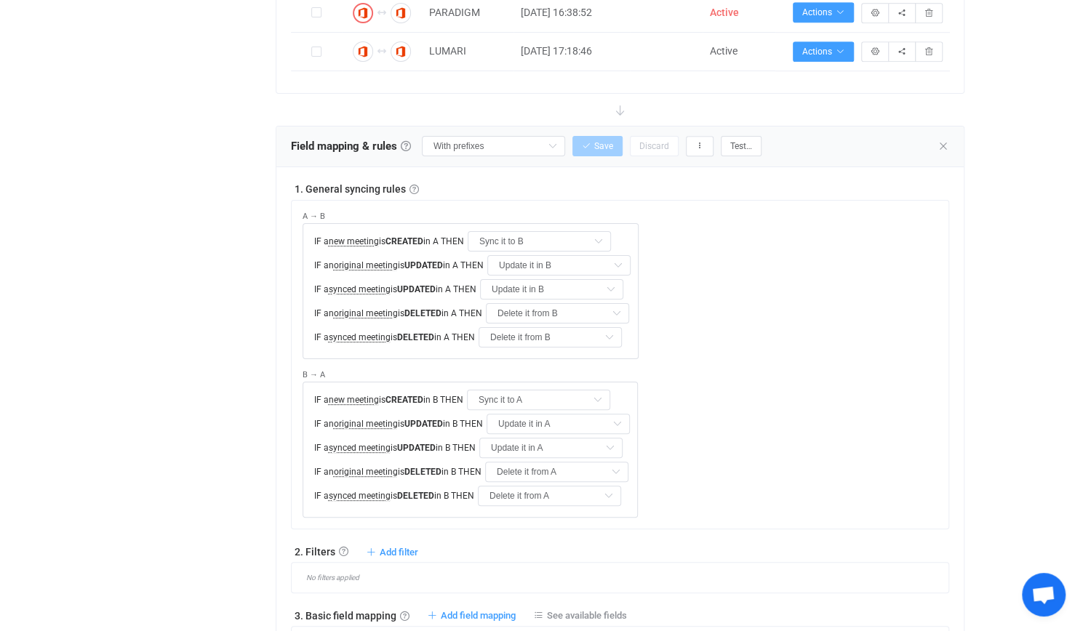
scroll to position [218, 0]
